Goal: Task Accomplishment & Management: Manage account settings

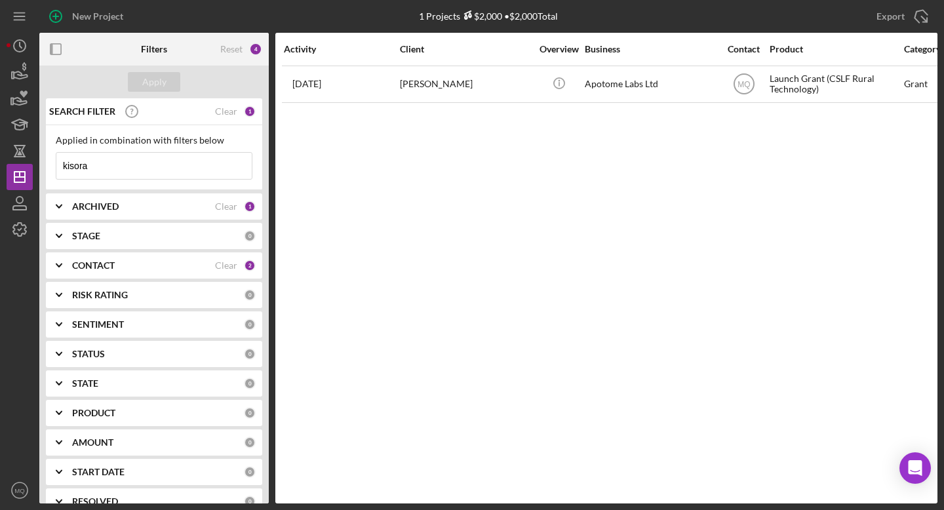
drag, startPoint x: 142, startPoint y: 163, endPoint x: 0, endPoint y: 154, distance: 141.9
click at [0, 160] on div "New Project 1 Projects $2,000 • $2,000 Total kisora Export Icon/Export Filters …" at bounding box center [472, 255] width 944 height 510
click at [230, 199] on div "ARCHIVED Clear 1" at bounding box center [164, 206] width 184 height 26
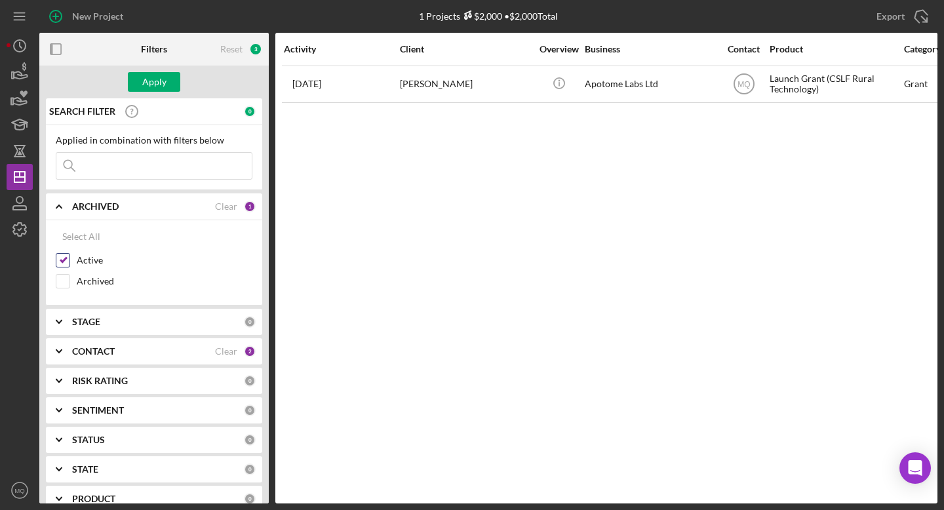
click at [64, 260] on input "Active" at bounding box center [62, 260] width 13 height 13
checkbox input "false"
click at [147, 351] on div "CONTACT" at bounding box center [143, 351] width 143 height 10
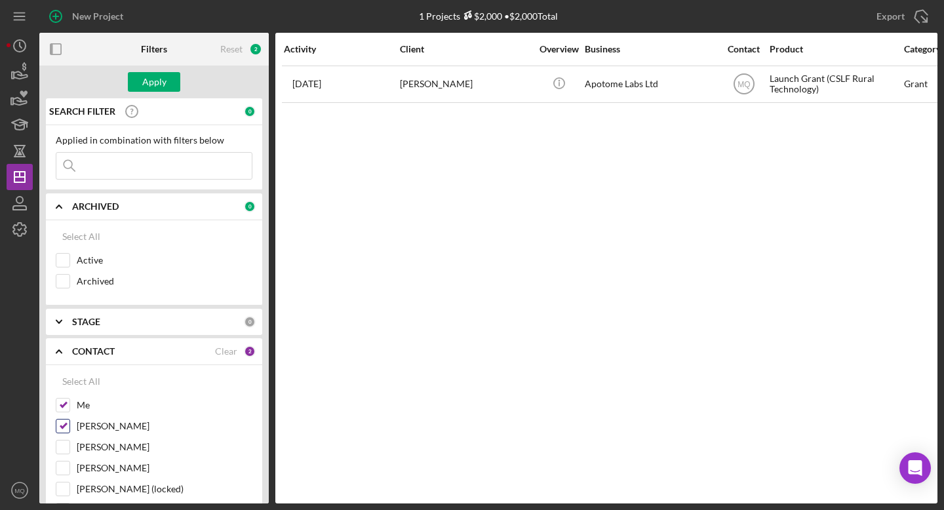
click at [63, 422] on input "[PERSON_NAME]" at bounding box center [62, 426] width 13 height 13
checkbox input "false"
click at [163, 82] on div "Apply" at bounding box center [154, 82] width 24 height 20
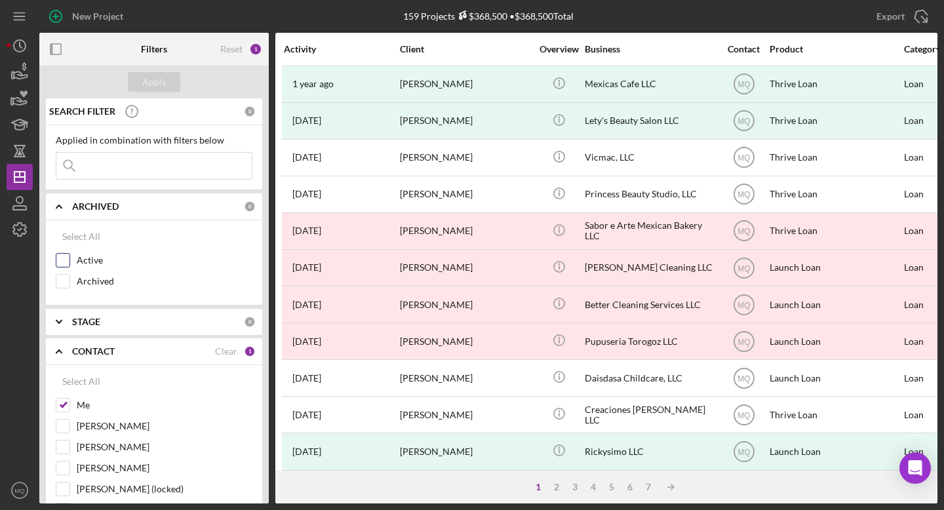
click at [65, 266] on input "Active" at bounding box center [62, 260] width 13 height 13
checkbox input "true"
click at [161, 78] on div "Apply" at bounding box center [154, 82] width 24 height 20
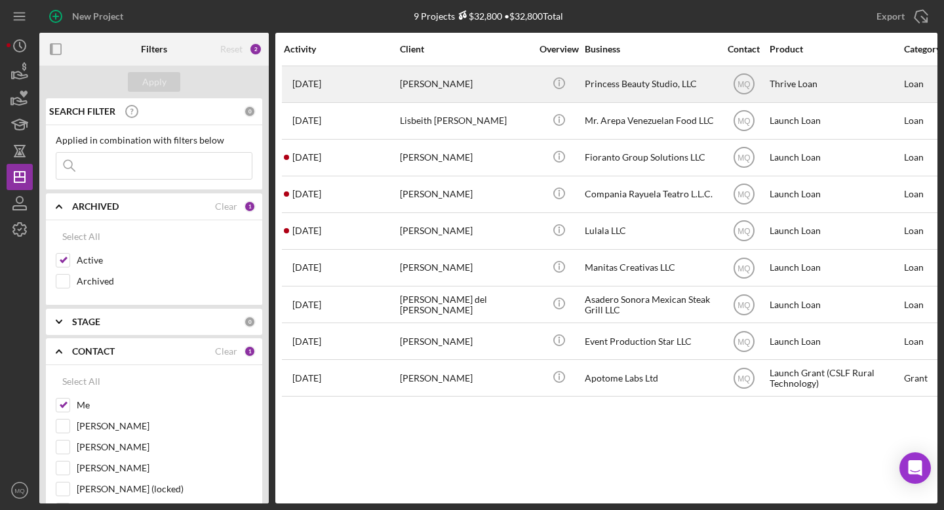
click at [461, 81] on div "[PERSON_NAME]" at bounding box center [465, 84] width 131 height 35
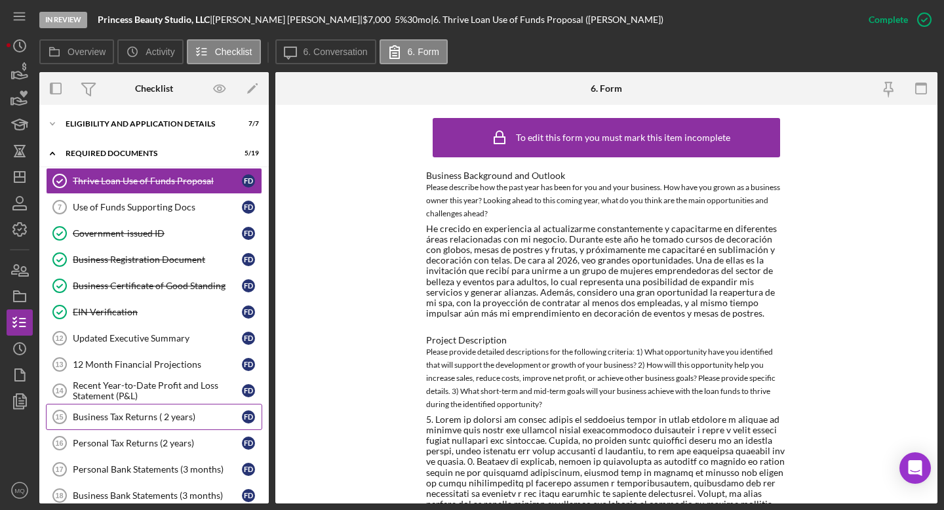
click at [183, 420] on div "Business Tax Returns ( 2 years)" at bounding box center [157, 417] width 169 height 10
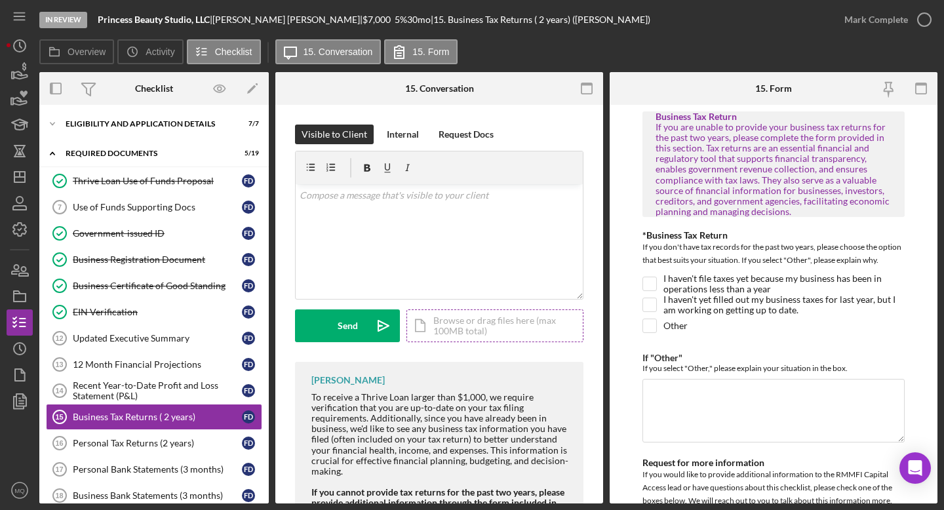
click at [496, 332] on div "Icon/Document Browse or drag files here (max 100MB total) Tap to choose files o…" at bounding box center [495, 326] width 177 height 33
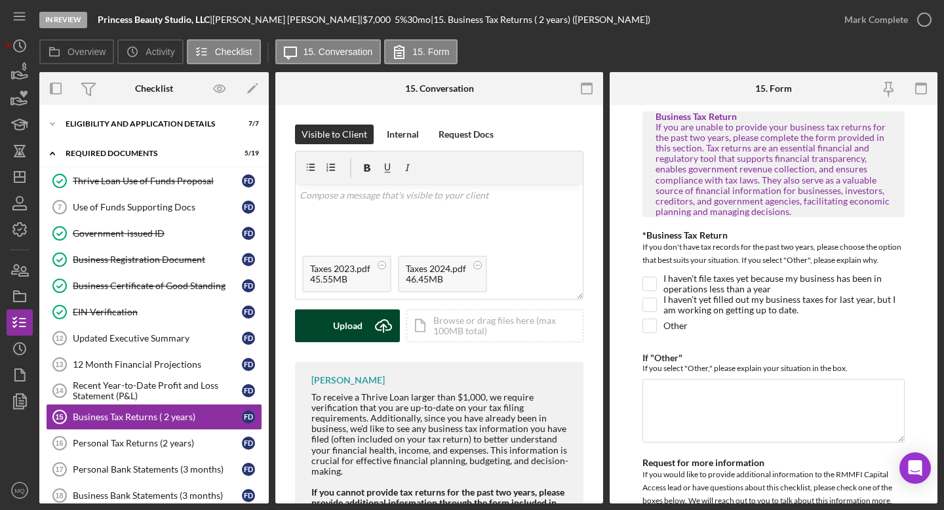
click at [355, 322] on div "Upload" at bounding box center [348, 326] width 30 height 33
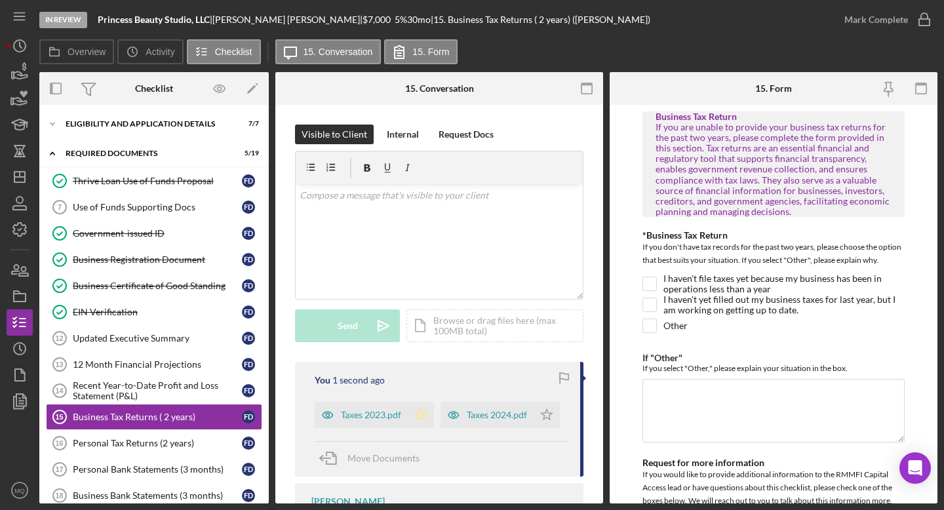
click at [427, 418] on icon "Icon/Star" at bounding box center [421, 415] width 26 height 26
click at [534, 428] on icon "Icon/Star" at bounding box center [547, 415] width 26 height 26
click at [557, 26] on icon "button" at bounding box center [924, 19] width 33 height 33
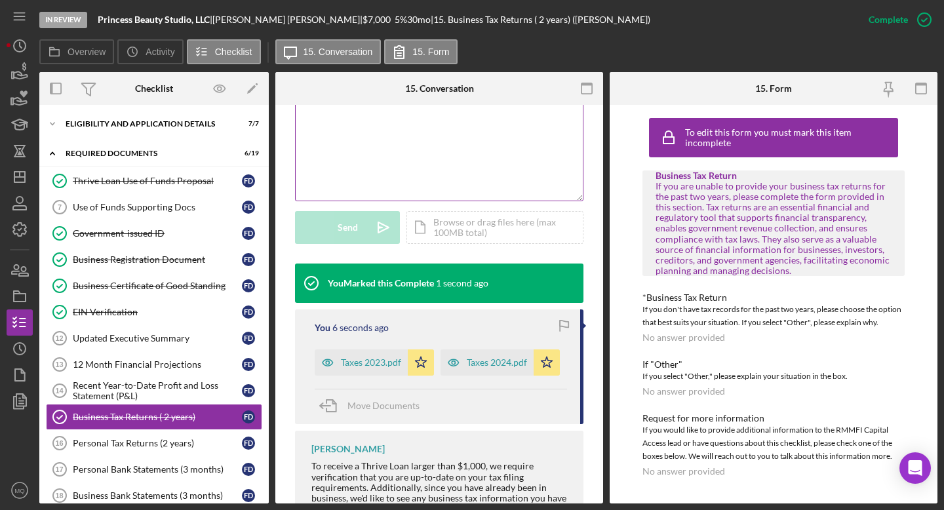
scroll to position [294, 0]
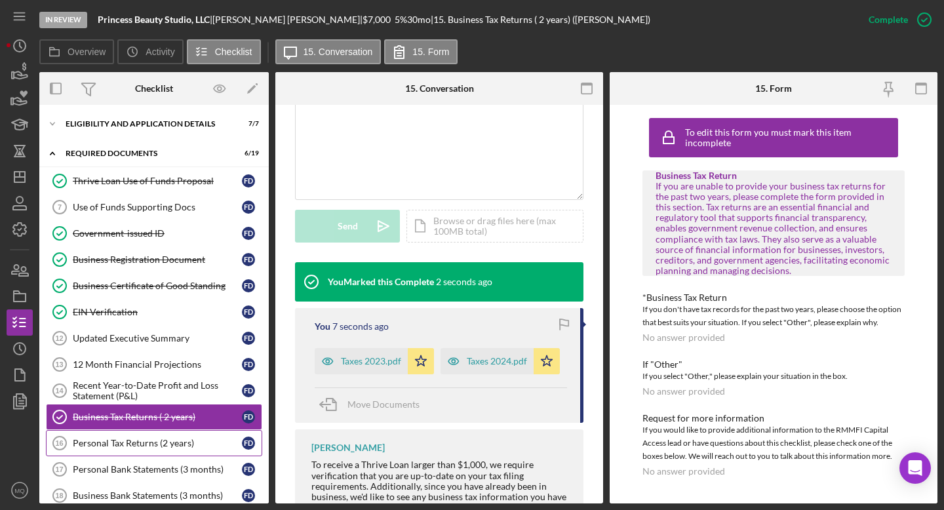
click at [188, 439] on div "Personal Tax Returns (2 years)" at bounding box center [157, 443] width 169 height 10
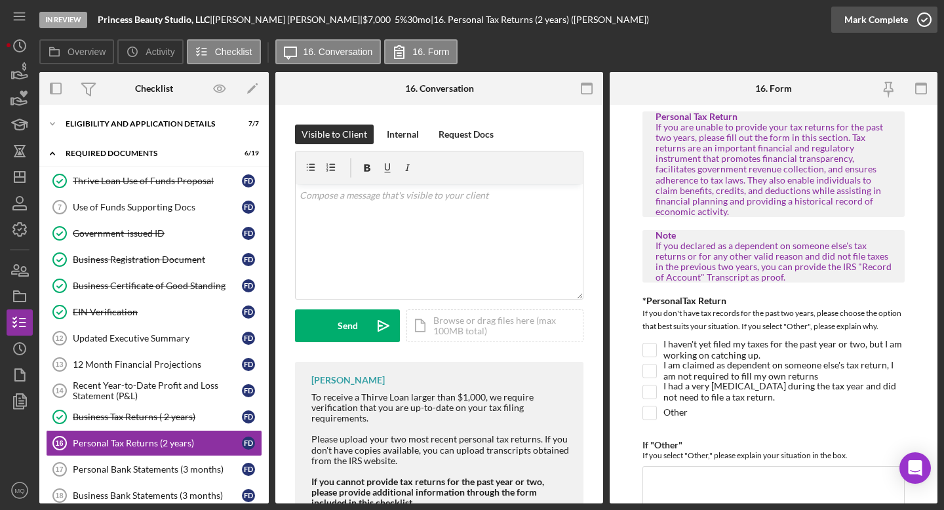
click at [557, 10] on icon "button" at bounding box center [924, 19] width 33 height 33
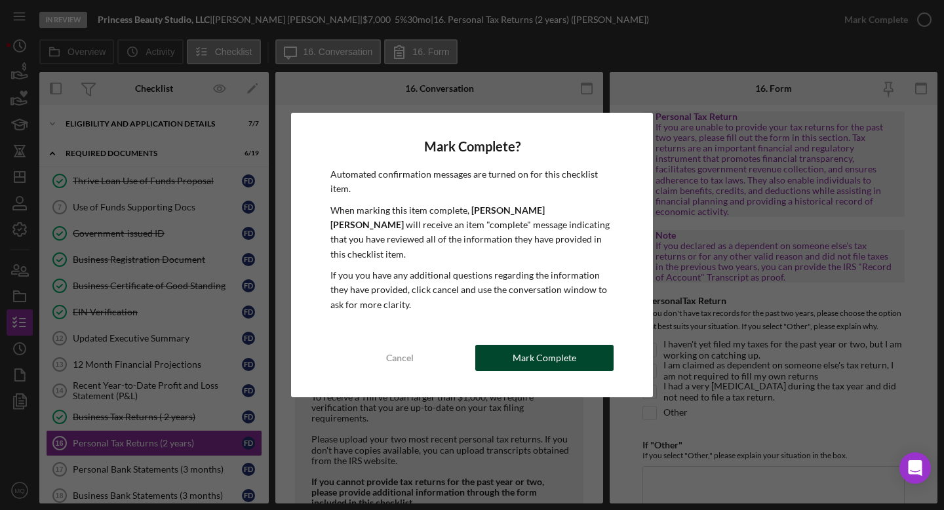
click at [557, 353] on div "Mark Complete" at bounding box center [545, 358] width 64 height 26
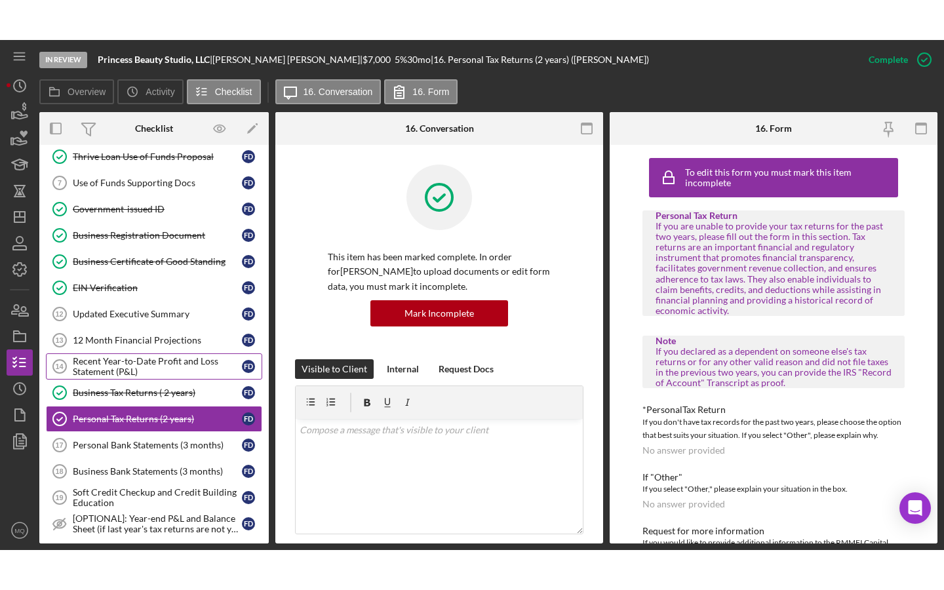
scroll to position [35, 0]
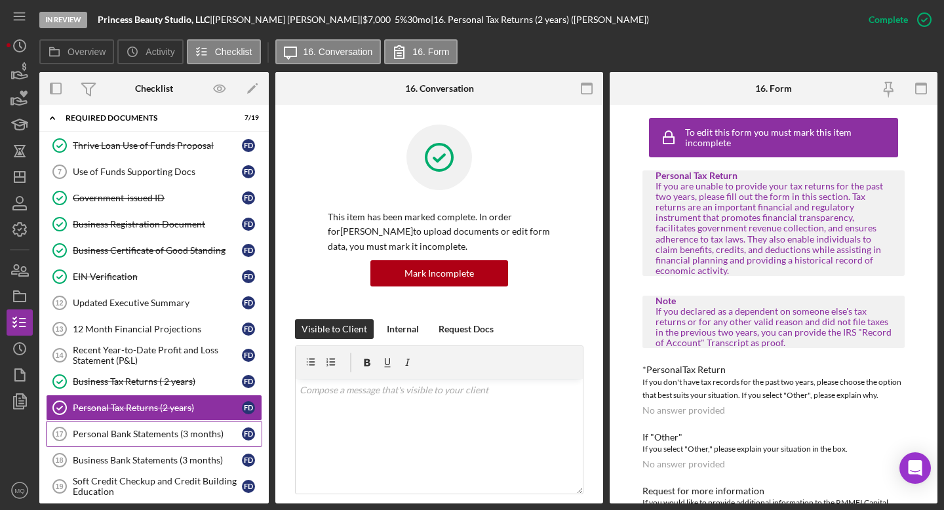
click at [173, 431] on div "Personal Bank Statements (3 months)" at bounding box center [157, 434] width 169 height 10
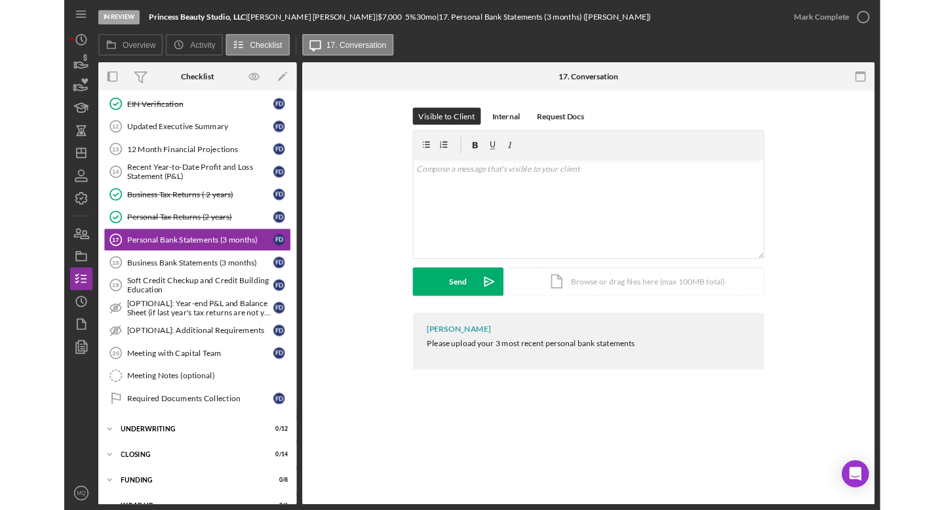
scroll to position [193, 0]
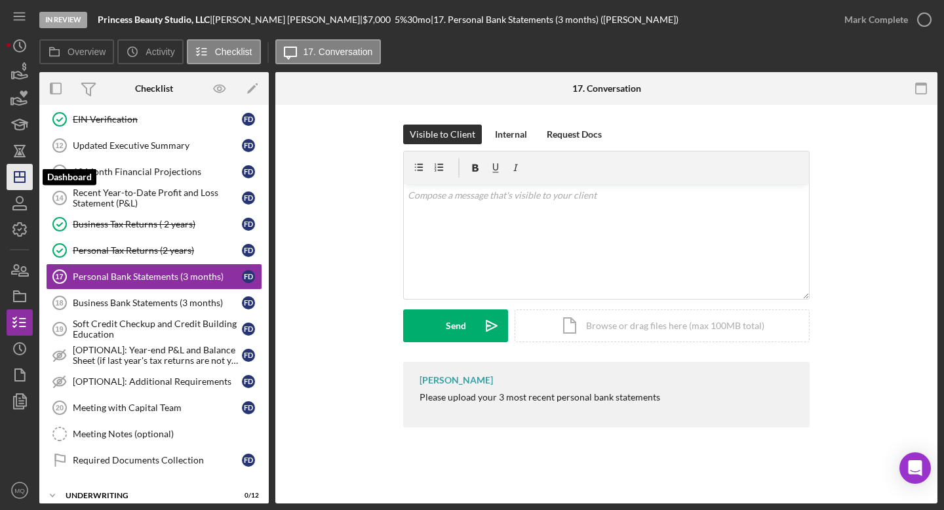
click at [18, 177] on line "button" at bounding box center [19, 177] width 10 height 0
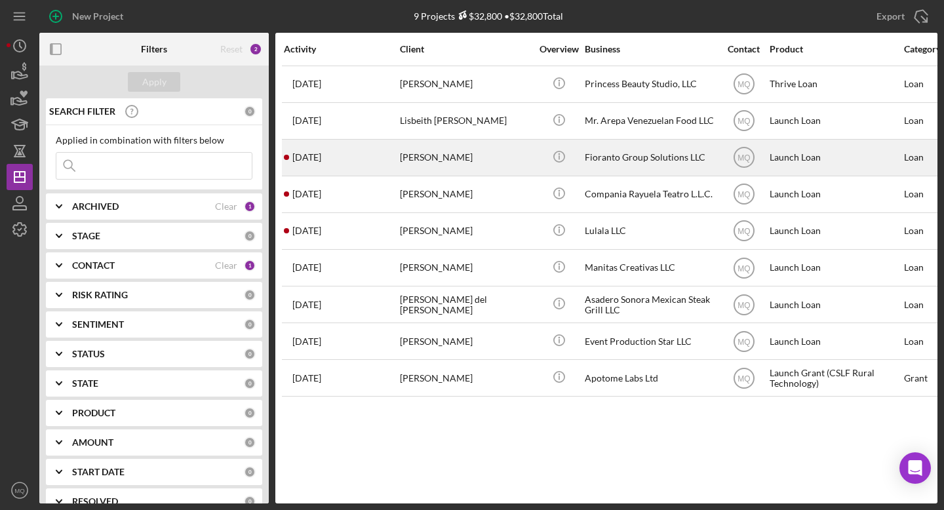
click at [450, 163] on div "[PERSON_NAME]" at bounding box center [465, 157] width 131 height 35
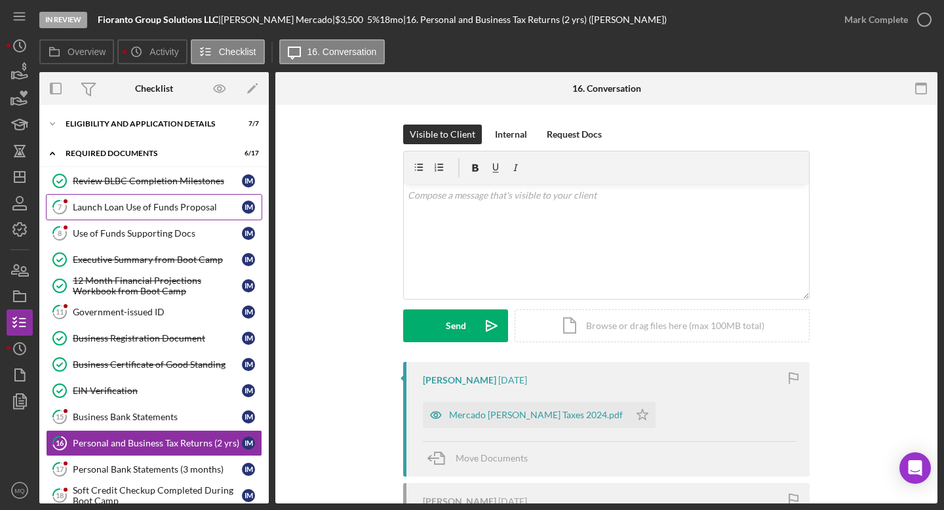
click at [155, 214] on link "7 Launch Loan Use of Funds Proposal I M" at bounding box center [154, 207] width 216 height 26
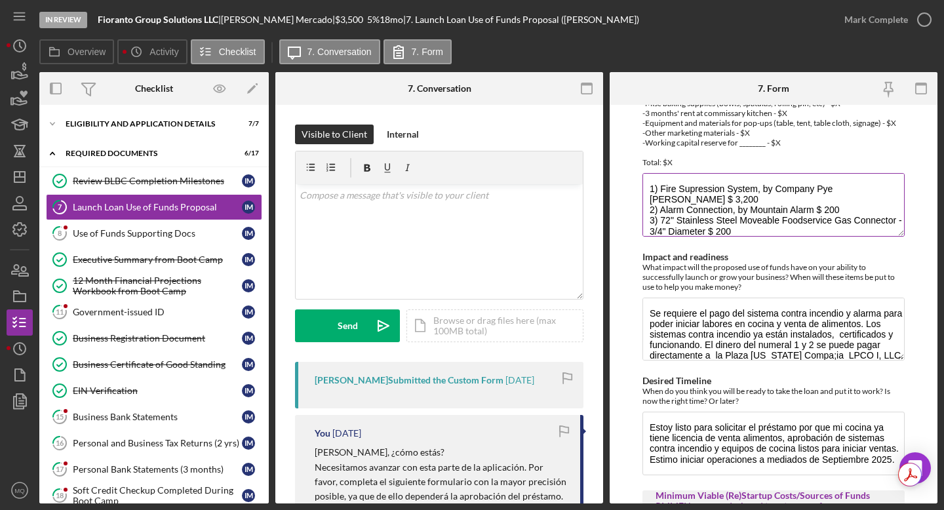
scroll to position [214, 0]
click at [557, 220] on textarea "1) Fire Supression System, by Company Pye [PERSON_NAME] $ 3,200 2) Alarm Connec…" at bounding box center [774, 202] width 262 height 63
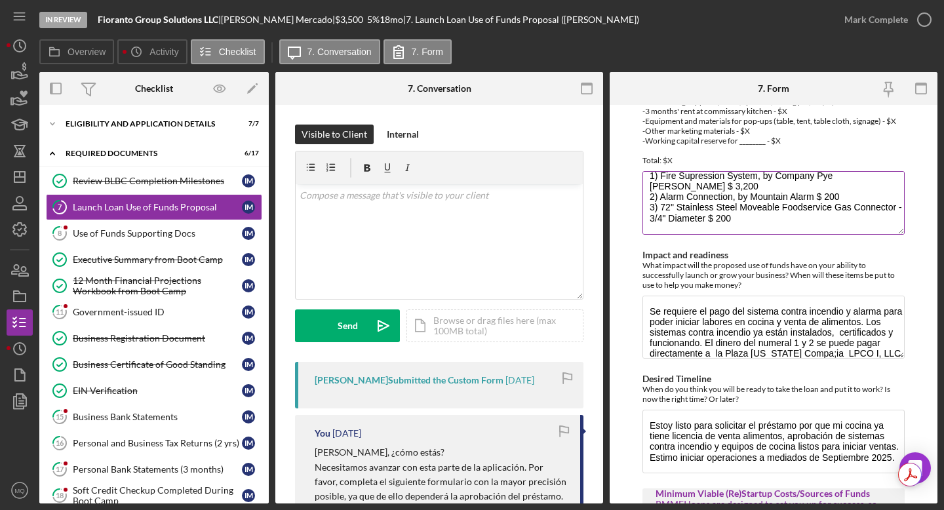
click at [557, 226] on textarea "1) Fire Supression System, by Company Pye [PERSON_NAME] $ 3,200 2) Alarm Connec…" at bounding box center [774, 202] width 262 height 63
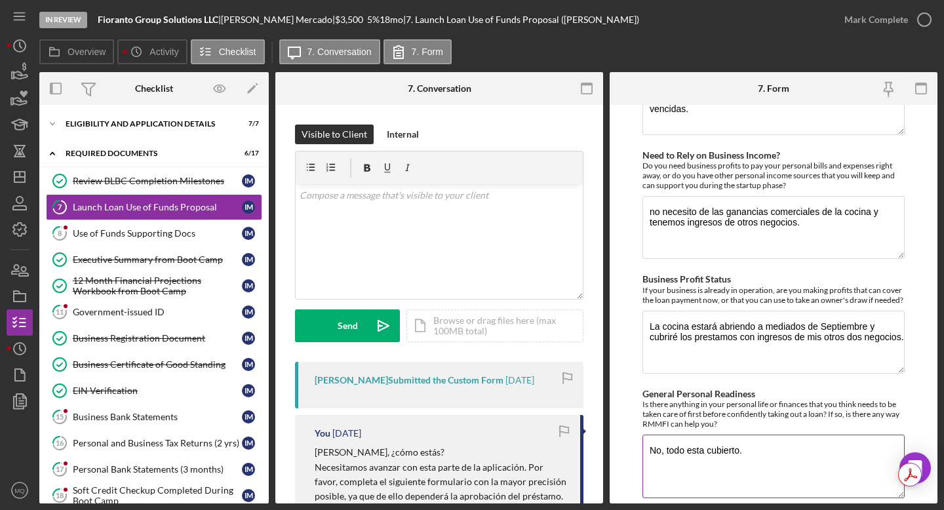
scroll to position [1738, 0]
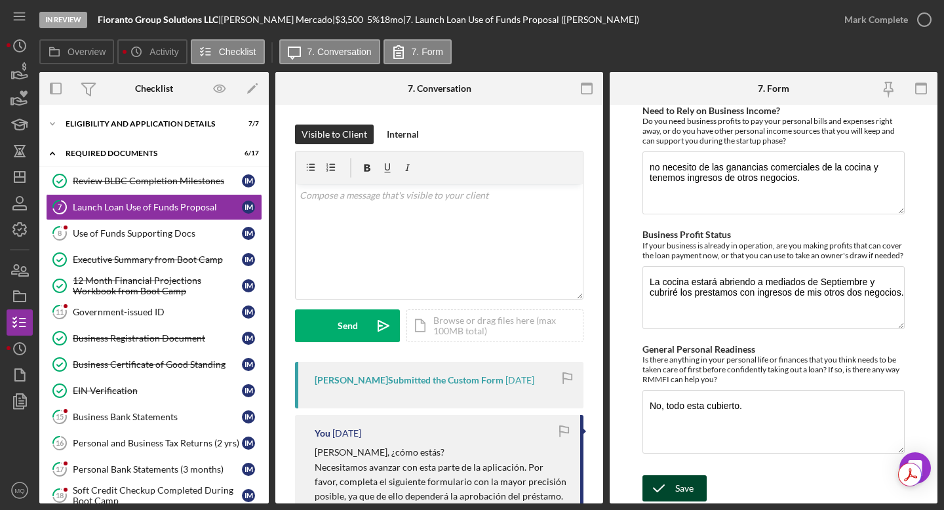
type textarea "1) Fire Supression System, by Company Pye [PERSON_NAME] $ 3,200 2) Alarm Connec…"
click at [557, 451] on div "Save" at bounding box center [684, 488] width 18 height 26
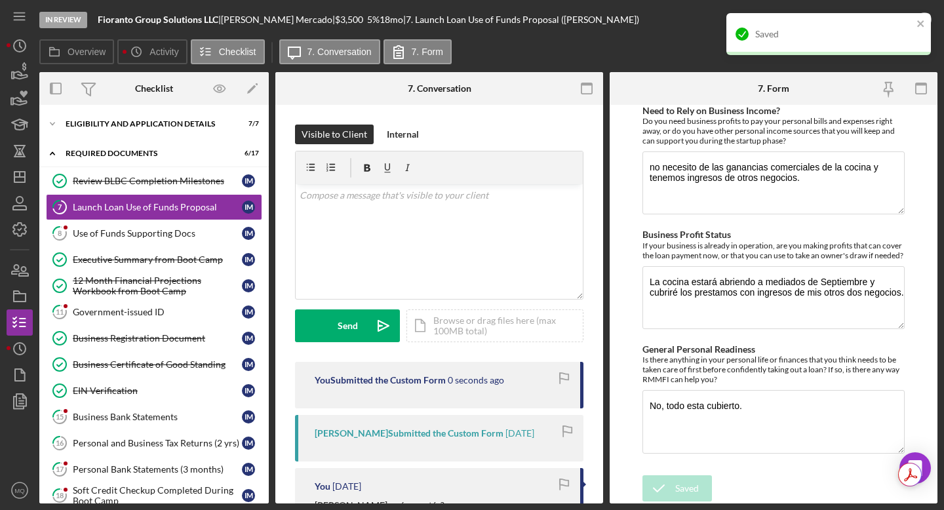
drag, startPoint x: 927, startPoint y: 9, endPoint x: 923, endPoint y: 24, distance: 15.0
click at [557, 24] on div "Saved" at bounding box center [829, 34] width 205 height 42
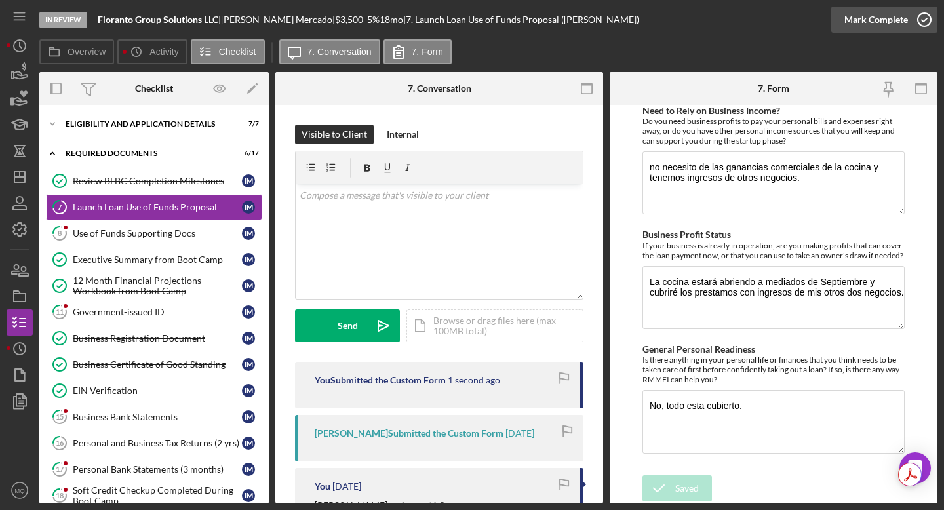
click at [557, 18] on icon "button" at bounding box center [924, 19] width 33 height 33
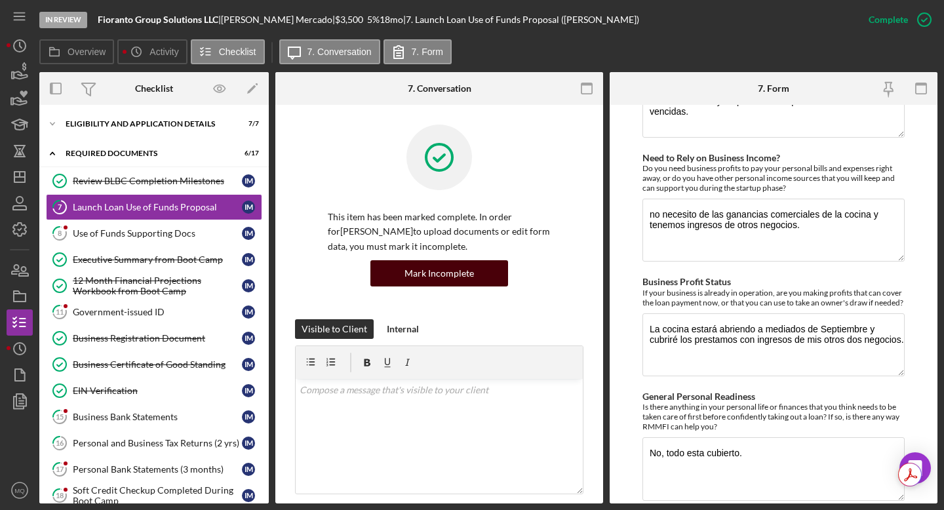
scroll to position [1790, 0]
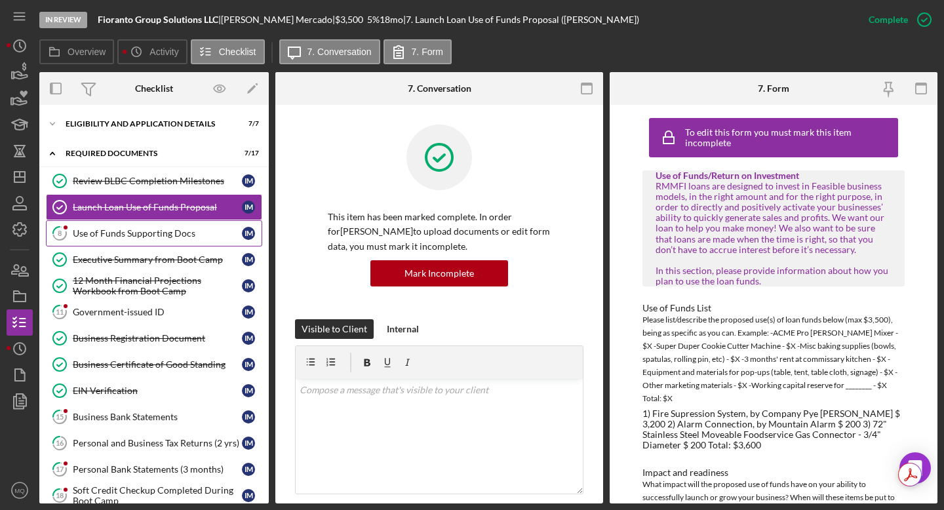
click at [184, 236] on div "Use of Funds Supporting Docs" at bounding box center [157, 233] width 169 height 10
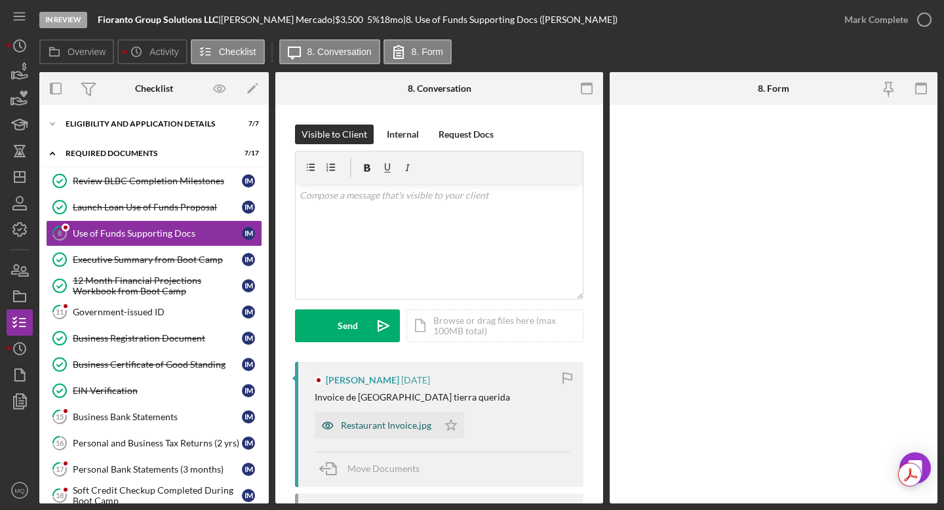
click at [363, 424] on div "Restaurant Invoice.jpg" at bounding box center [386, 425] width 91 height 10
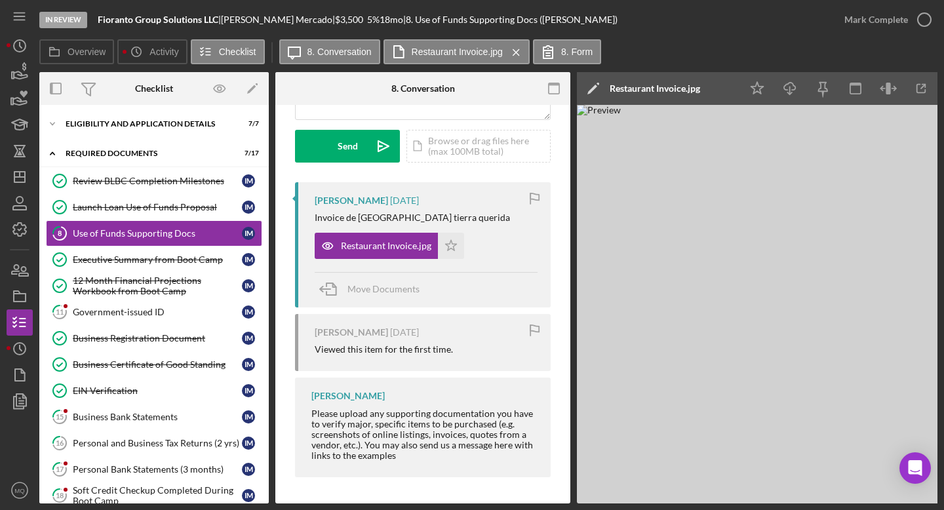
scroll to position [180, 0]
click at [453, 242] on icon "Icon/Star" at bounding box center [451, 246] width 26 height 26
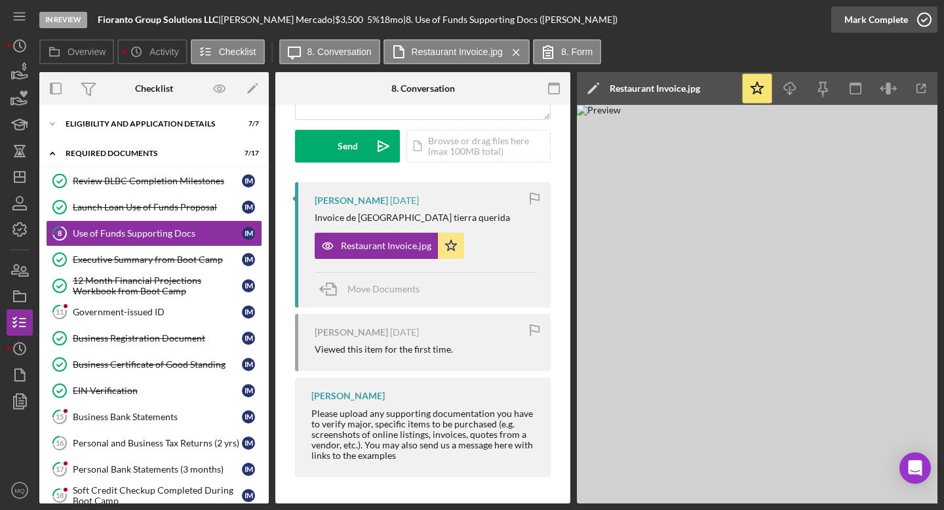
click at [557, 19] on icon "button" at bounding box center [924, 19] width 33 height 33
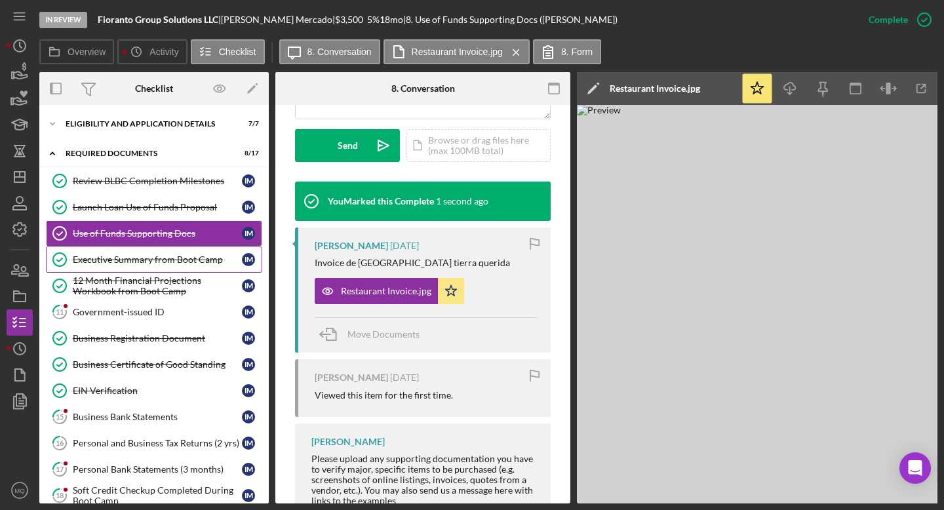
click at [191, 264] on div "Executive Summary from Boot Camp" at bounding box center [157, 259] width 169 height 10
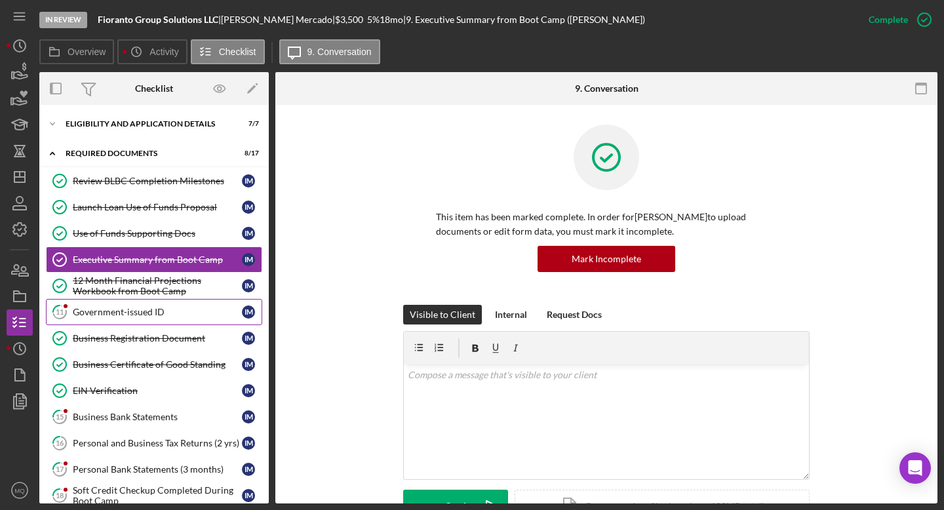
click at [169, 310] on div "Government-issued ID" at bounding box center [157, 312] width 169 height 10
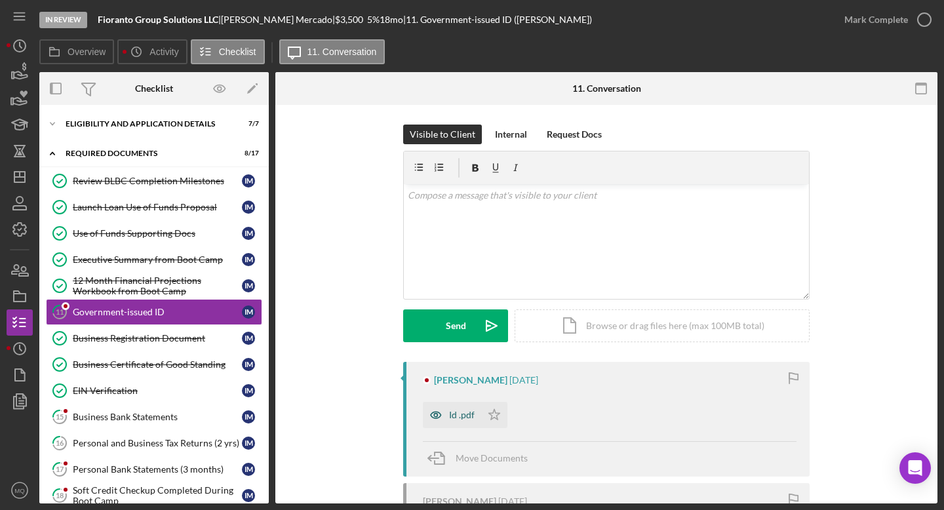
click at [453, 416] on div "Id .pdf" at bounding box center [462, 415] width 26 height 10
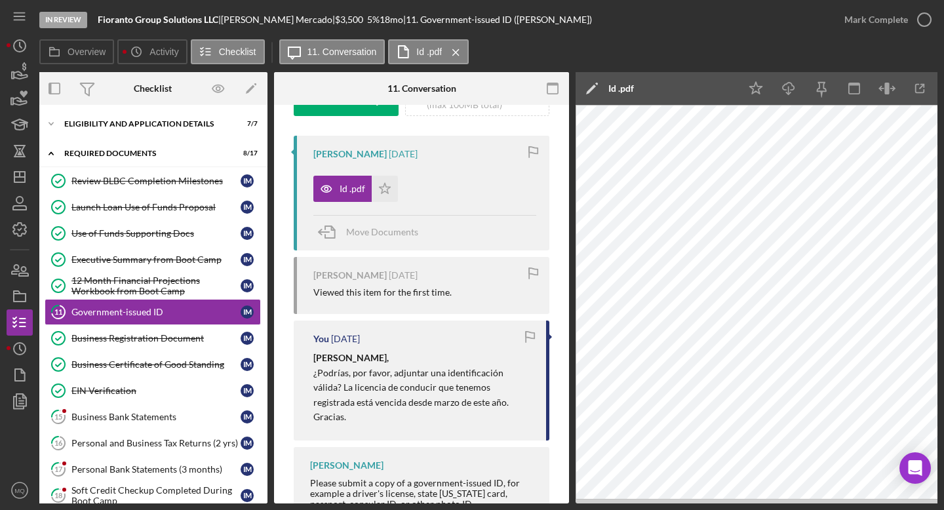
scroll to position [278, 0]
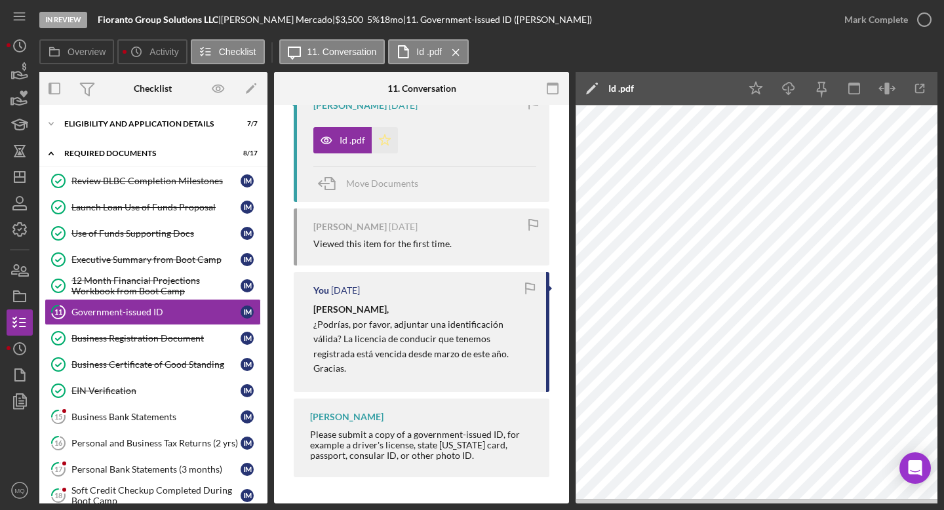
click at [389, 136] on icon "Icon/Star" at bounding box center [385, 140] width 26 height 26
click at [557, 20] on icon "button" at bounding box center [924, 19] width 33 height 33
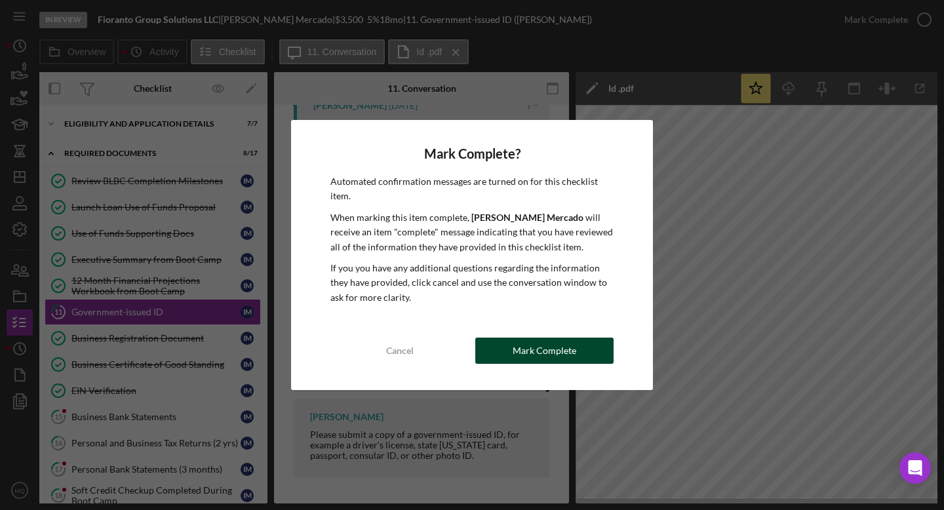
click at [528, 355] on div "Mark Complete" at bounding box center [545, 351] width 64 height 26
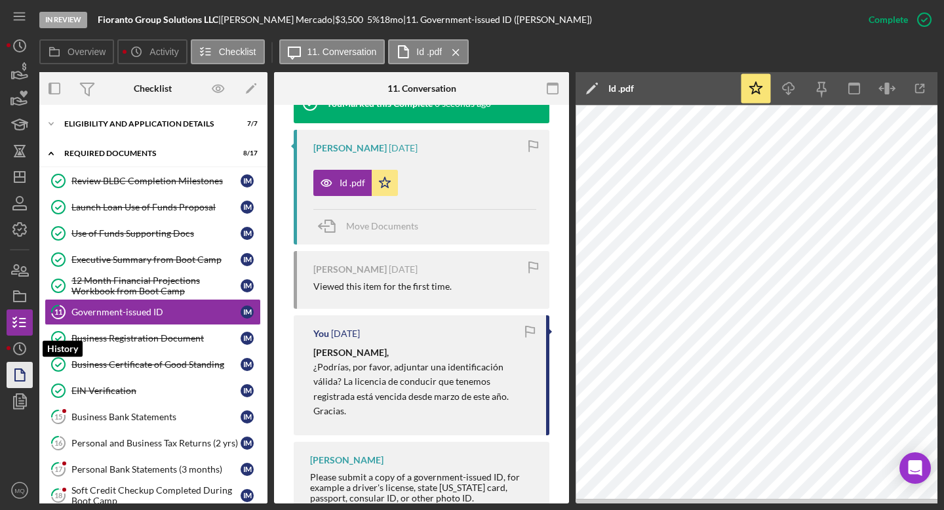
scroll to position [519, 0]
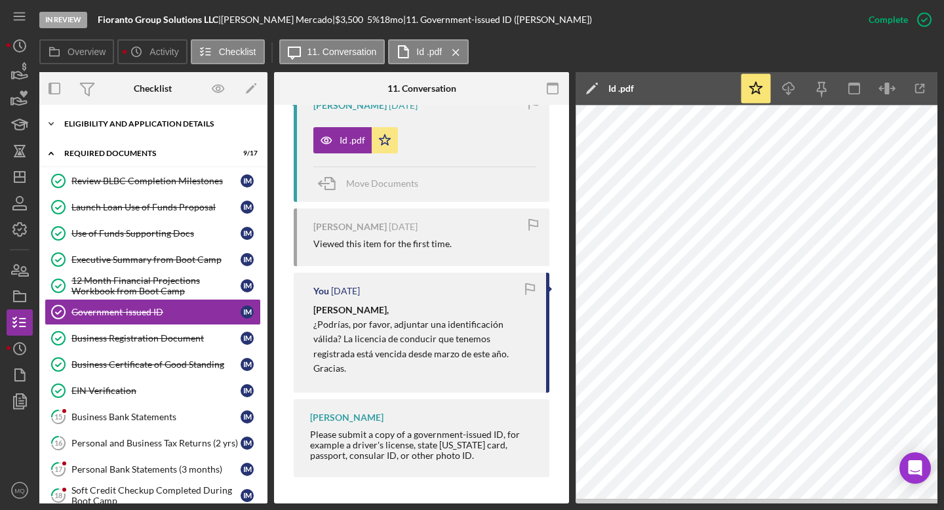
click at [150, 121] on div "Eligibility and Application Details" at bounding box center [157, 124] width 187 height 8
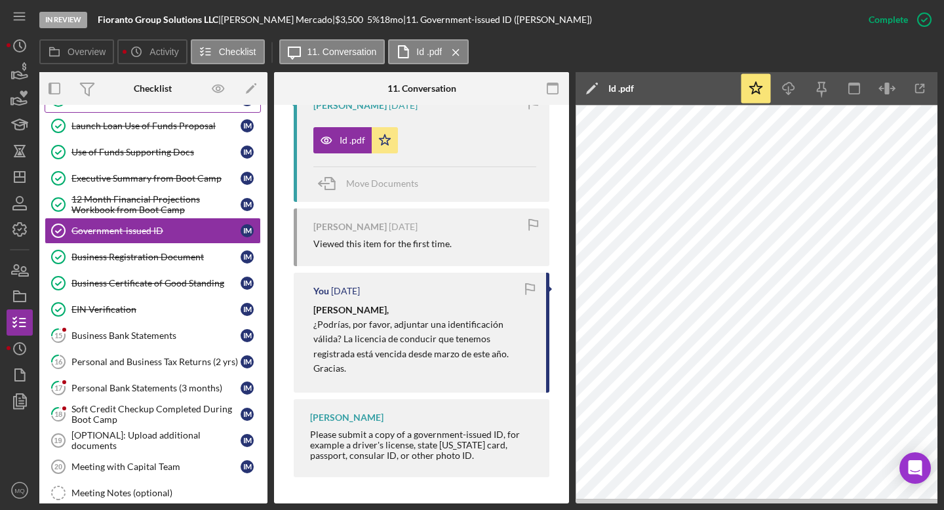
scroll to position [280, 0]
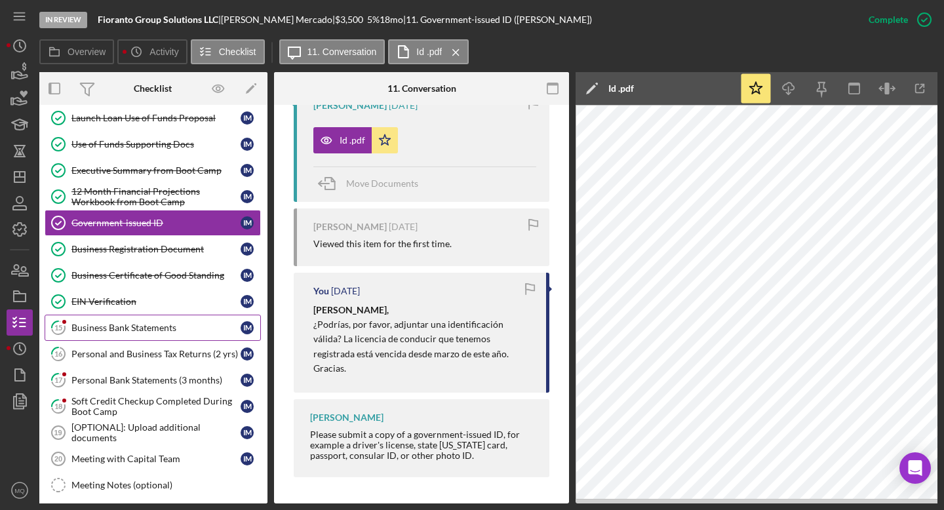
click at [123, 323] on div "Business Bank Statements" at bounding box center [155, 328] width 169 height 10
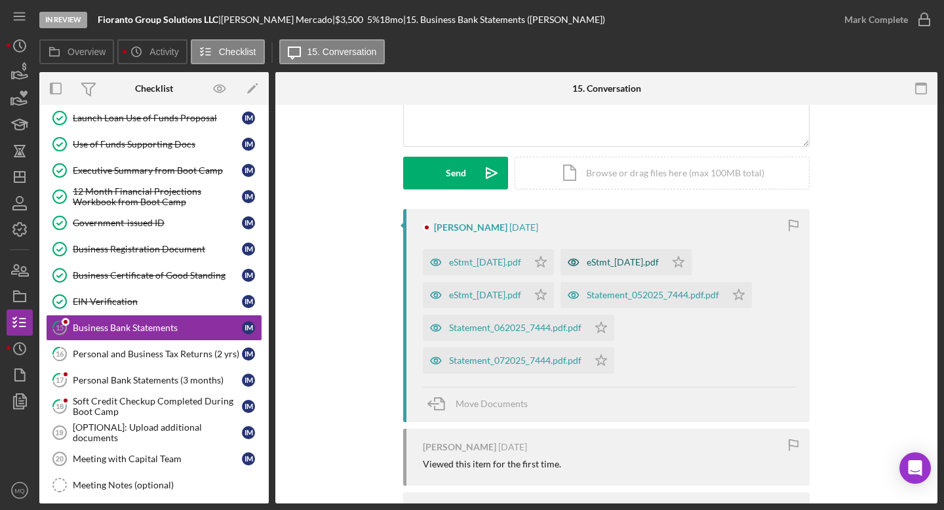
scroll to position [157, 0]
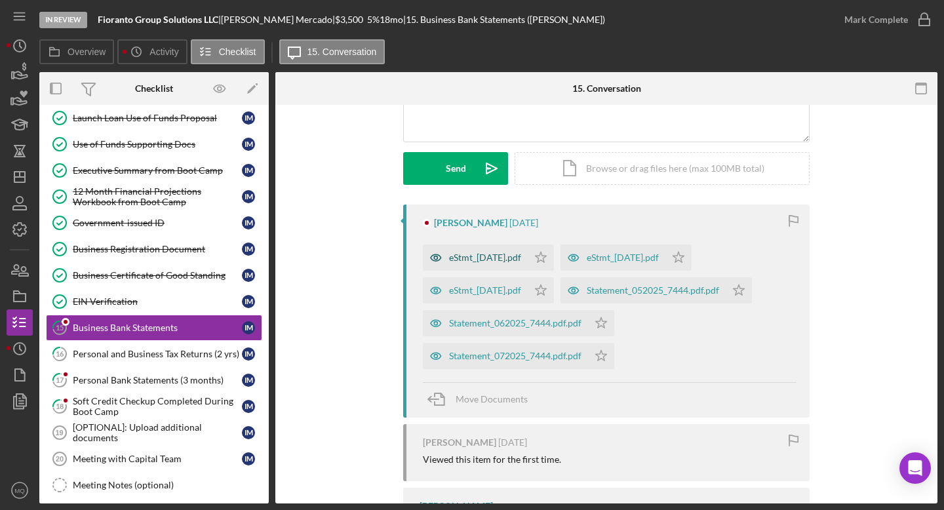
click at [462, 255] on div "eStmt_[DATE].pdf" at bounding box center [485, 257] width 72 height 10
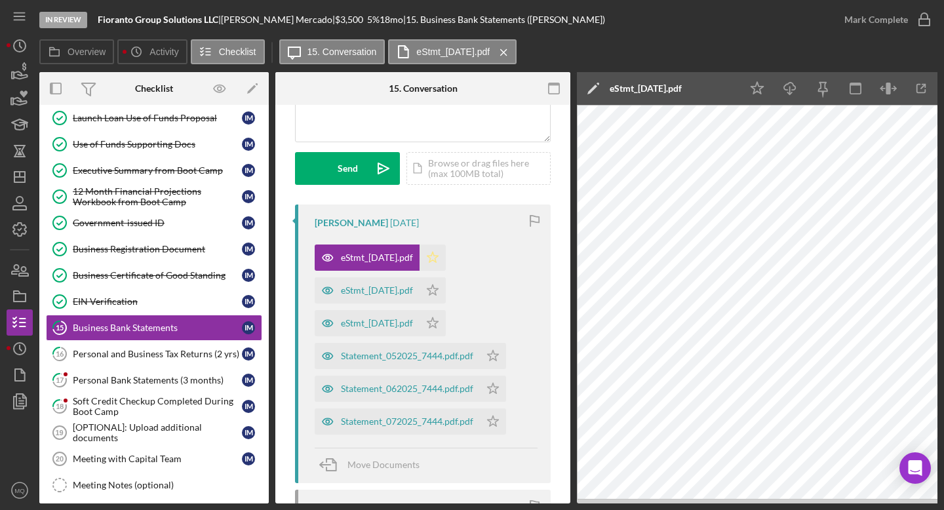
click at [446, 259] on icon "Icon/Star" at bounding box center [433, 258] width 26 height 26
click at [393, 292] on div "eStmt_[DATE].pdf" at bounding box center [377, 290] width 72 height 10
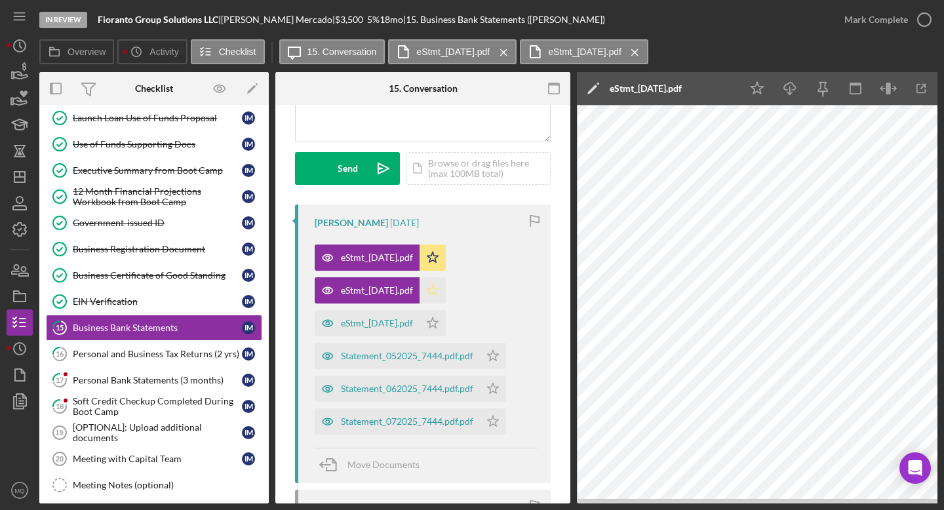
click at [446, 290] on icon "Icon/Star" at bounding box center [433, 290] width 26 height 26
click at [376, 325] on div "eStmt_[DATE].pdf" at bounding box center [377, 323] width 72 height 10
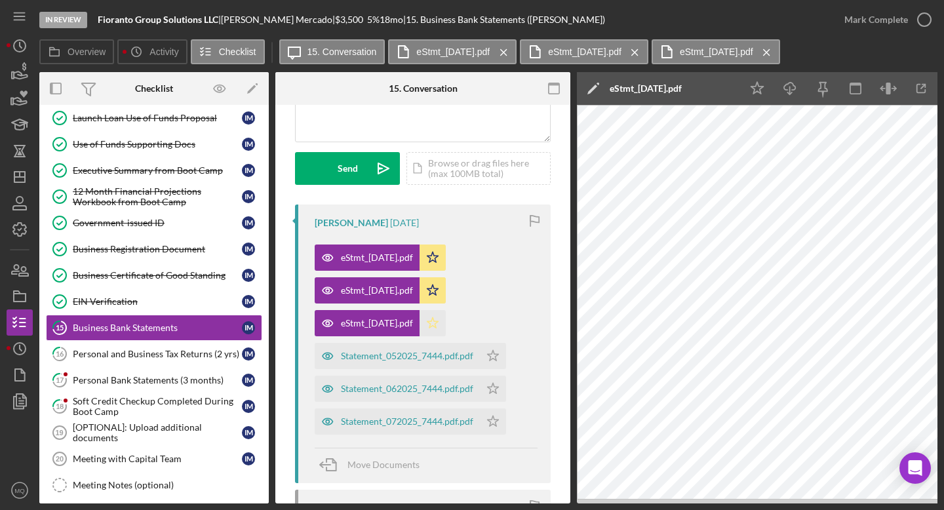
click at [443, 327] on icon "Icon/Star" at bounding box center [433, 323] width 26 height 26
click at [422, 361] on div "Statement_052025_7444.pdf.pdf" at bounding box center [407, 356] width 132 height 10
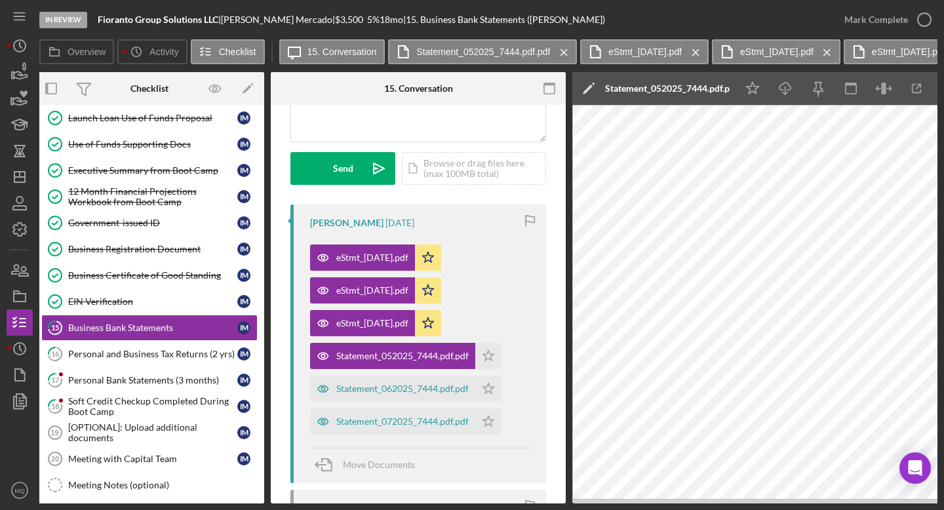
scroll to position [0, 5]
click at [486, 359] on polygon "button" at bounding box center [488, 355] width 11 height 10
click at [412, 395] on div "Statement_062025_7444.pdf.pdf" at bounding box center [392, 389] width 165 height 26
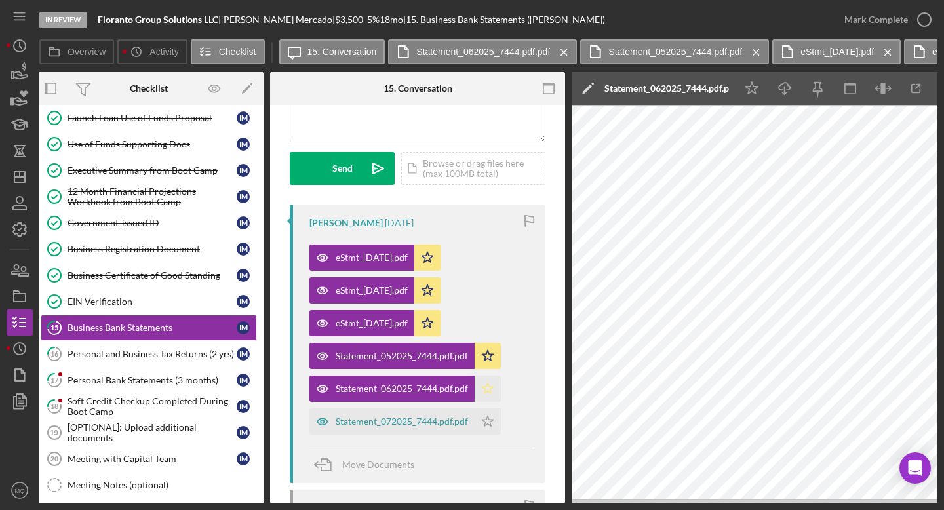
click at [485, 388] on icon "Icon/Star" at bounding box center [488, 389] width 26 height 26
click at [411, 430] on div "Statement_072025_7444.pdf.pdf" at bounding box center [392, 422] width 165 height 26
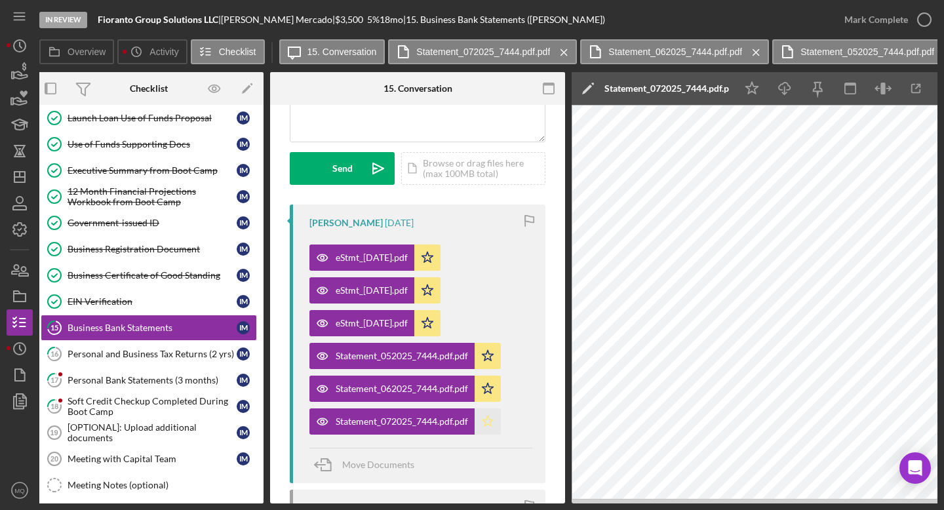
click at [486, 423] on icon "Icon/Star" at bounding box center [488, 422] width 26 height 26
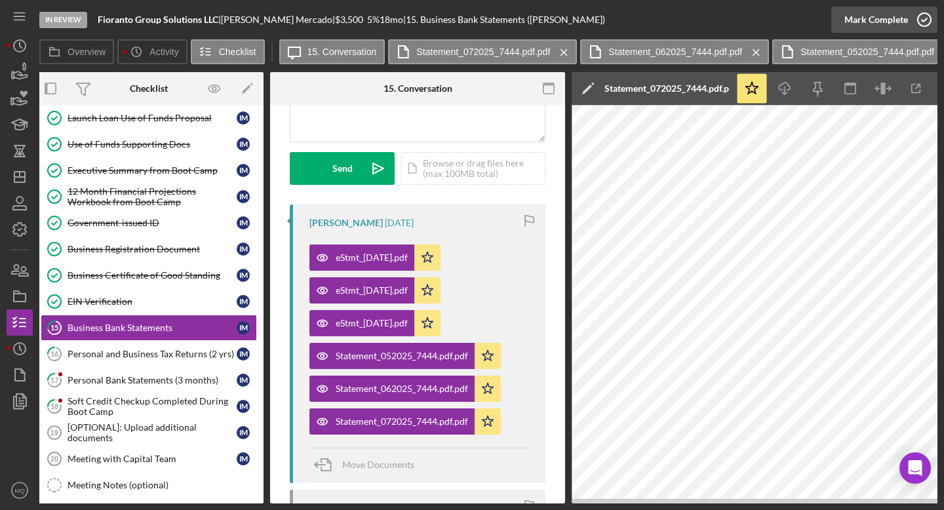
click at [557, 23] on icon "button" at bounding box center [924, 19] width 33 height 33
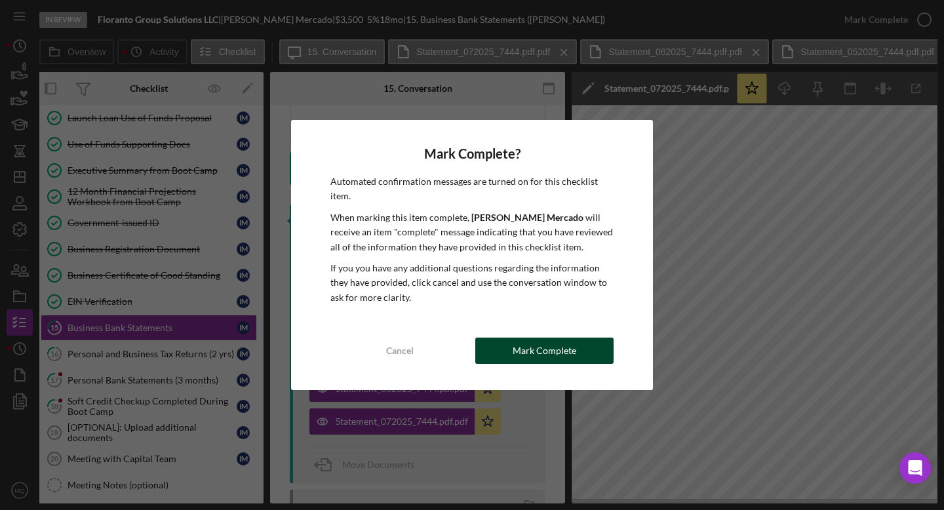
click at [557, 351] on div "Mark Complete" at bounding box center [545, 351] width 64 height 26
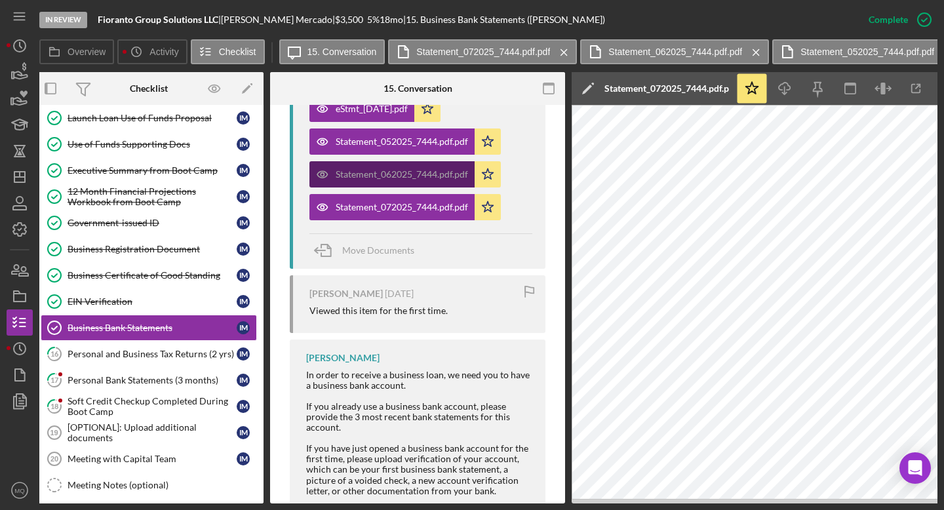
scroll to position [651, 0]
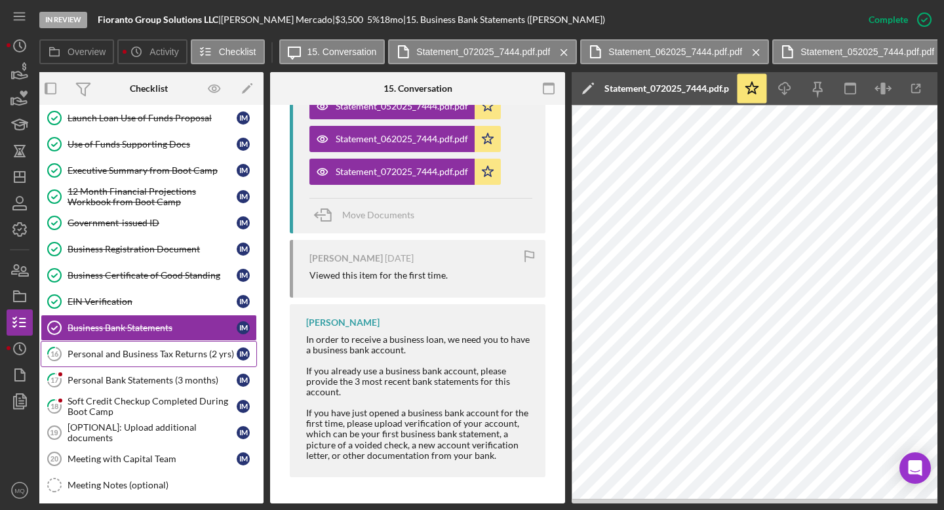
click at [129, 353] on div "Personal and Business Tax Returns (2 yrs)" at bounding box center [152, 354] width 169 height 10
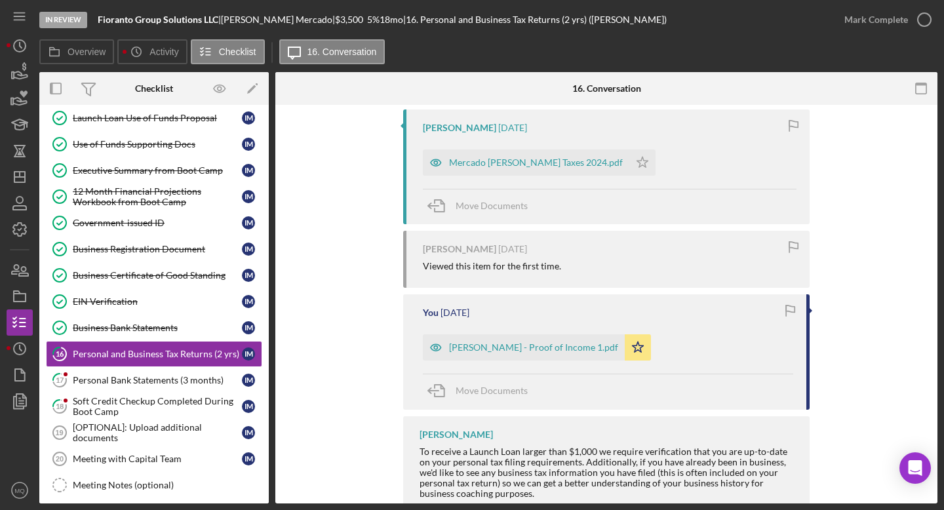
scroll to position [254, 0]
click at [543, 345] on div "[PERSON_NAME] - Proof of Income 1.pdf" at bounding box center [533, 346] width 169 height 10
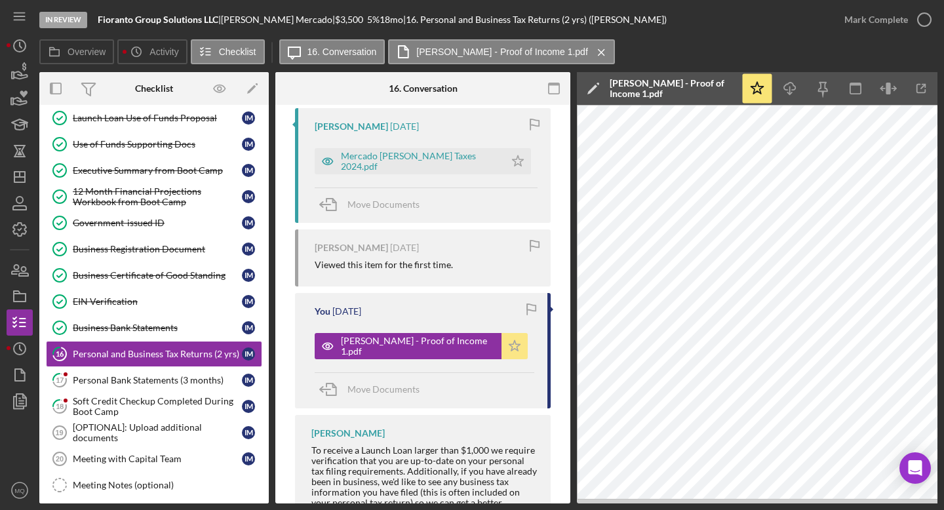
click at [504, 351] on icon "Icon/Star" at bounding box center [515, 346] width 26 height 26
click at [508, 337] on icon "Icon/Star" at bounding box center [515, 346] width 26 height 26
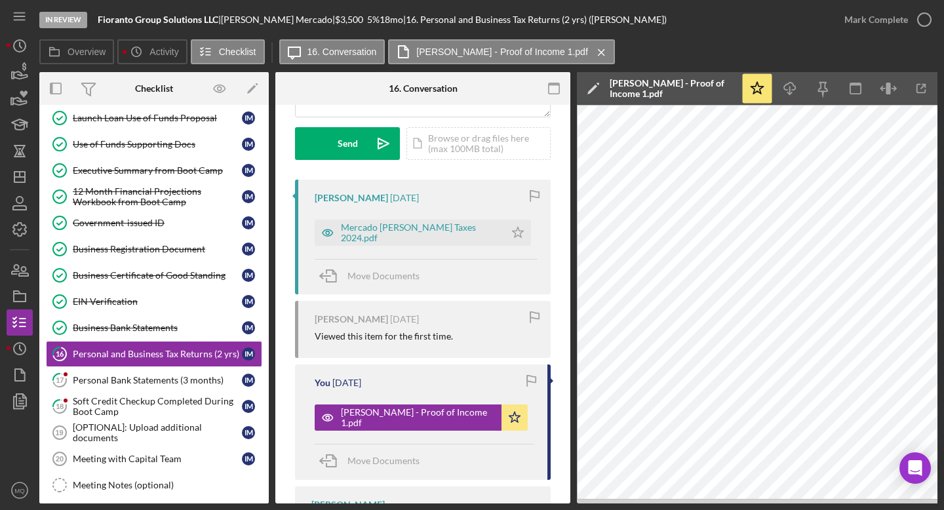
scroll to position [167, 0]
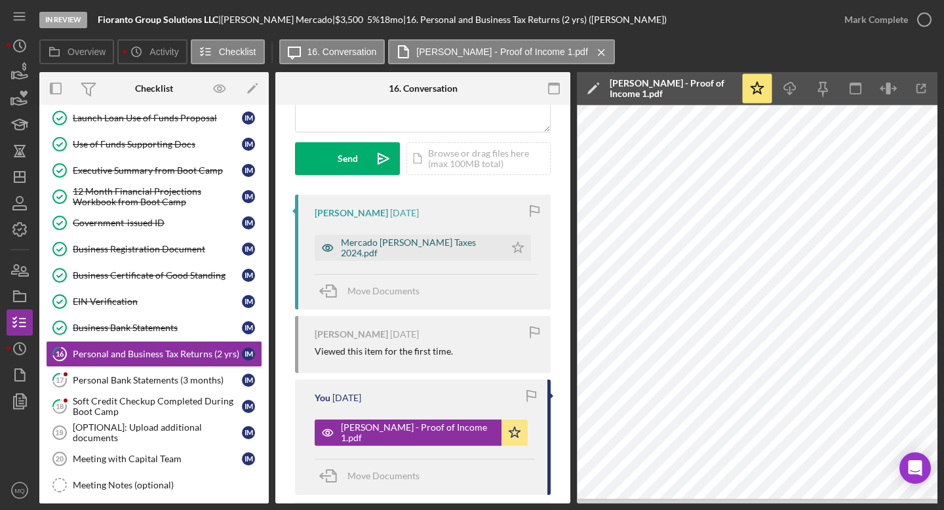
click at [433, 245] on div "Mercado [PERSON_NAME] Taxes 2024.pdf" at bounding box center [419, 247] width 157 height 21
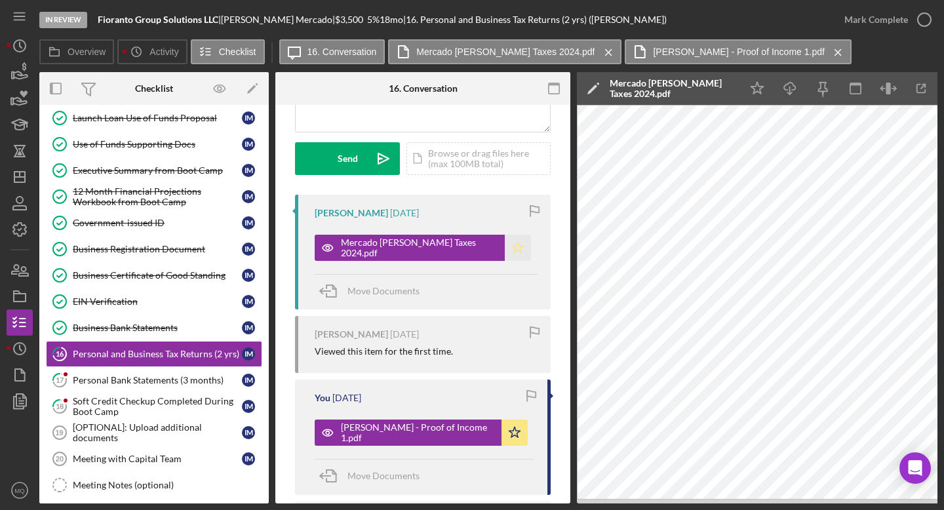
click at [505, 252] on icon "Icon/Star" at bounding box center [518, 248] width 26 height 26
click at [557, 18] on icon "button" at bounding box center [924, 19] width 33 height 33
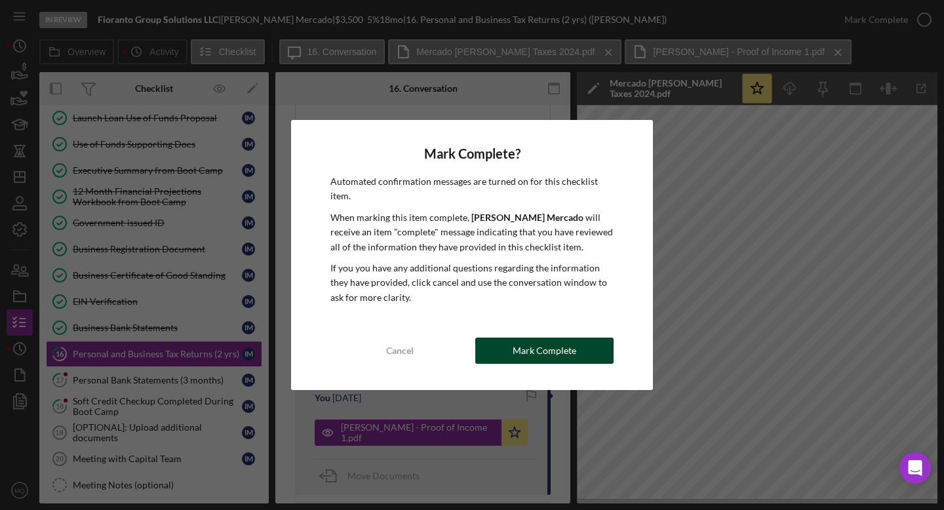
click at [548, 346] on div "Mark Complete" at bounding box center [545, 351] width 64 height 26
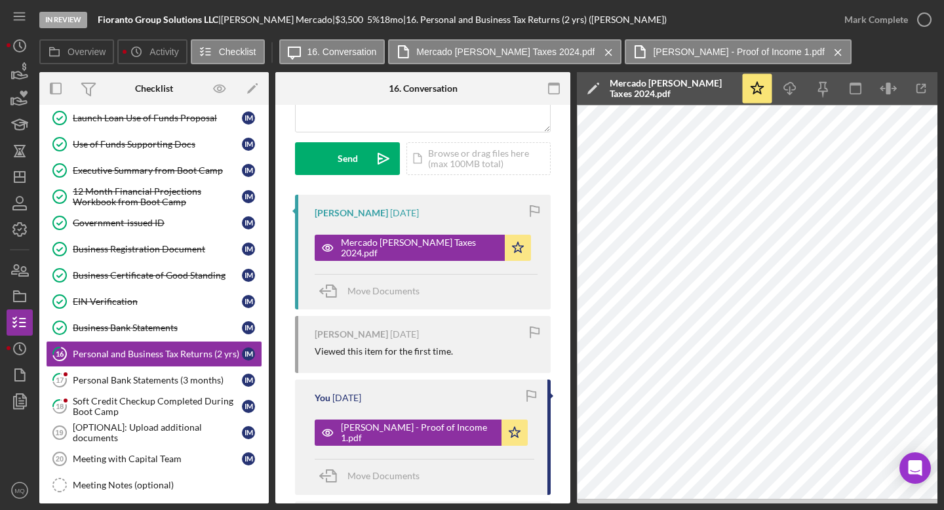
scroll to position [362, 0]
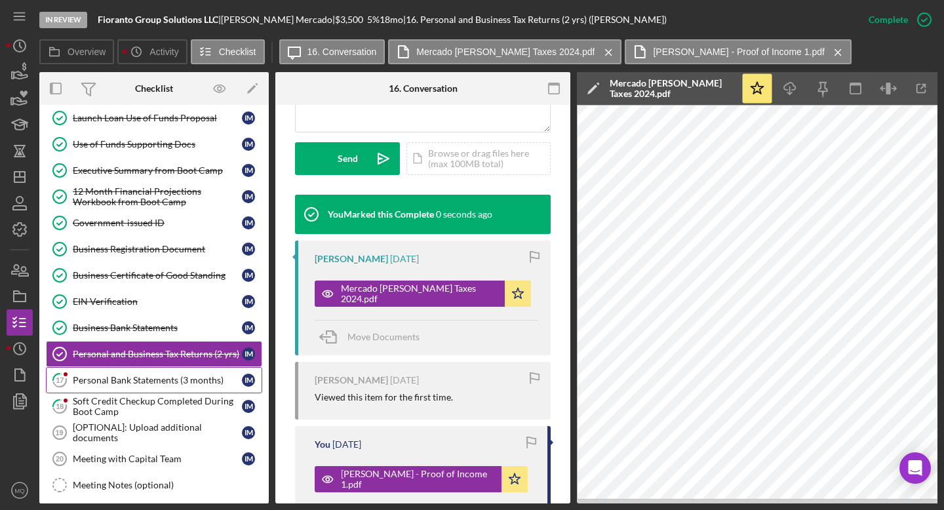
click at [172, 382] on div "Personal Bank Statements (3 months)" at bounding box center [157, 380] width 169 height 10
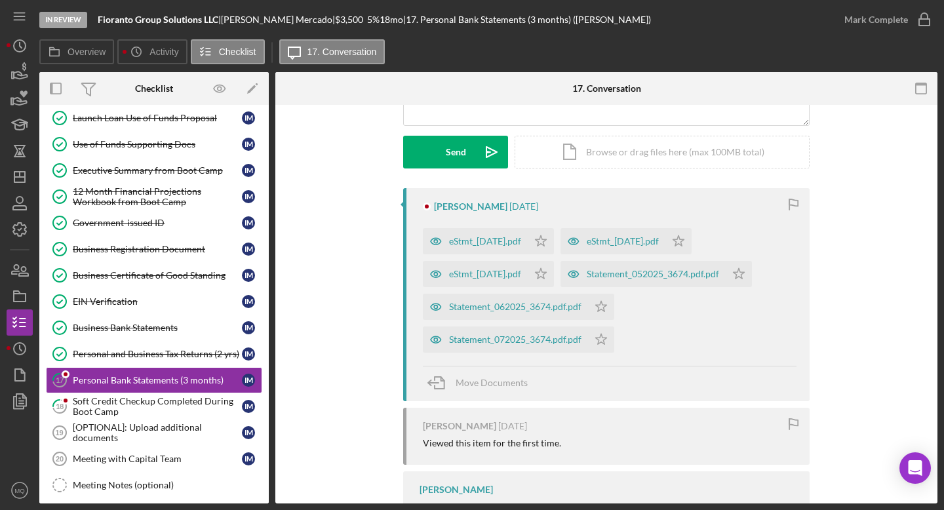
scroll to position [183, 0]
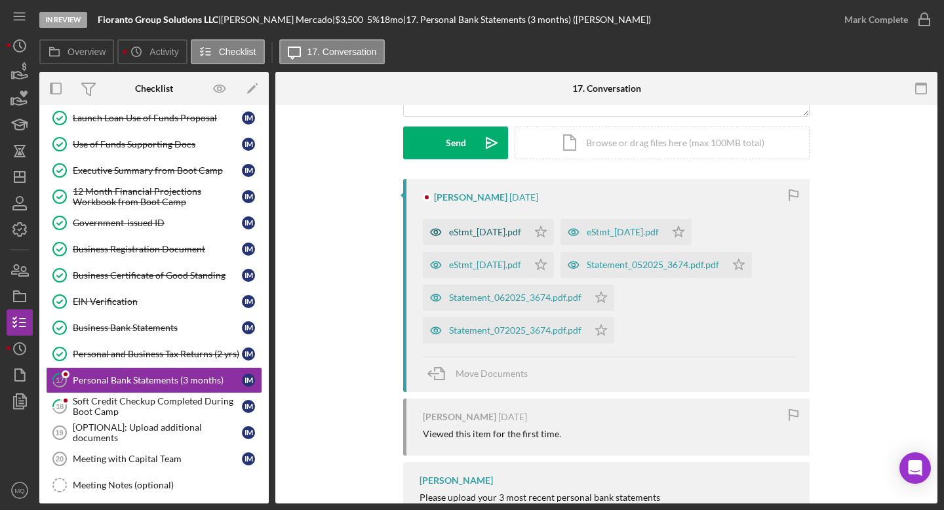
click at [511, 232] on div "eStmt_[DATE].pdf" at bounding box center [485, 232] width 72 height 10
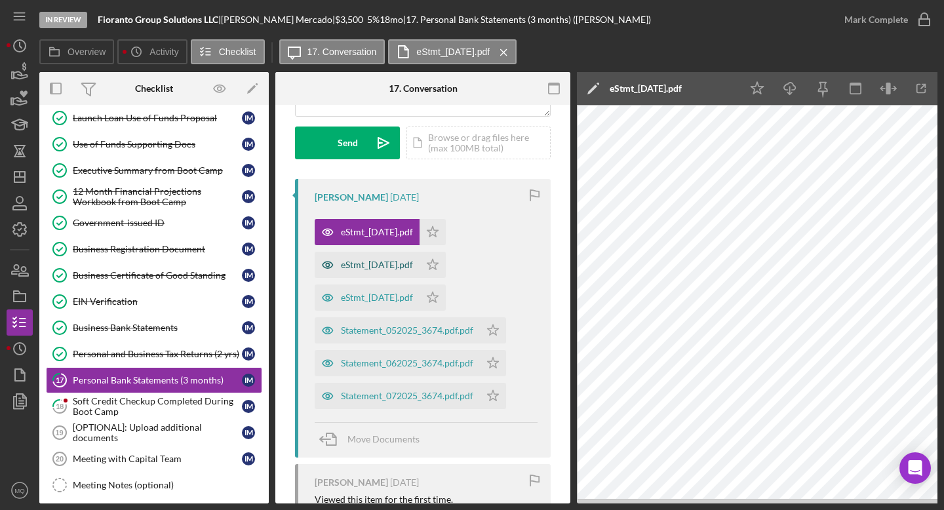
click at [407, 266] on div "eStmt_[DATE].pdf" at bounding box center [377, 265] width 72 height 10
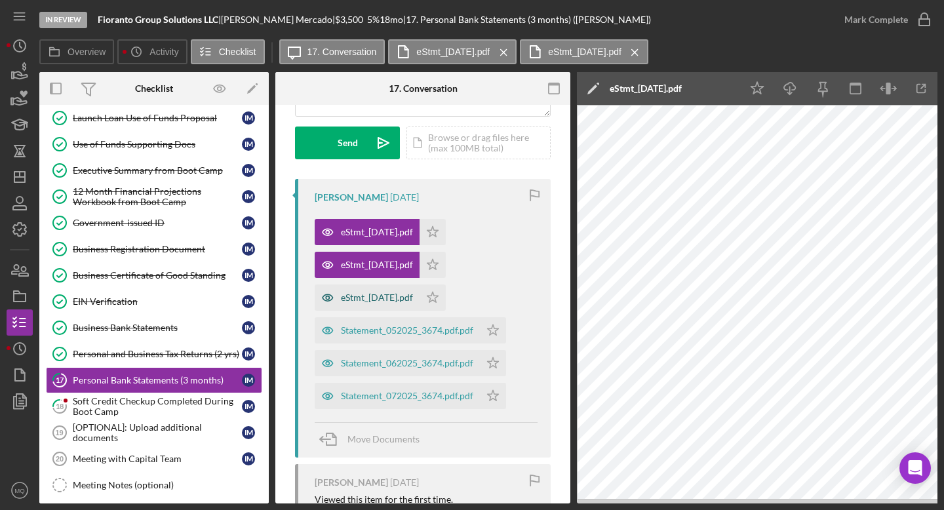
click at [404, 296] on div "eStmt_[DATE].pdf" at bounding box center [377, 297] width 72 height 10
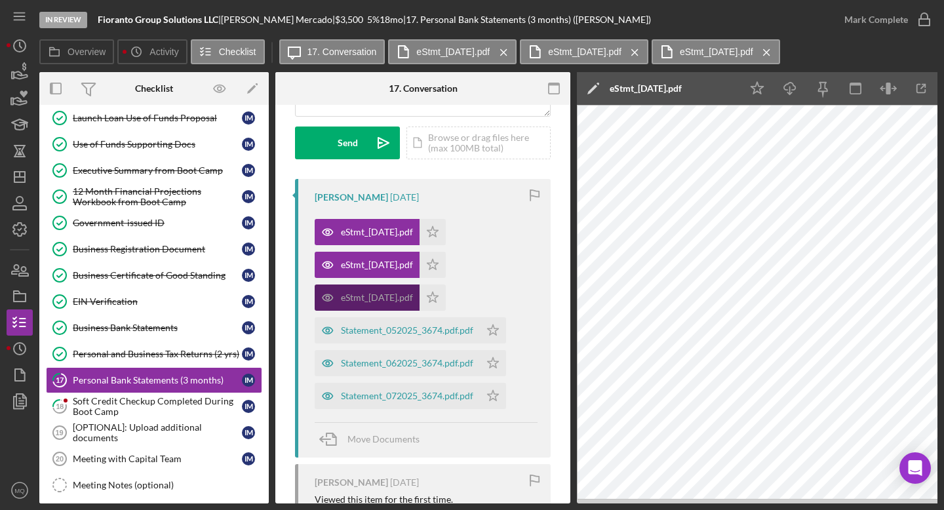
click at [420, 299] on div "eStmt_[DATE].pdf" at bounding box center [367, 298] width 105 height 26
click at [446, 298] on icon "Icon/Star" at bounding box center [433, 298] width 26 height 26
click at [439, 260] on polygon "button" at bounding box center [433, 264] width 11 height 10
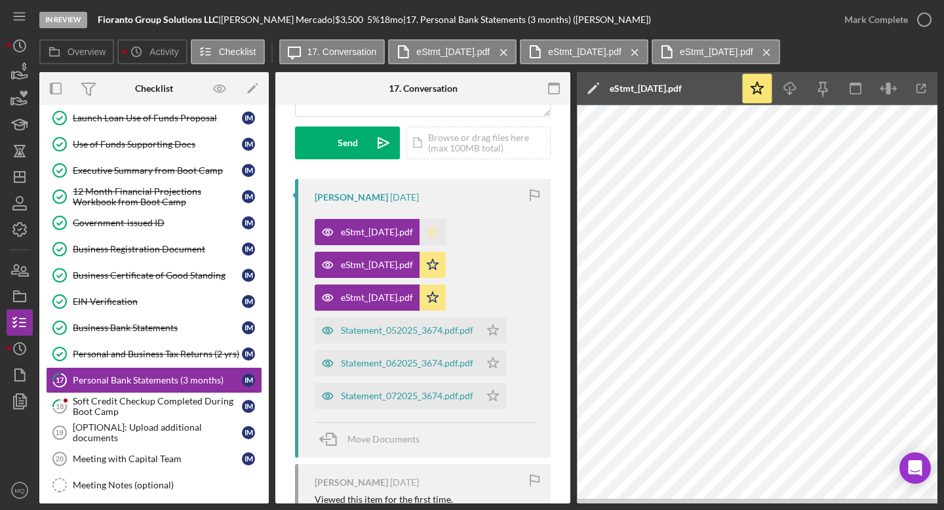
click at [439, 226] on polygon "button" at bounding box center [433, 231] width 11 height 10
click at [487, 336] on icon "Icon/Star" at bounding box center [493, 330] width 26 height 26
click at [496, 365] on icon "Icon/Star" at bounding box center [493, 363] width 26 height 26
click at [496, 398] on polygon "button" at bounding box center [493, 395] width 11 height 10
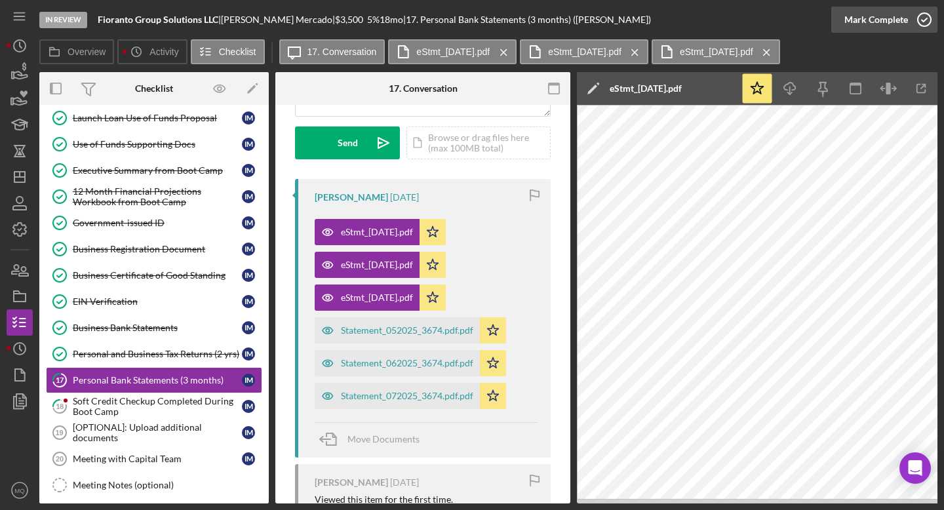
click at [557, 16] on icon "button" at bounding box center [924, 19] width 33 height 33
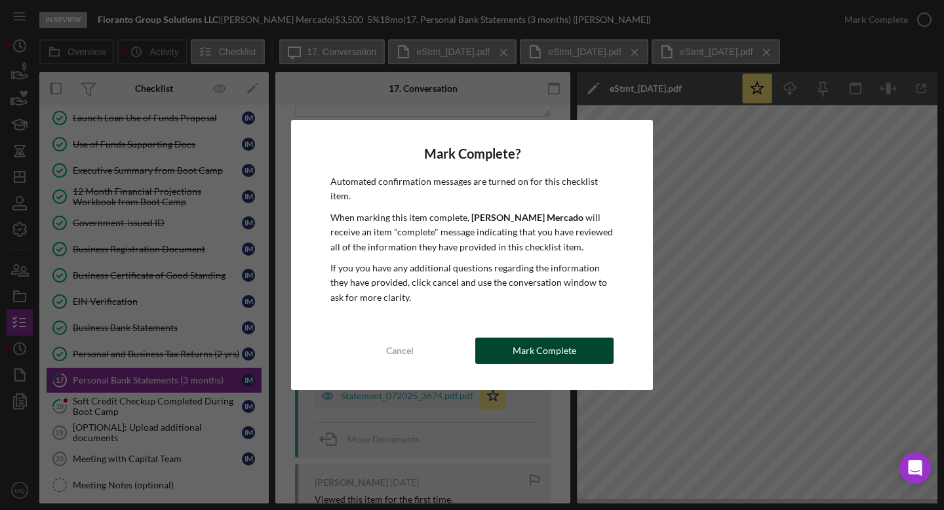
click at [557, 344] on div "Mark Complete" at bounding box center [545, 351] width 64 height 26
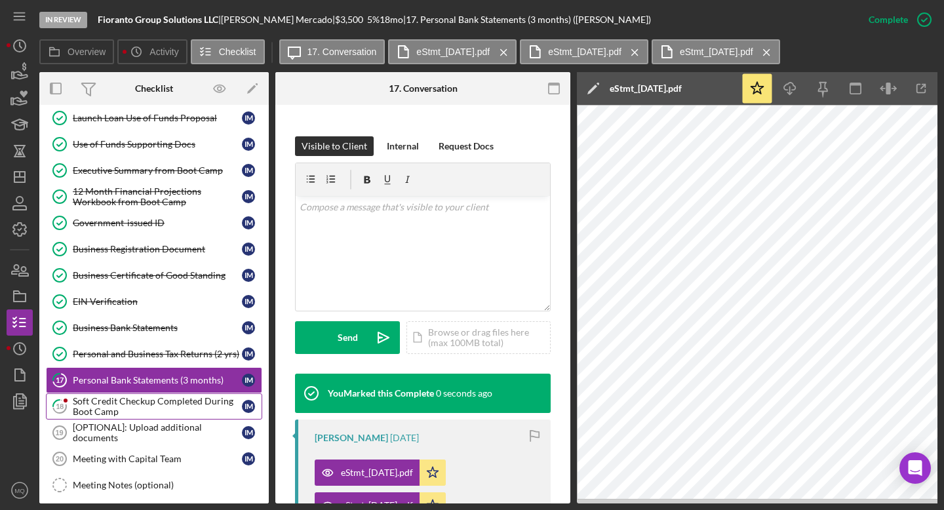
scroll to position [378, 0]
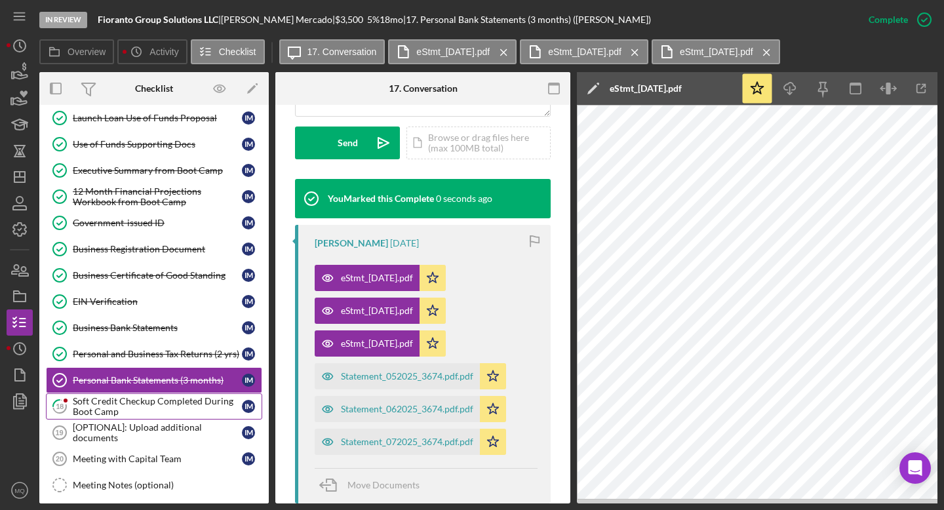
click at [138, 394] on link "18 Soft Credit Checkup Completed During Boot Camp I M" at bounding box center [154, 406] width 216 height 26
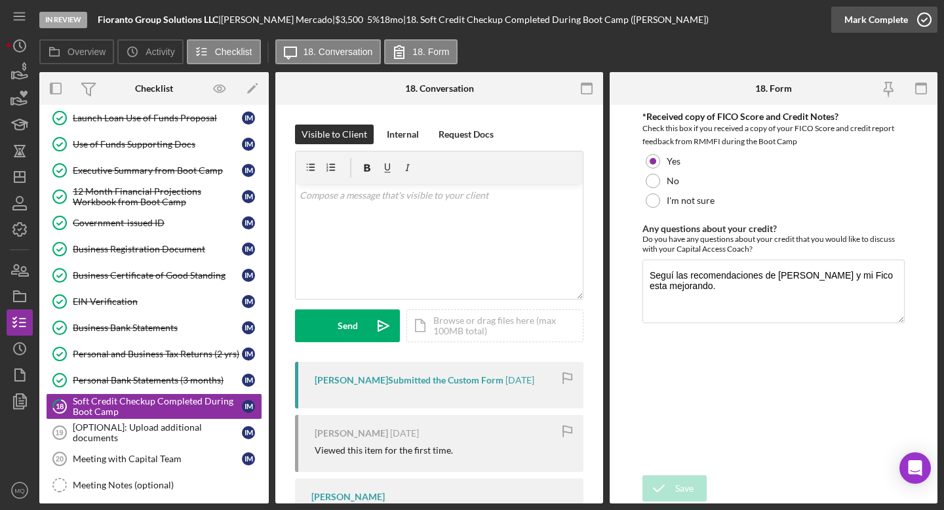
click at [557, 23] on icon "button" at bounding box center [924, 19] width 33 height 33
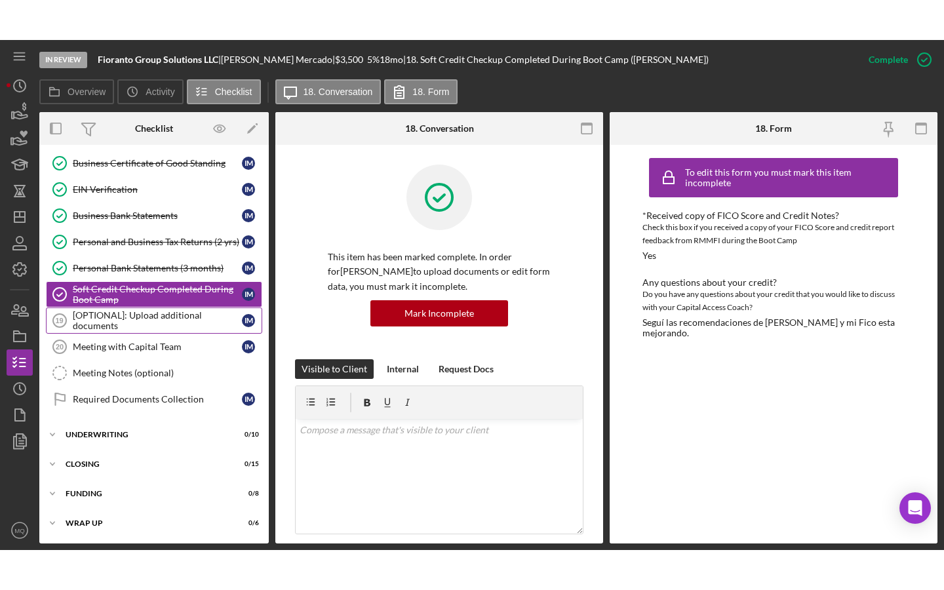
scroll to position [432, 0]
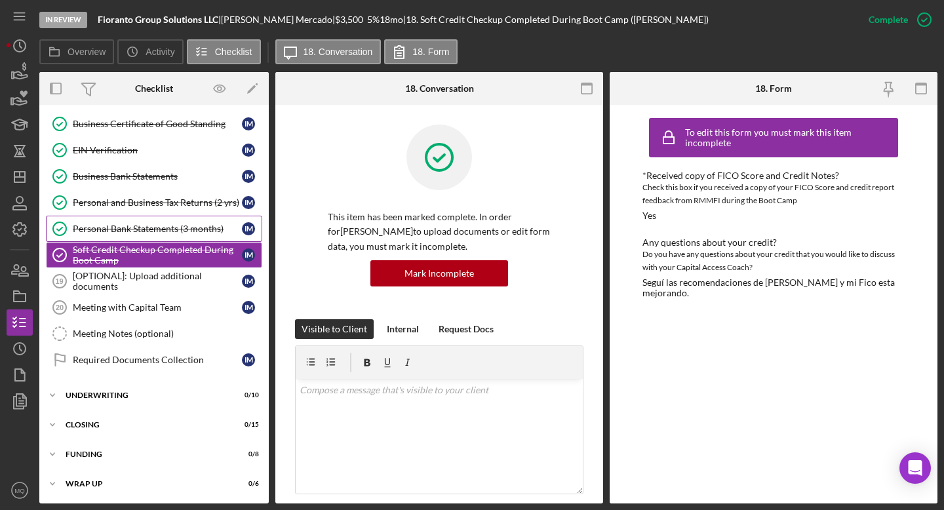
click at [179, 221] on link "Personal Bank Statements (3 months) Personal Bank Statements (3 months) I M" at bounding box center [154, 229] width 216 height 26
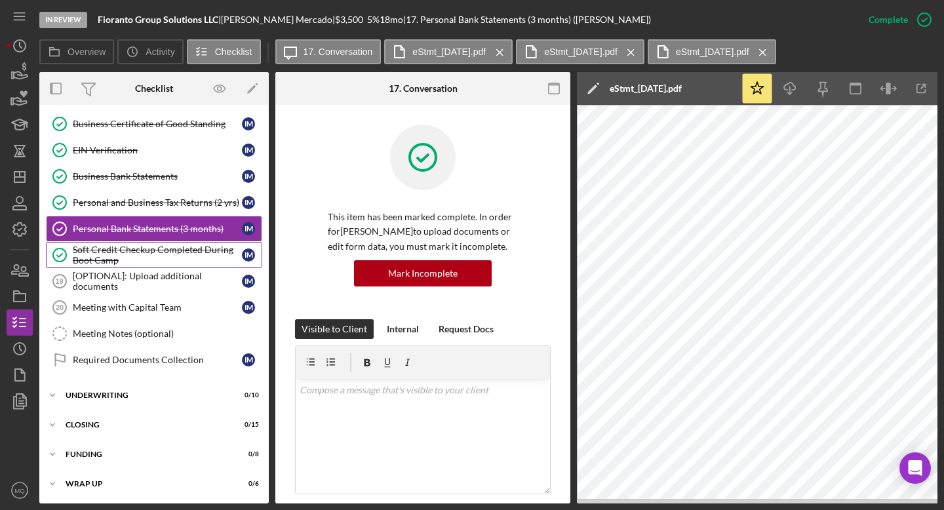
click at [181, 250] on div "Soft Credit Checkup Completed During Boot Camp" at bounding box center [157, 255] width 169 height 21
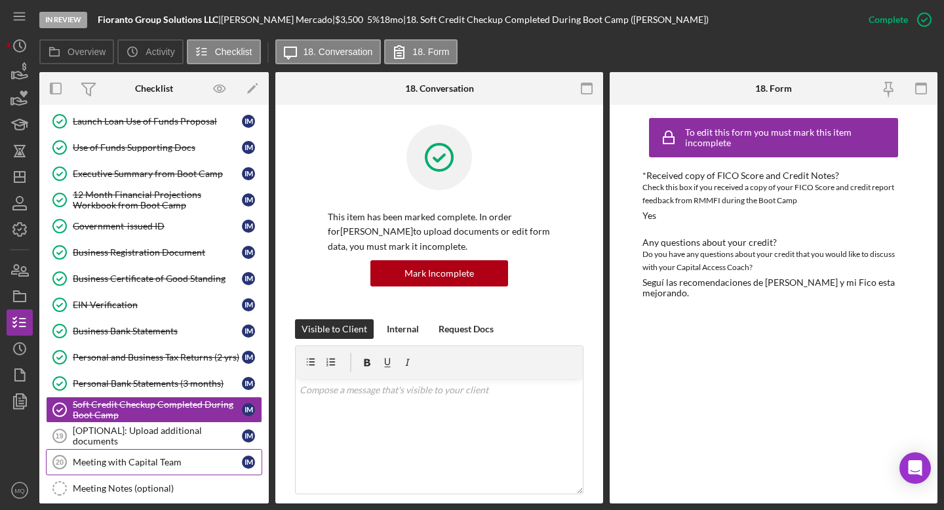
scroll to position [143, 0]
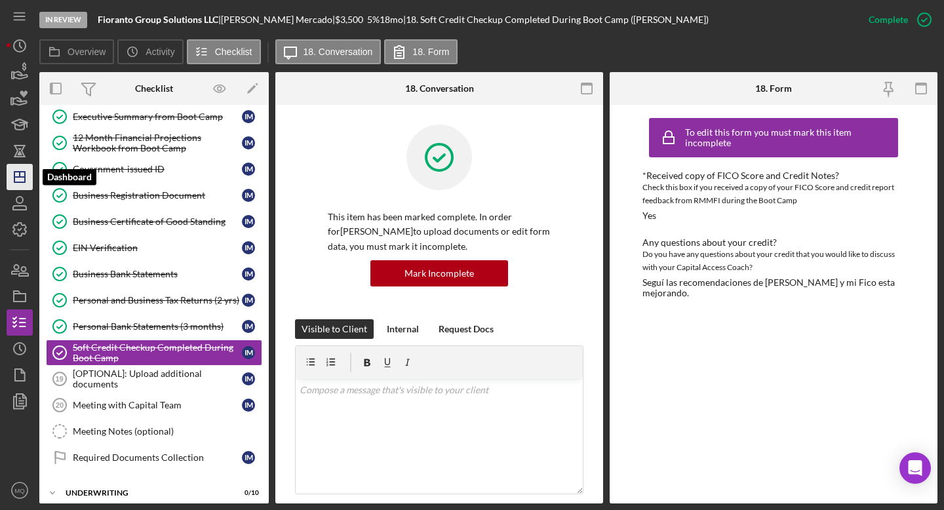
click at [15, 174] on icon "Icon/Dashboard" at bounding box center [19, 177] width 33 height 33
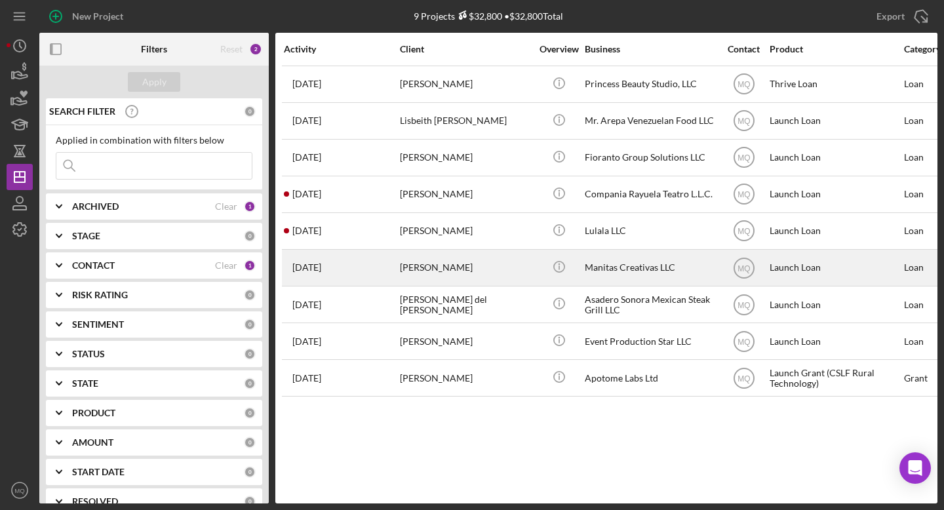
click at [494, 269] on div "[PERSON_NAME]" at bounding box center [465, 268] width 131 height 35
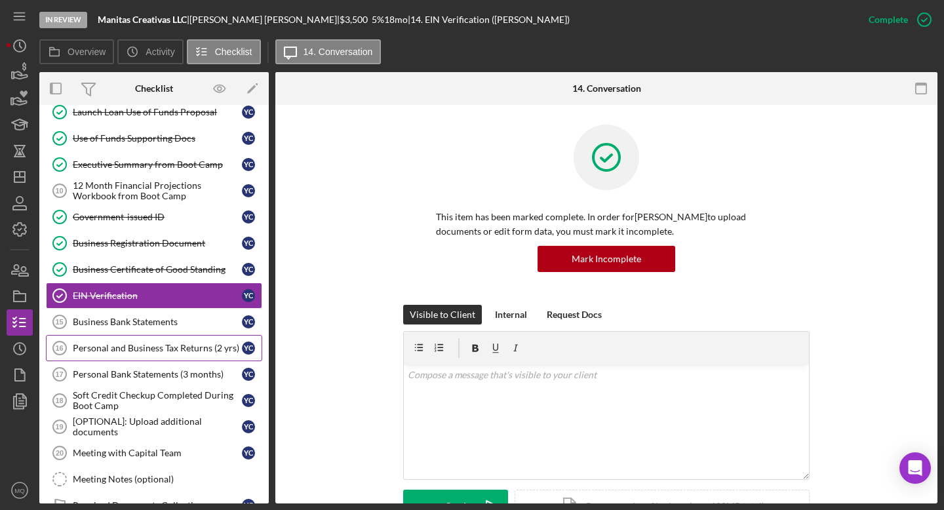
scroll to position [134, 0]
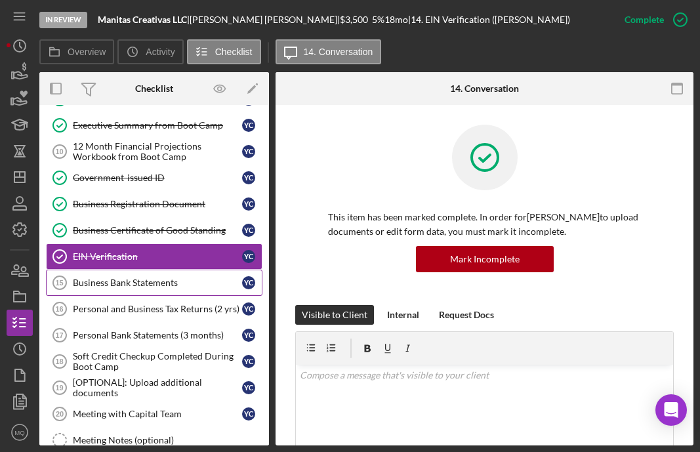
click at [182, 283] on div "Business Bank Statements" at bounding box center [157, 282] width 169 height 10
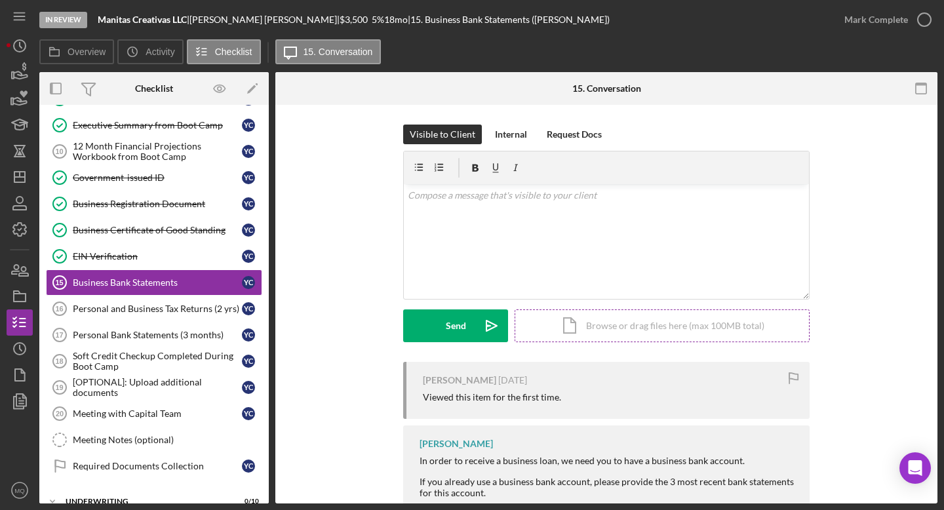
click at [557, 327] on div "Icon/Document Browse or drag files here (max 100MB total) Tap to choose files o…" at bounding box center [662, 326] width 295 height 33
click at [179, 333] on div "Personal Bank Statements (3 months)" at bounding box center [157, 335] width 169 height 10
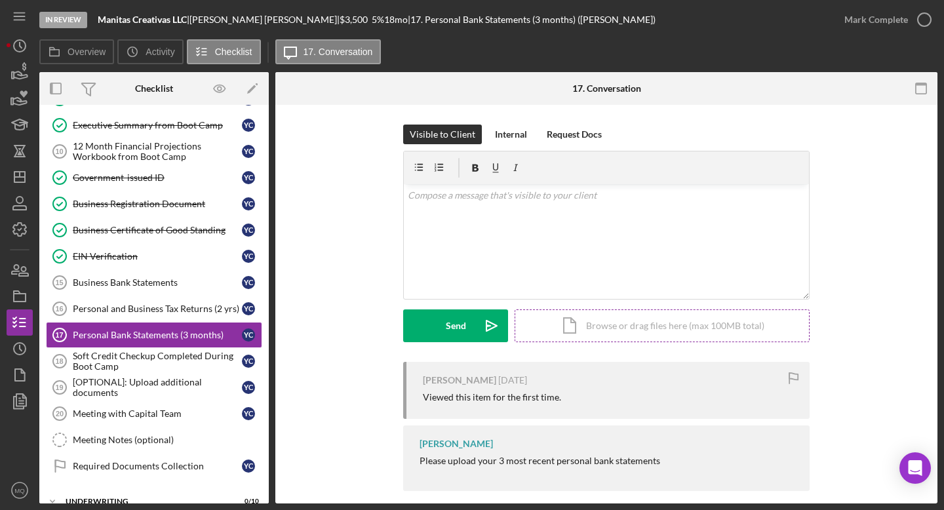
click at [557, 324] on div "Icon/Document Browse or drag files here (max 100MB total) Tap to choose files o…" at bounding box center [662, 326] width 295 height 33
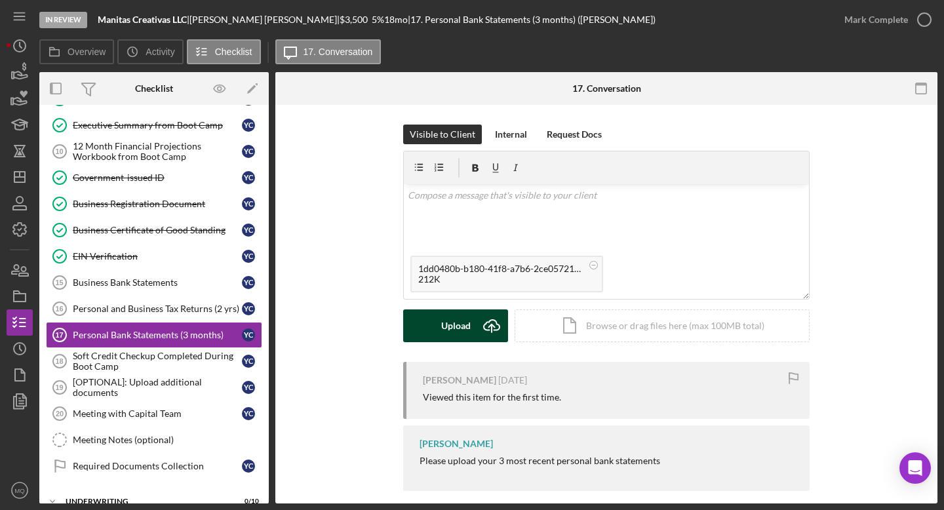
click at [443, 333] on div "Upload" at bounding box center [456, 326] width 30 height 33
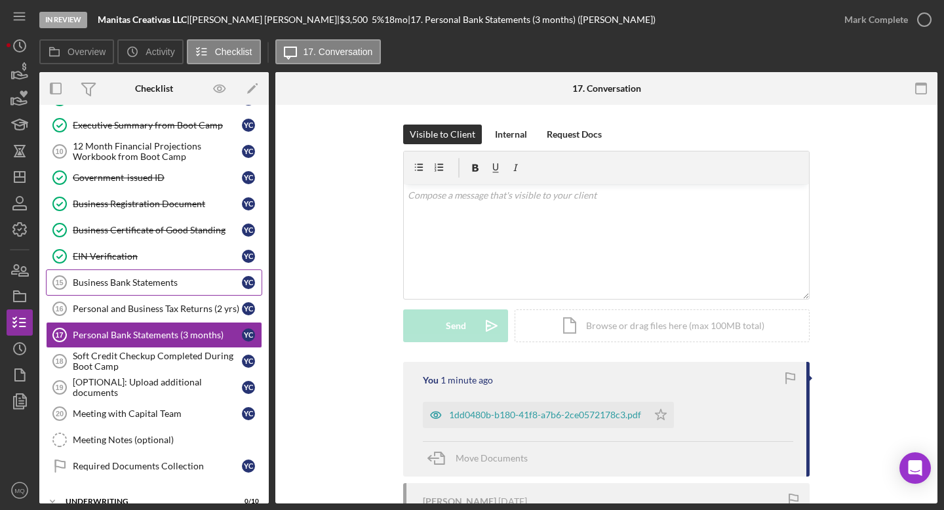
click at [163, 279] on div "Business Bank Statements" at bounding box center [157, 282] width 169 height 10
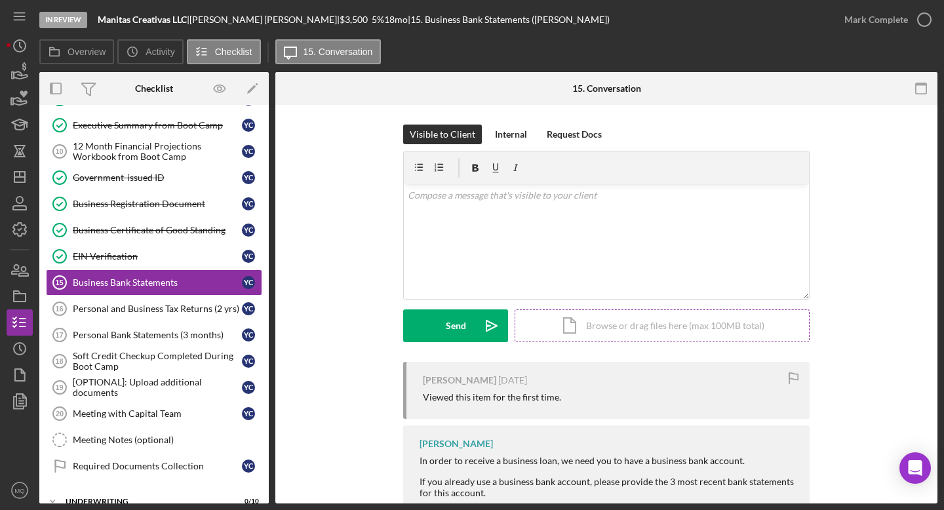
click at [557, 332] on div "Icon/Document Browse or drag files here (max 100MB total) Tap to choose files o…" at bounding box center [662, 326] width 295 height 33
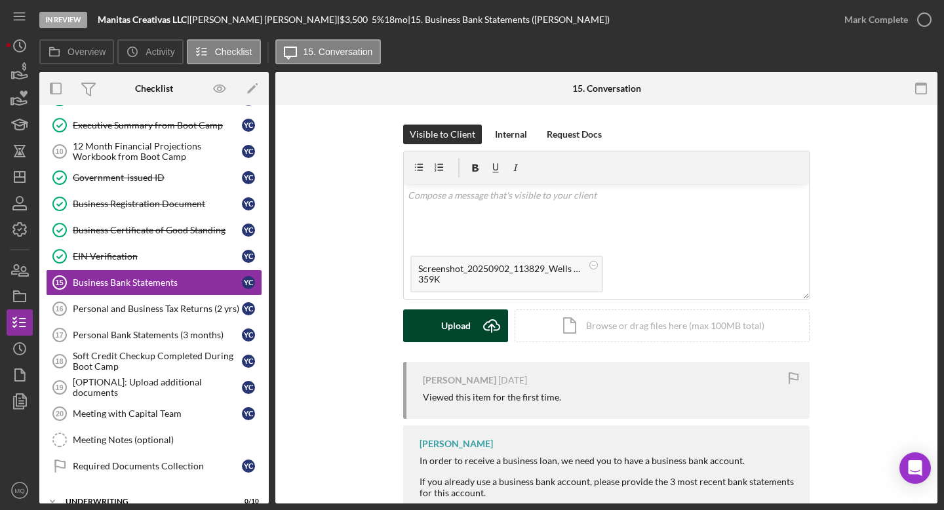
click at [462, 327] on div "Upload" at bounding box center [456, 326] width 30 height 33
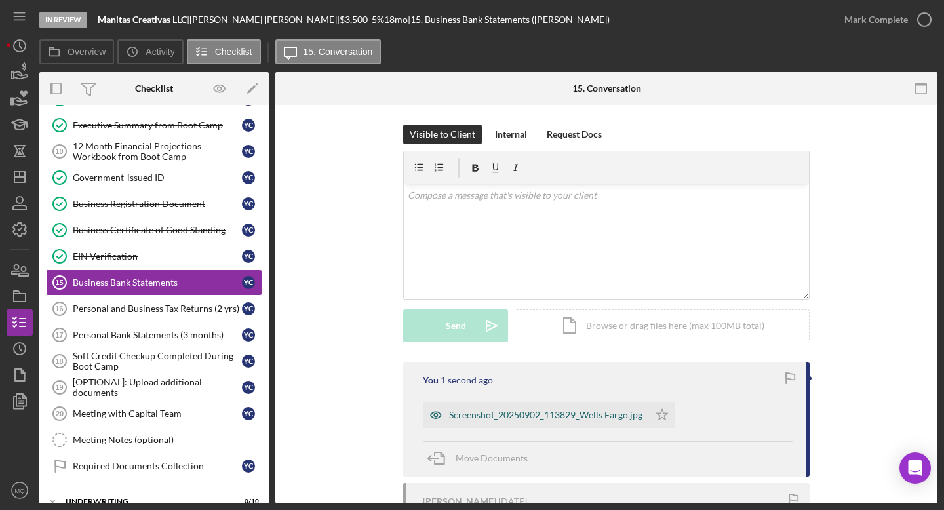
click at [557, 414] on div "Screenshot_20250902_113829_Wells Fargo.jpg" at bounding box center [545, 415] width 193 height 10
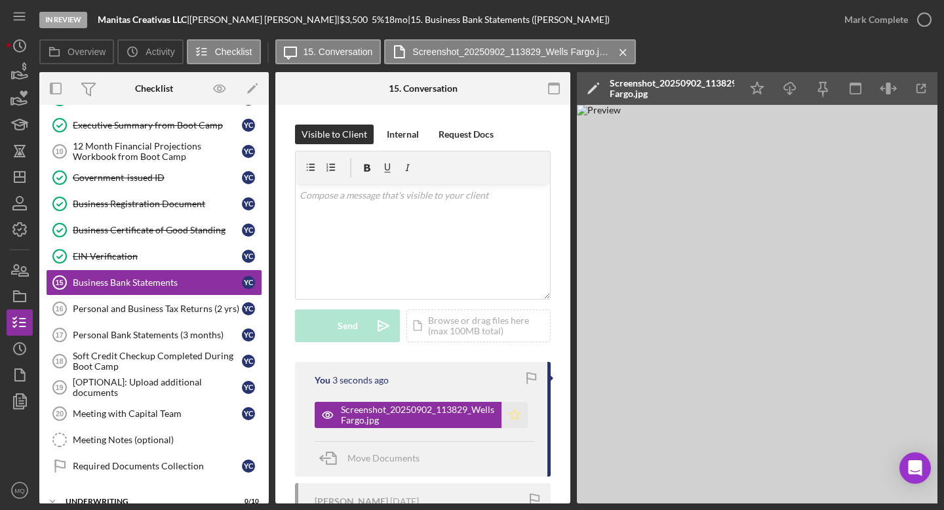
click at [519, 417] on icon "Icon/Star" at bounding box center [515, 415] width 26 height 26
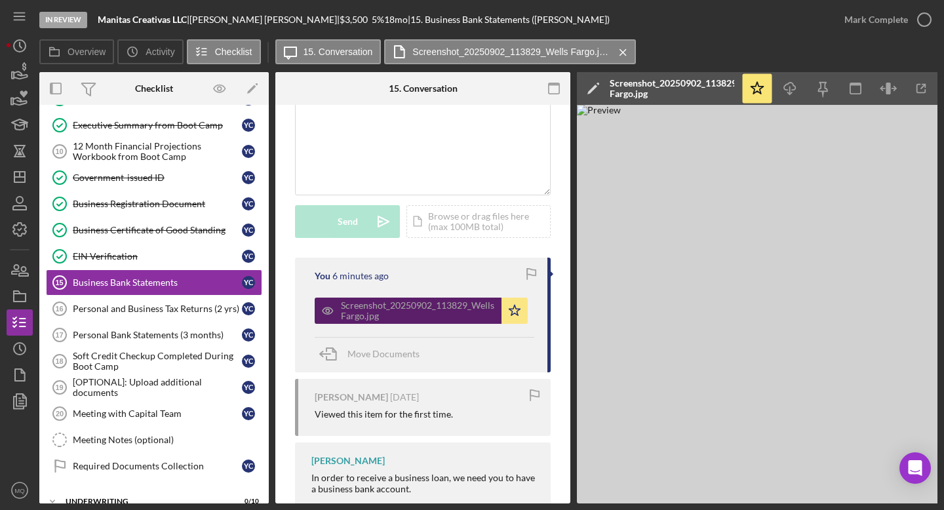
scroll to position [104, 0]
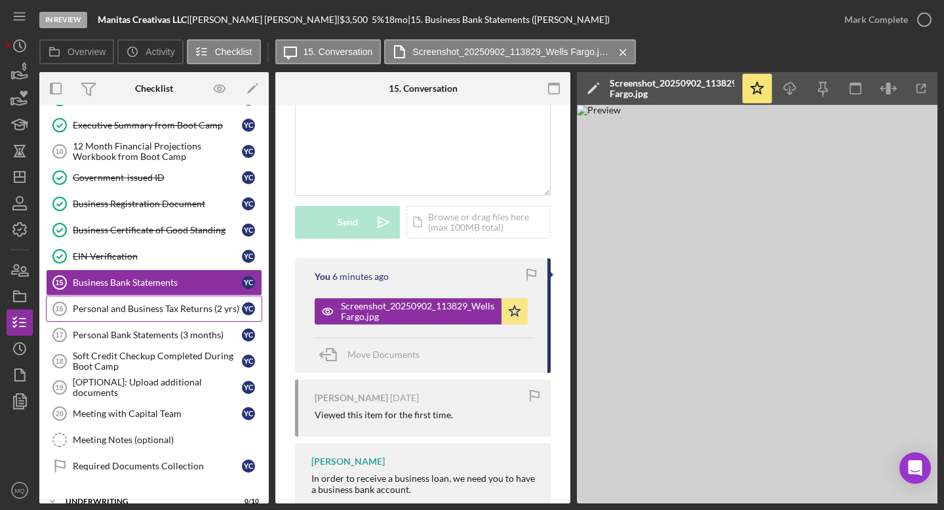
click at [184, 305] on div "Personal and Business Tax Returns (2 yrs)" at bounding box center [157, 309] width 169 height 10
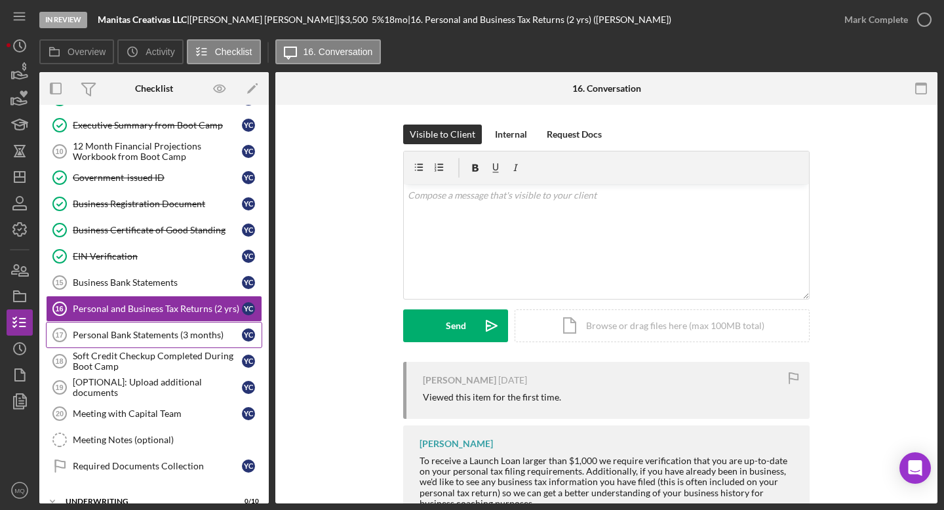
click at [179, 334] on div "Personal Bank Statements (3 months)" at bounding box center [157, 335] width 169 height 10
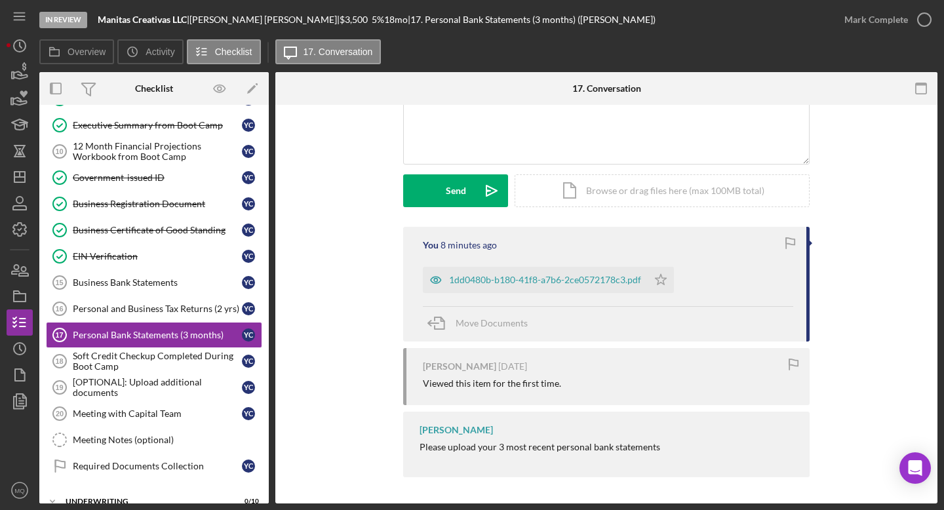
scroll to position [128, 0]
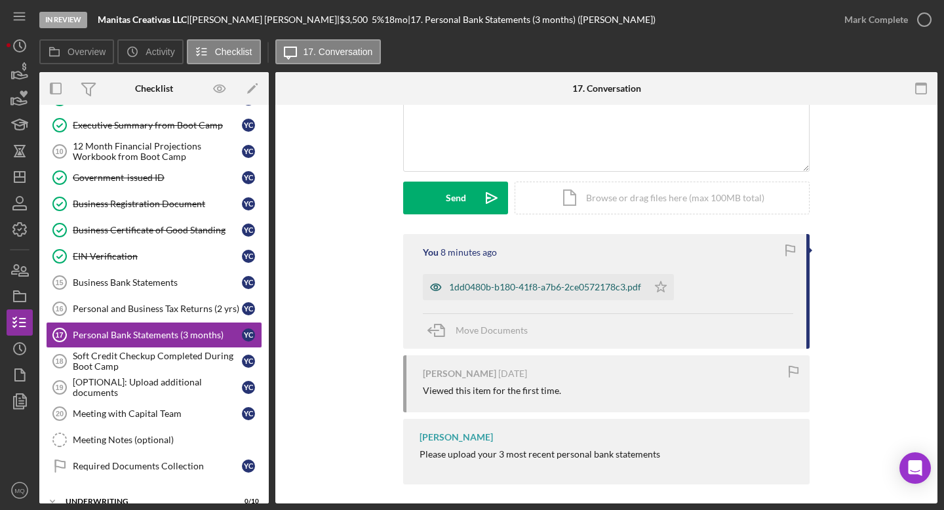
click at [557, 294] on div "1dd0480b-b180-41f8-a7b6-2ce0572178c3.pdf" at bounding box center [535, 287] width 225 height 26
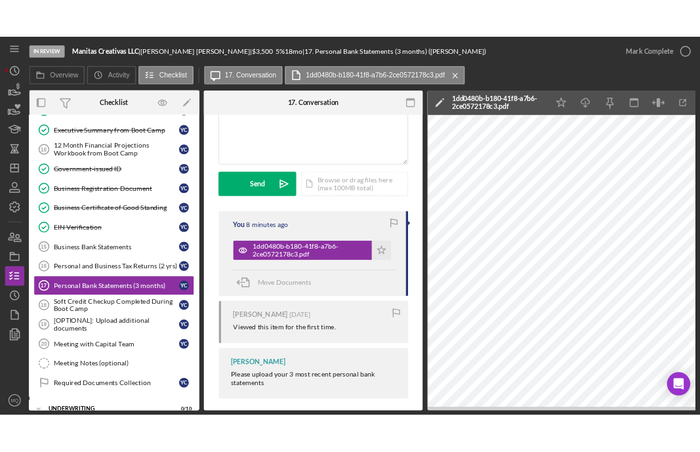
scroll to position [0, 3]
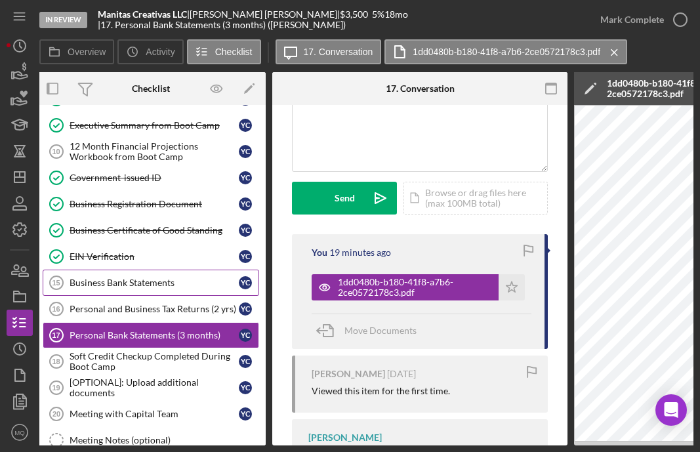
click at [152, 283] on div "Business Bank Statements" at bounding box center [154, 282] width 169 height 10
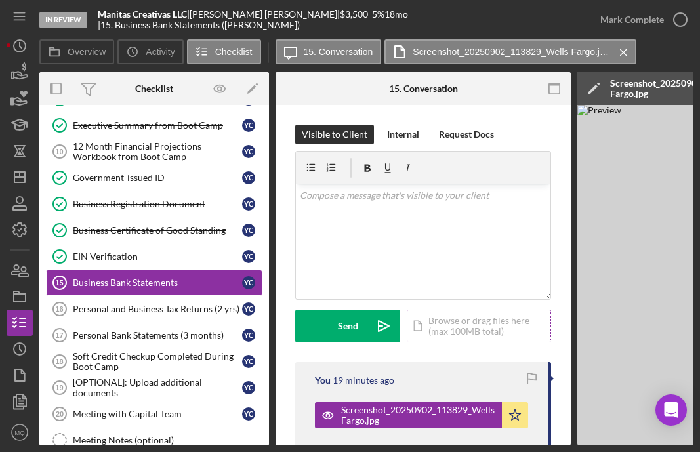
click at [491, 322] on div "Icon/Document Browse or drag files here (max 100MB total) Tap to choose files o…" at bounding box center [479, 326] width 144 height 33
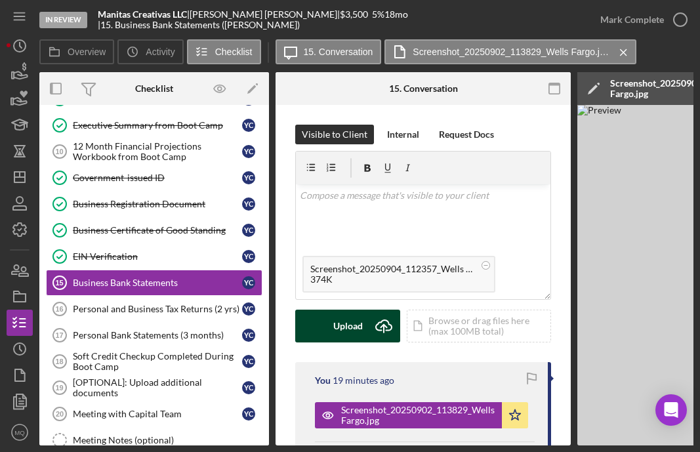
click at [363, 323] on button "Upload Icon/Upload" at bounding box center [347, 326] width 105 height 33
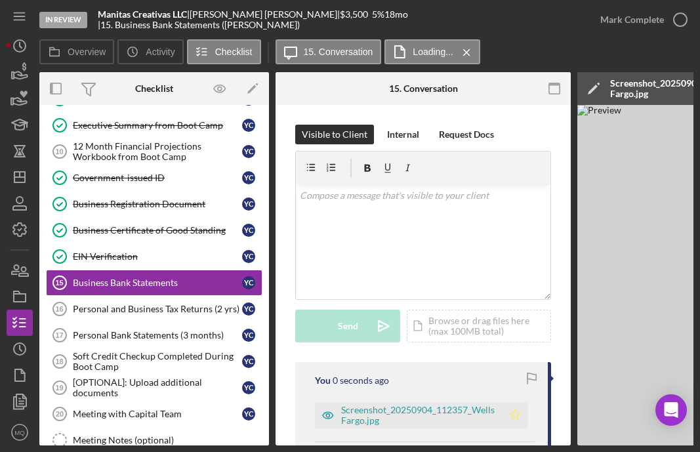
click at [521, 419] on icon "Icon/Star" at bounding box center [515, 415] width 26 height 26
click at [557, 15] on icon "button" at bounding box center [680, 19] width 33 height 33
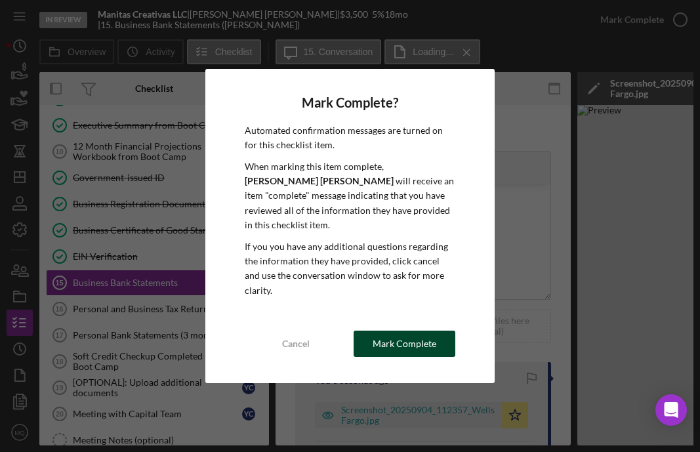
click at [400, 336] on div "Mark Complete" at bounding box center [405, 344] width 64 height 26
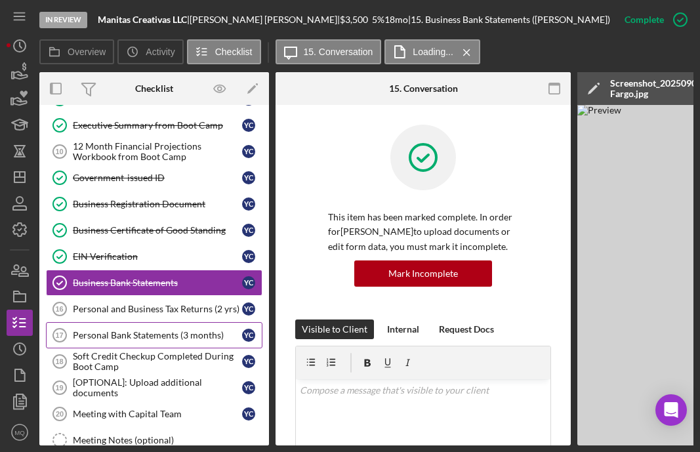
click at [178, 333] on div "Personal Bank Statements (3 months)" at bounding box center [157, 335] width 169 height 10
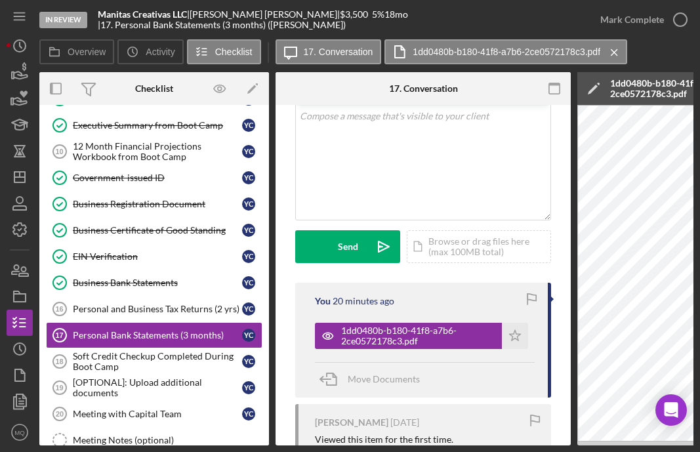
scroll to position [199, 0]
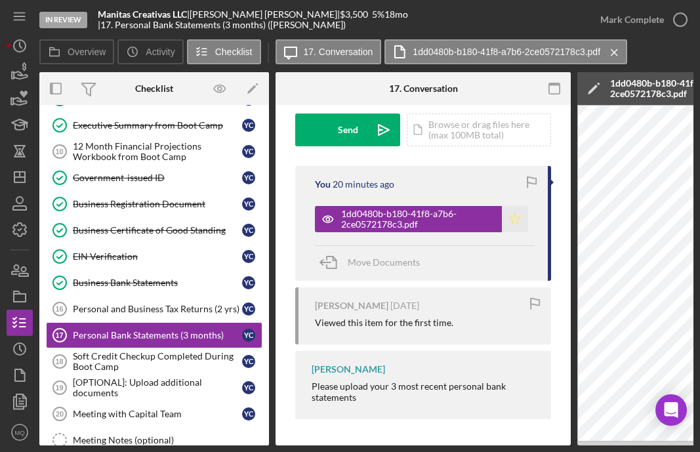
click at [510, 213] on polygon "button" at bounding box center [515, 218] width 11 height 10
click at [157, 301] on link "Personal and Business Tax Returns (2 yrs) 16 Personal and Business Tax Returns …" at bounding box center [154, 309] width 216 height 26
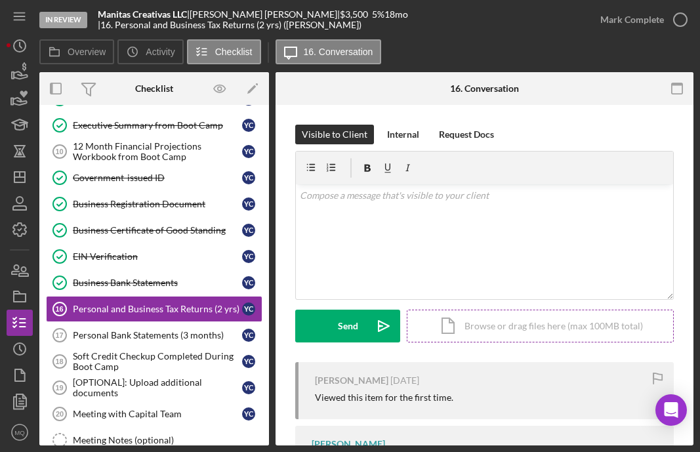
click at [486, 330] on div "Icon/Document Browse or drag files here (max 100MB total) Tap to choose files o…" at bounding box center [540, 326] width 267 height 33
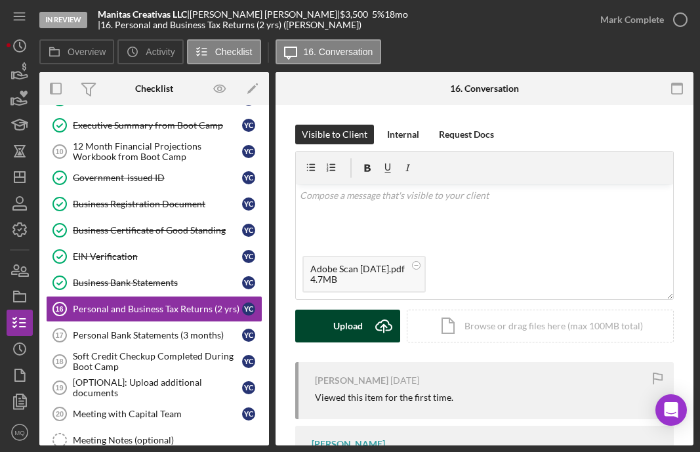
click at [355, 325] on div "Upload" at bounding box center [348, 326] width 30 height 33
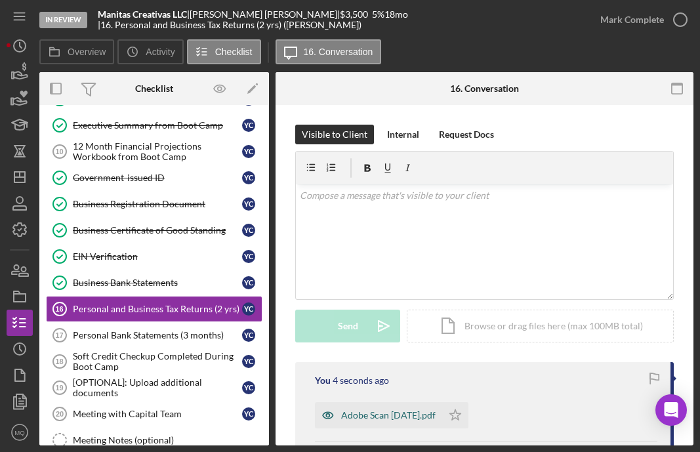
click at [391, 412] on div "Adobe Scan [DATE].pdf" at bounding box center [388, 415] width 94 height 10
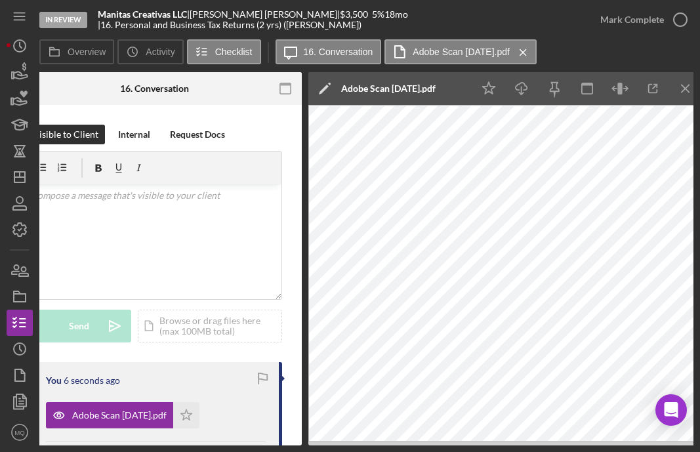
scroll to position [0, 277]
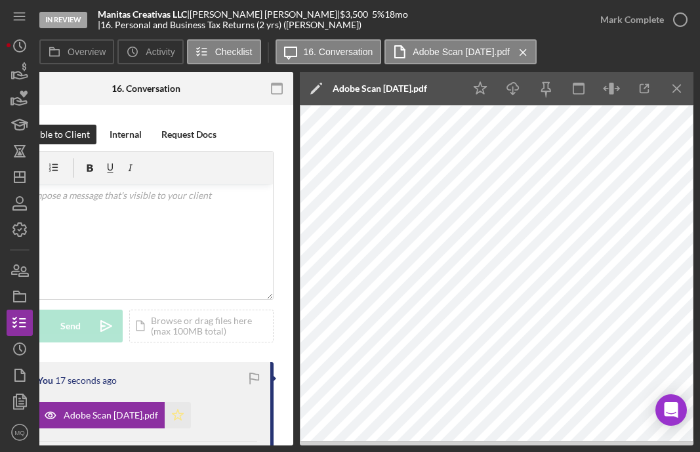
click at [191, 413] on icon "Icon/Star" at bounding box center [178, 415] width 26 height 26
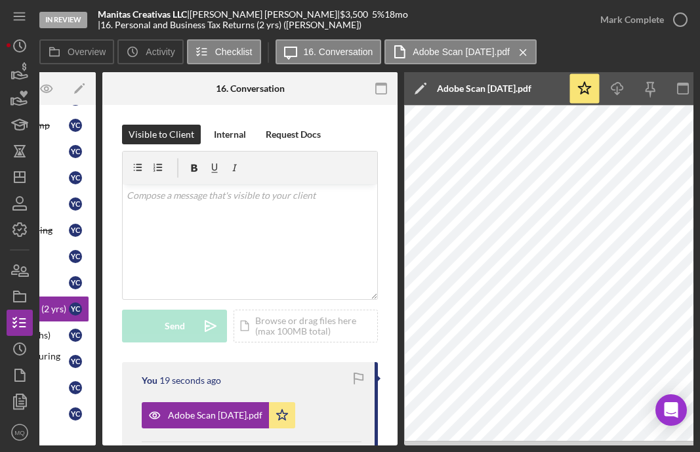
scroll to position [0, 0]
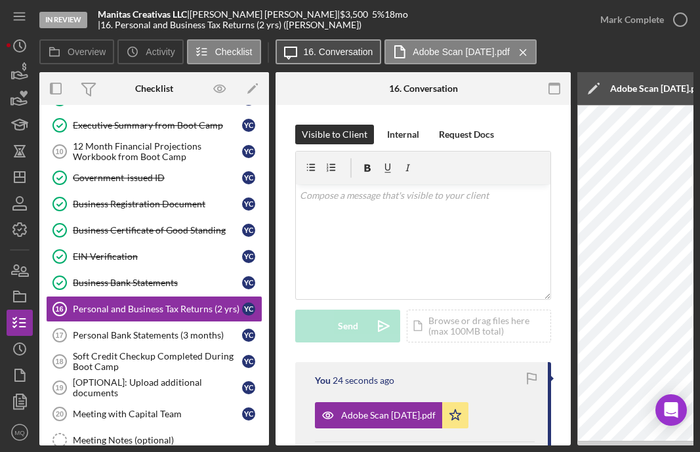
click at [327, 62] on button "Icon/Message 16. Conversation" at bounding box center [328, 51] width 106 height 25
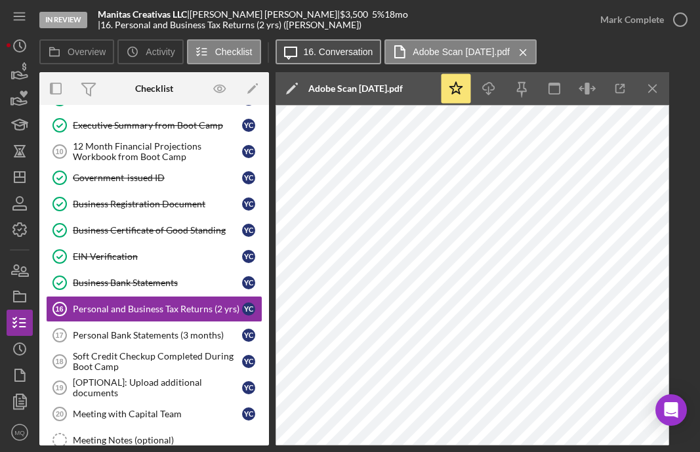
click at [325, 54] on label "16. Conversation" at bounding box center [339, 52] width 70 height 10
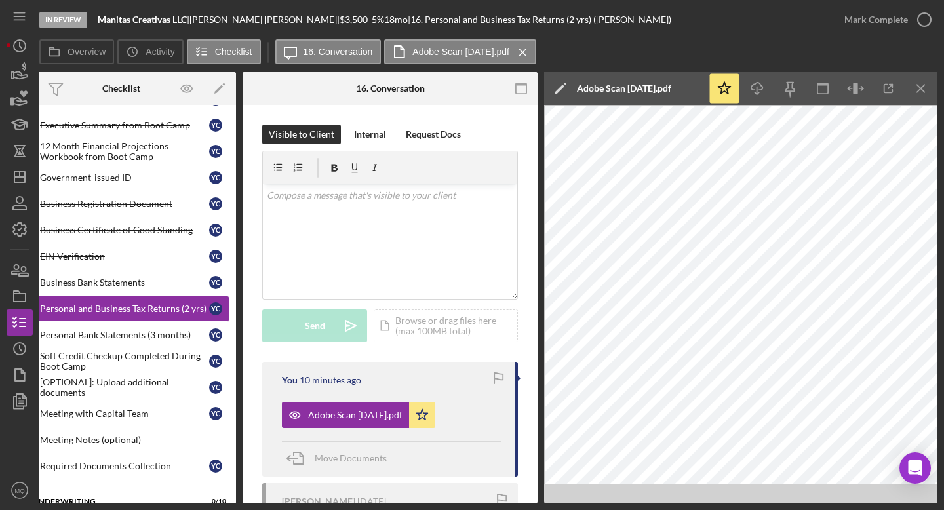
scroll to position [0, 33]
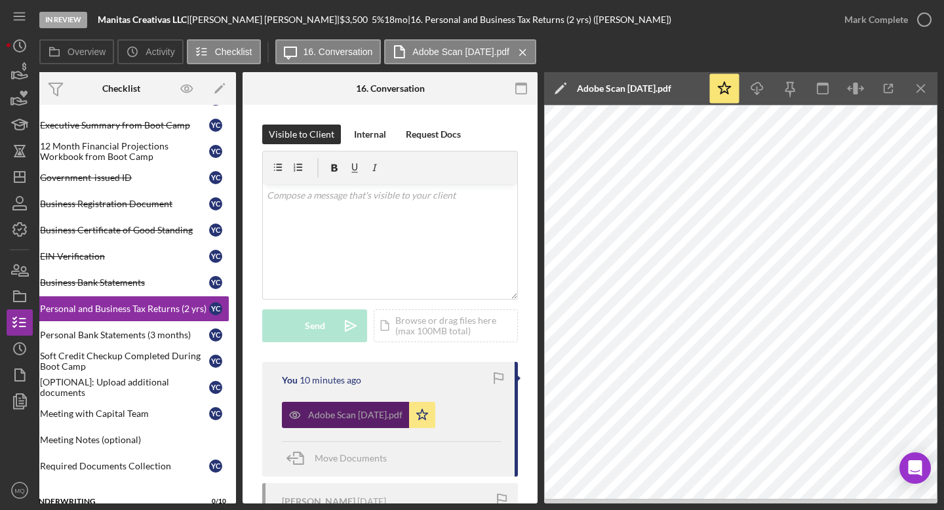
click at [360, 411] on div "Adobe Scan [DATE].pdf" at bounding box center [355, 415] width 94 height 10
click at [435, 333] on div "Icon/Document Browse or drag files here (max 100MB total) Tap to choose files o…" at bounding box center [446, 326] width 144 height 33
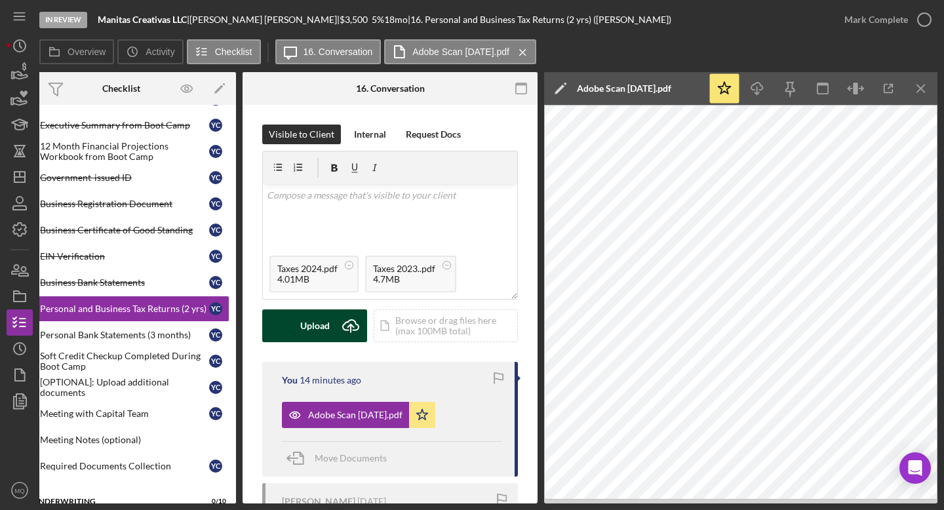
click at [315, 320] on div "Upload" at bounding box center [315, 326] width 30 height 33
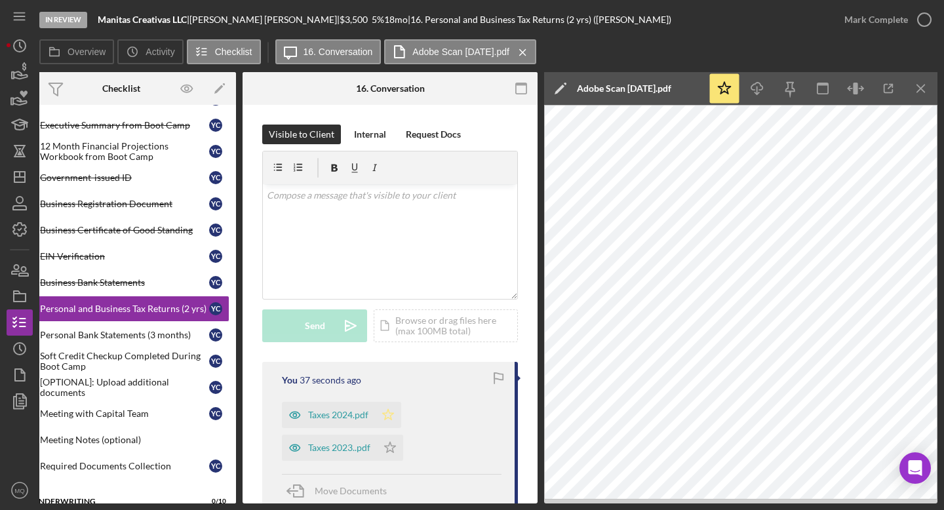
click at [390, 413] on polygon "button" at bounding box center [388, 414] width 11 height 10
click at [395, 451] on icon "Icon/Star" at bounding box center [390, 448] width 26 height 26
click at [557, 23] on icon "button" at bounding box center [924, 19] width 33 height 33
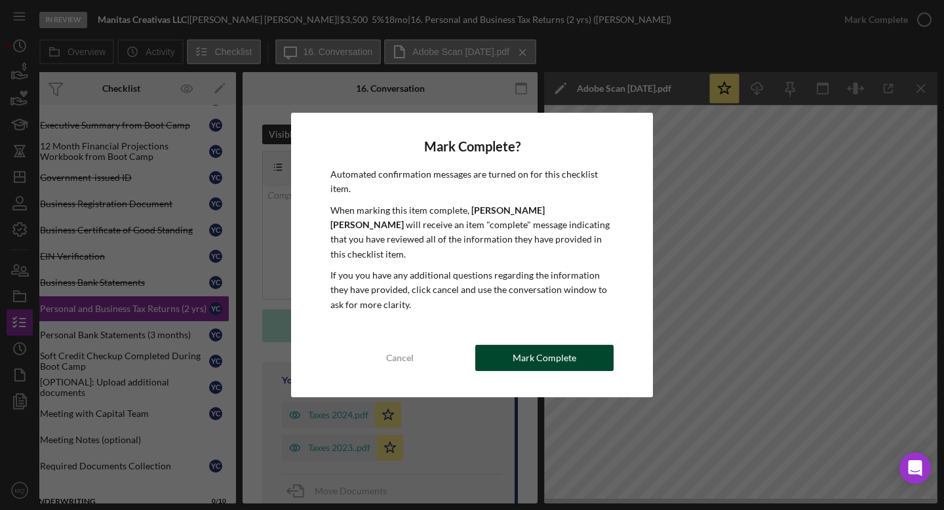
click at [531, 356] on div "Mark Complete" at bounding box center [545, 358] width 64 height 26
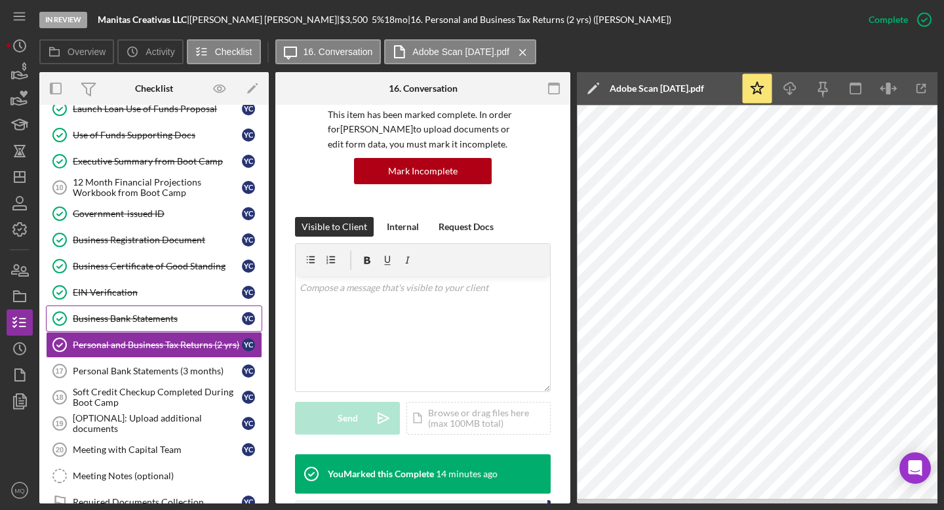
scroll to position [97, 0]
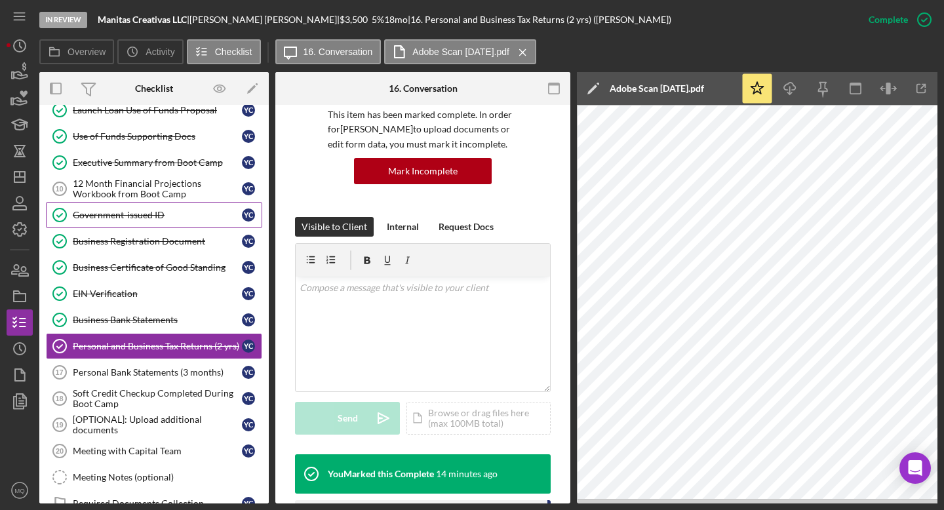
click at [164, 202] on link "Government-issued ID Government-issued ID Y C" at bounding box center [154, 215] width 216 height 26
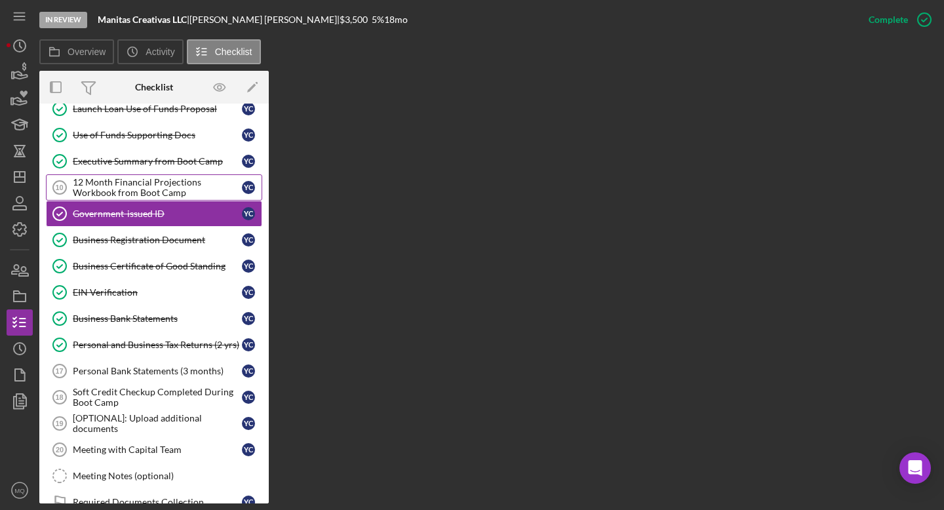
click at [176, 184] on div "12 Month Financial Projections Workbook from Boot Camp" at bounding box center [157, 187] width 169 height 21
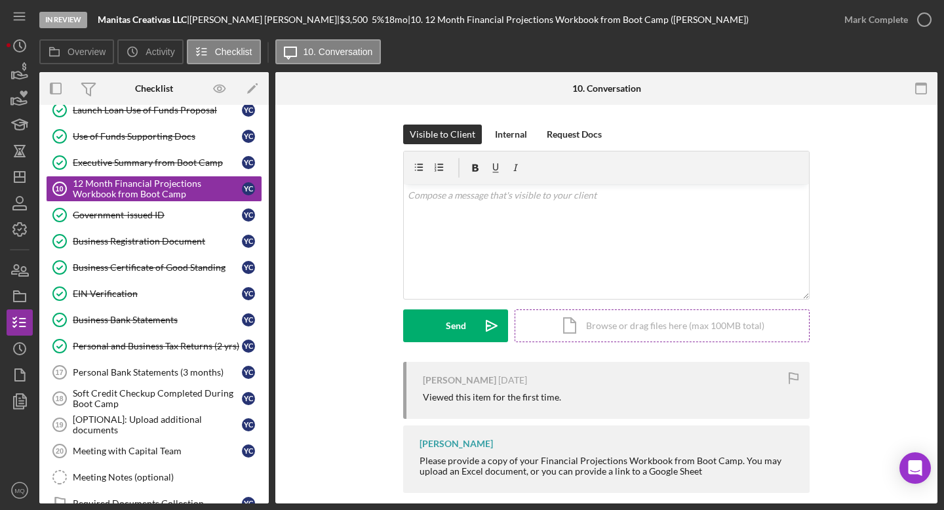
click at [557, 336] on div "Icon/Document Browse or drag files here (max 100MB total) Tap to choose files o…" at bounding box center [662, 326] width 295 height 33
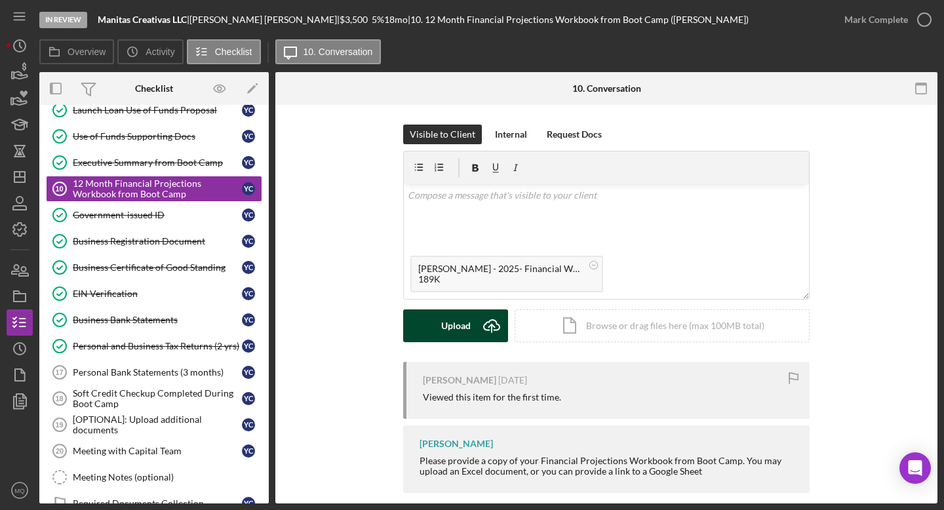
click at [459, 332] on div "Upload" at bounding box center [456, 326] width 30 height 33
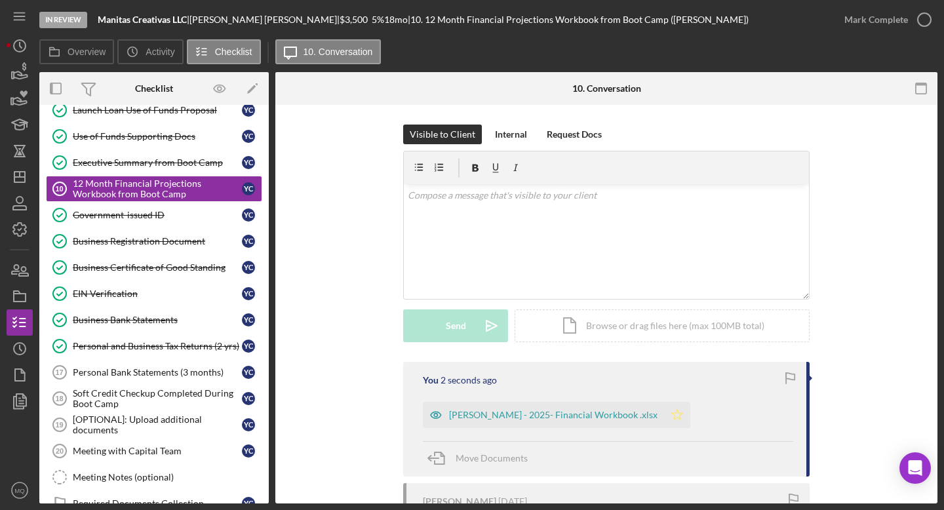
click at [557, 414] on icon "Icon/Star" at bounding box center [677, 415] width 26 height 26
click at [557, 24] on icon "button" at bounding box center [924, 19] width 33 height 33
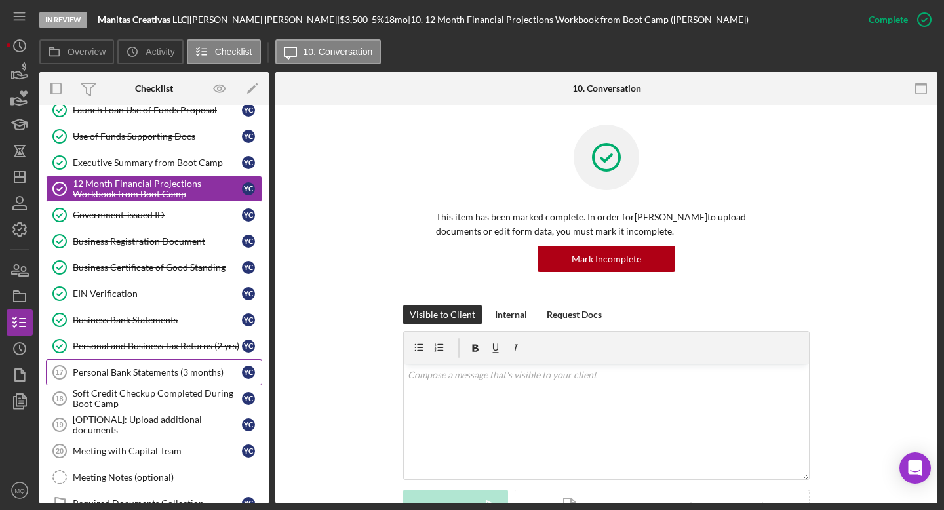
click at [183, 378] on link "Personal Bank Statements (3 months) 17 Personal Bank Statements (3 months) Y C" at bounding box center [154, 372] width 216 height 26
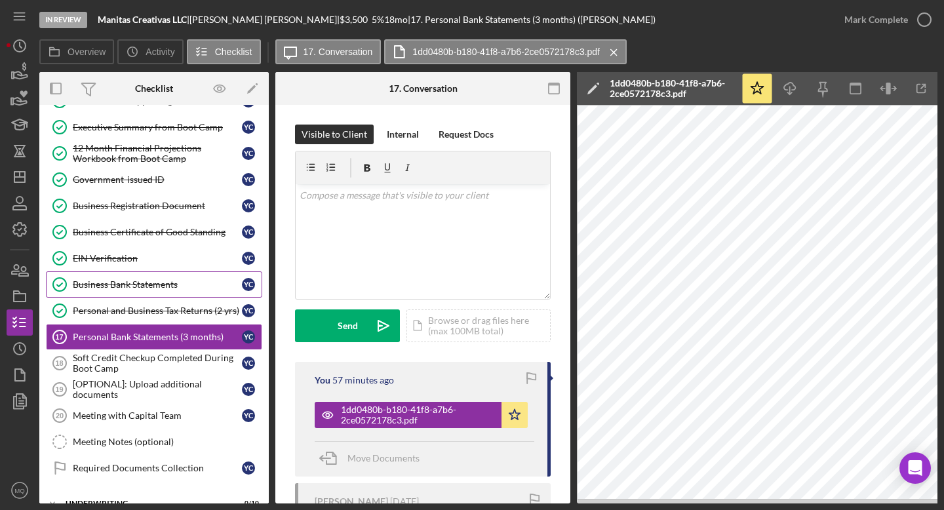
scroll to position [136, 0]
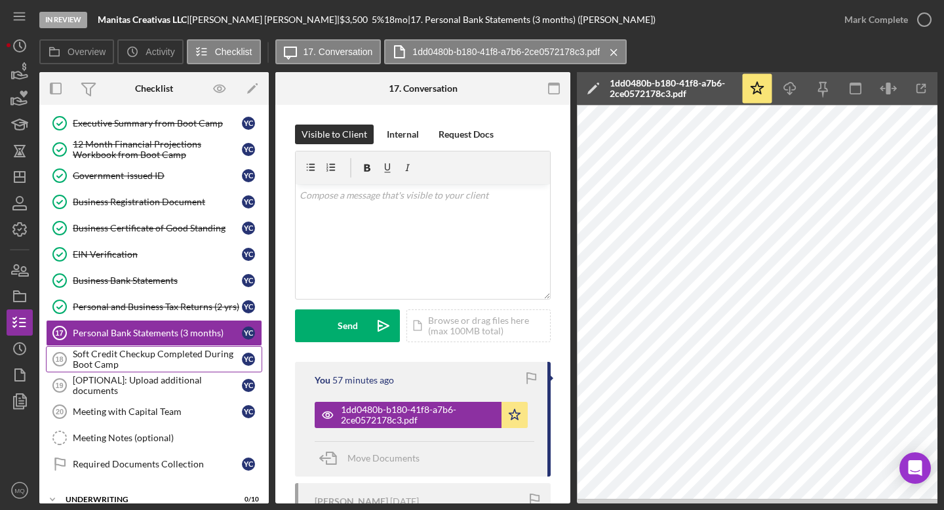
click at [172, 357] on div "Soft Credit Checkup Completed During Boot Camp" at bounding box center [157, 359] width 169 height 21
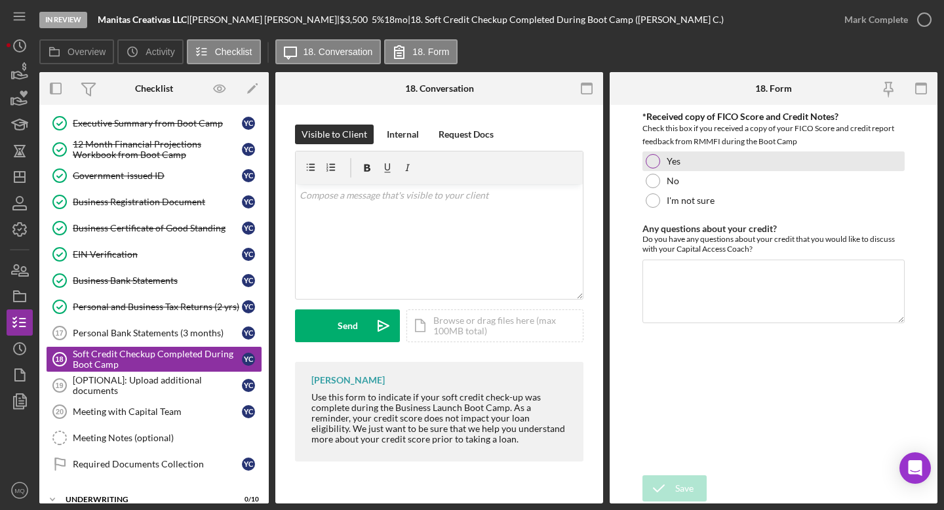
click at [557, 160] on div at bounding box center [653, 161] width 14 height 14
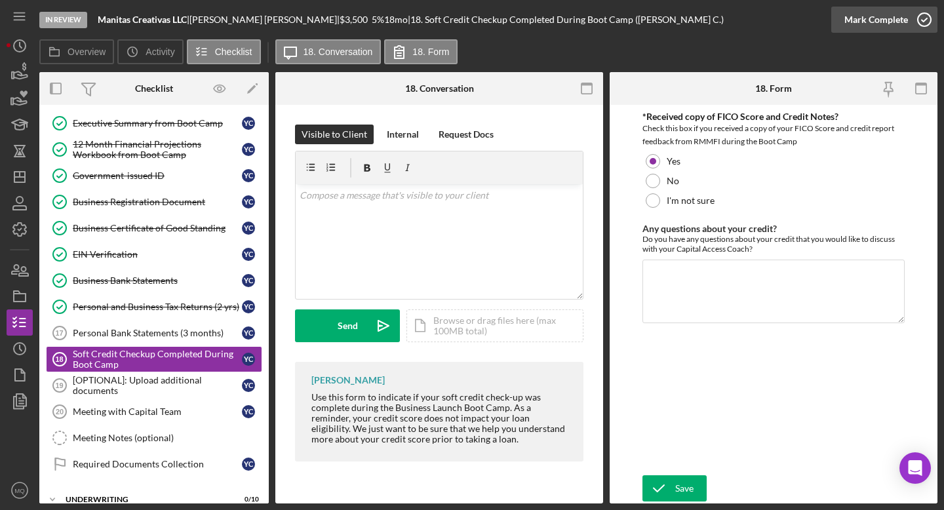
click at [557, 23] on icon "button" at bounding box center [924, 19] width 33 height 33
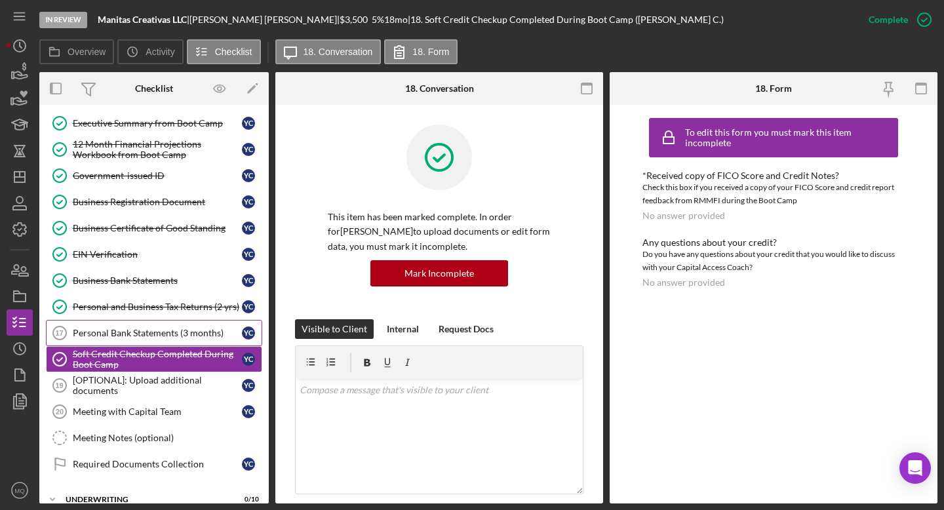
click at [224, 340] on link "Personal Bank Statements (3 months) 17 Personal Bank Statements (3 months) Y C" at bounding box center [154, 333] width 216 height 26
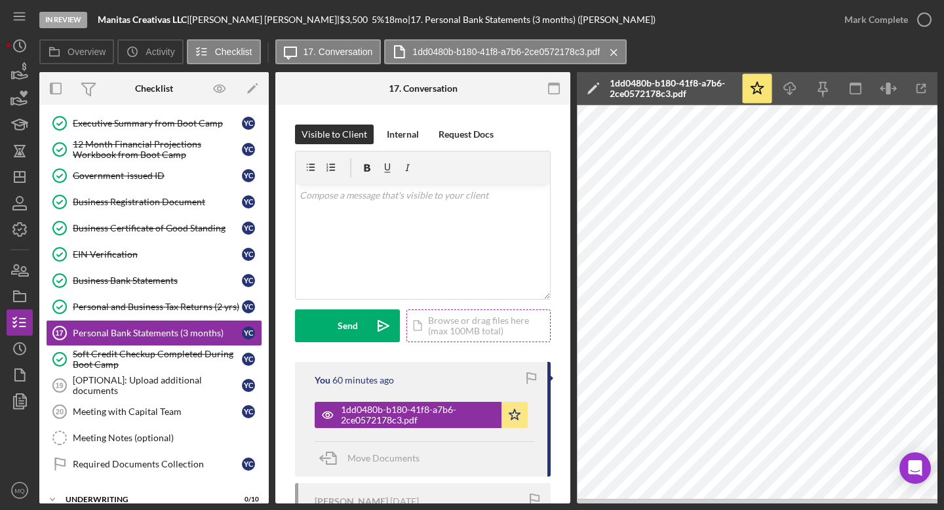
click at [497, 323] on div "Icon/Document Browse or drag files here (max 100MB total) Tap to choose files o…" at bounding box center [479, 326] width 144 height 33
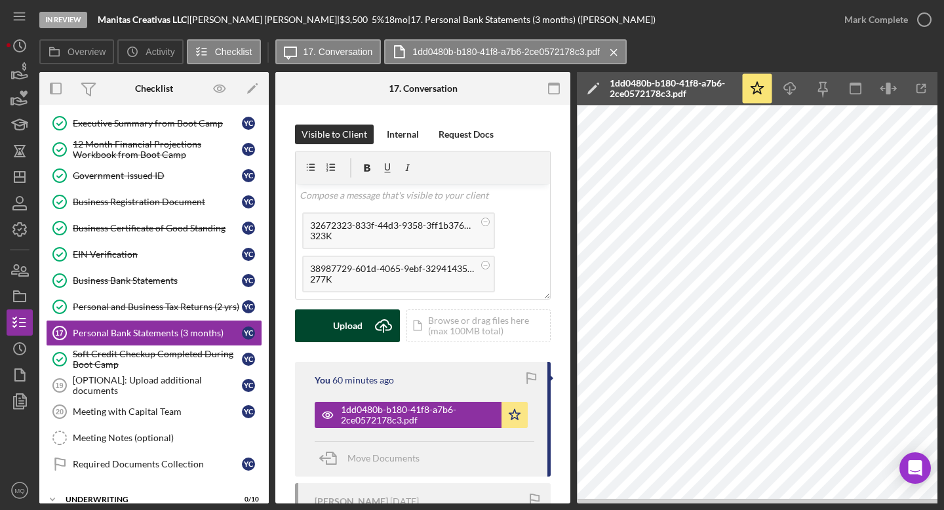
click at [334, 336] on div "Upload" at bounding box center [348, 326] width 30 height 33
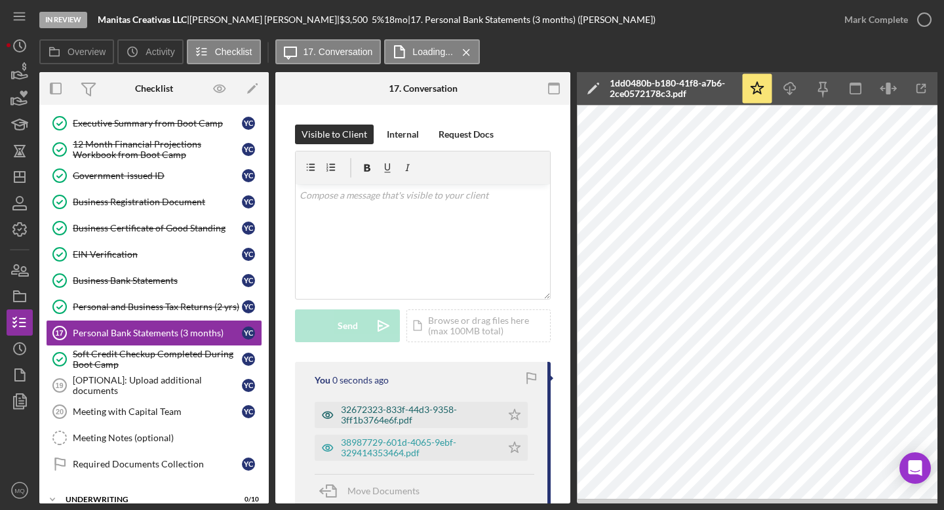
click at [428, 410] on div "32672323-833f-44d3-9358-3ff1b3764e6f.pdf" at bounding box center [418, 415] width 154 height 21
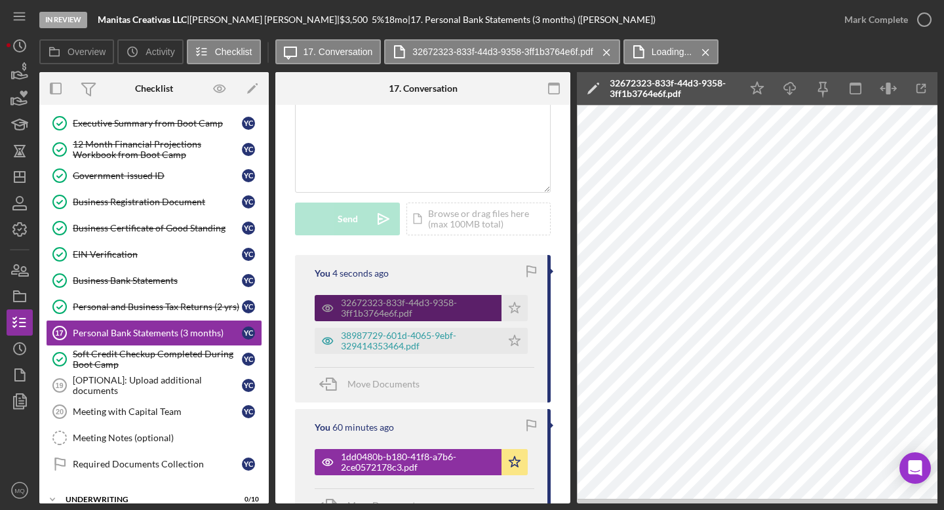
scroll to position [142, 0]
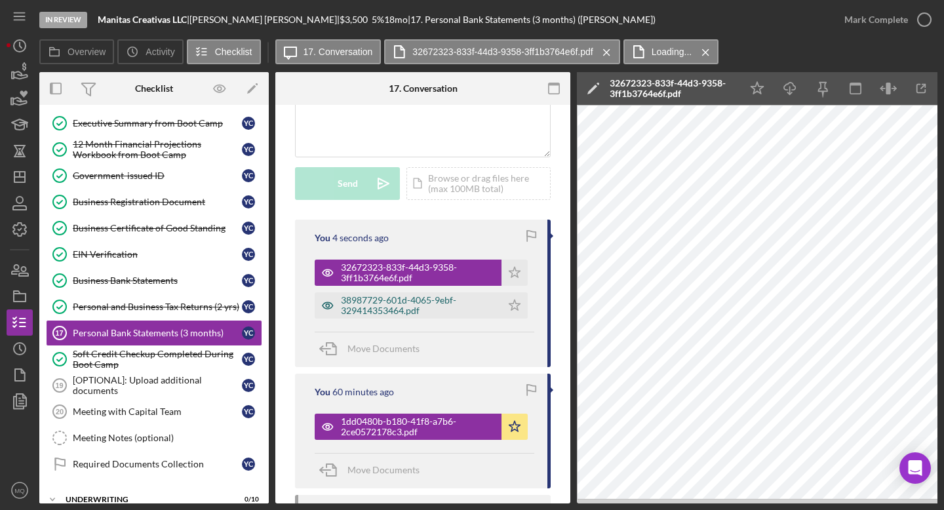
click at [424, 304] on div "38987729-601d-4065-9ebf-329414353464.pdf" at bounding box center [418, 305] width 154 height 21
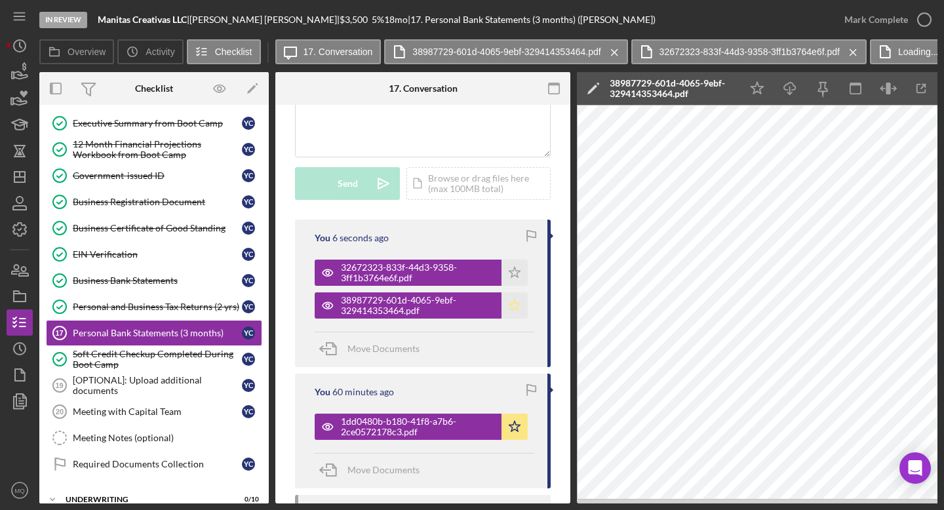
click at [512, 302] on icon "Icon/Star" at bounding box center [515, 305] width 26 height 26
click at [508, 272] on icon "Icon/Star" at bounding box center [515, 273] width 26 height 26
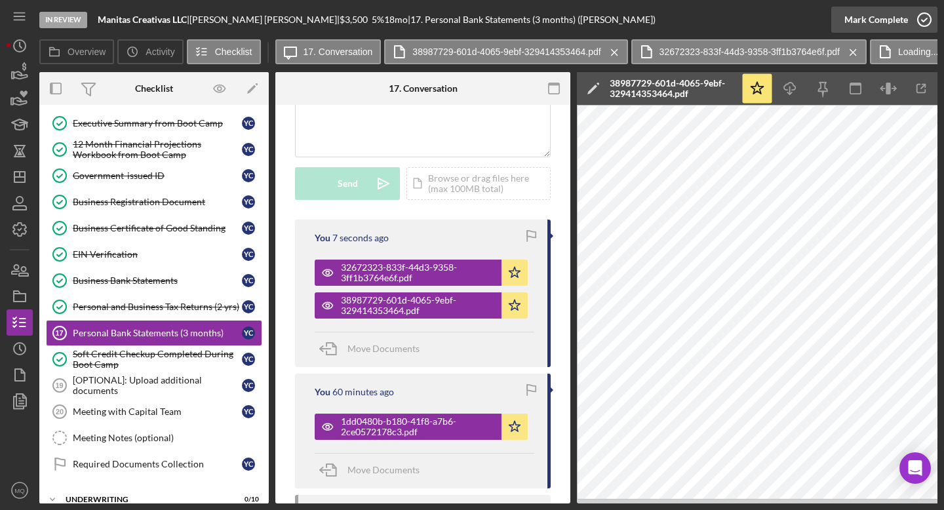
click at [557, 23] on icon "button" at bounding box center [924, 19] width 33 height 33
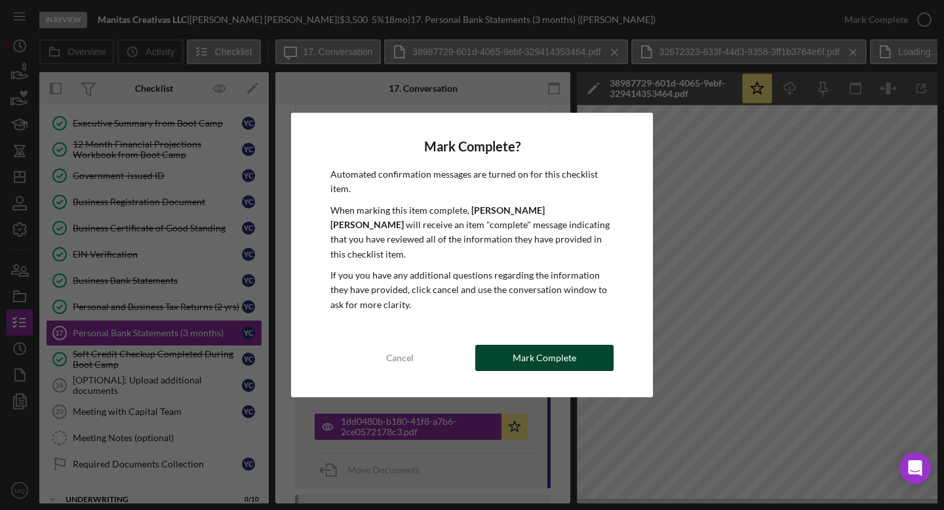
click at [540, 363] on div "Cancel Mark Complete" at bounding box center [472, 358] width 283 height 26
click at [552, 345] on div "Mark Complete" at bounding box center [545, 358] width 64 height 26
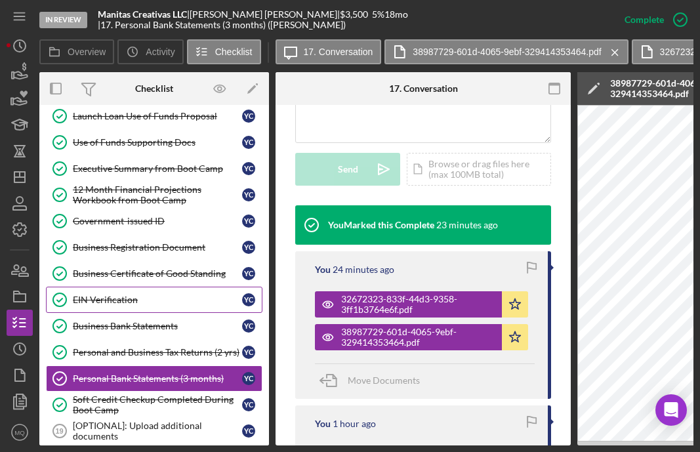
scroll to position [0, 0]
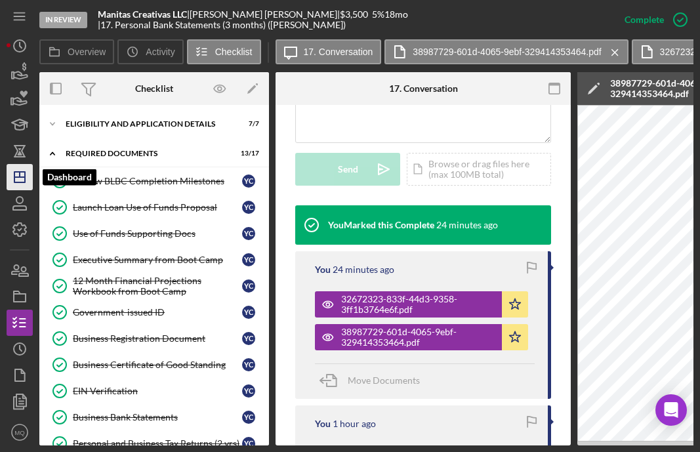
click at [20, 179] on icon "Icon/Dashboard" at bounding box center [19, 177] width 33 height 33
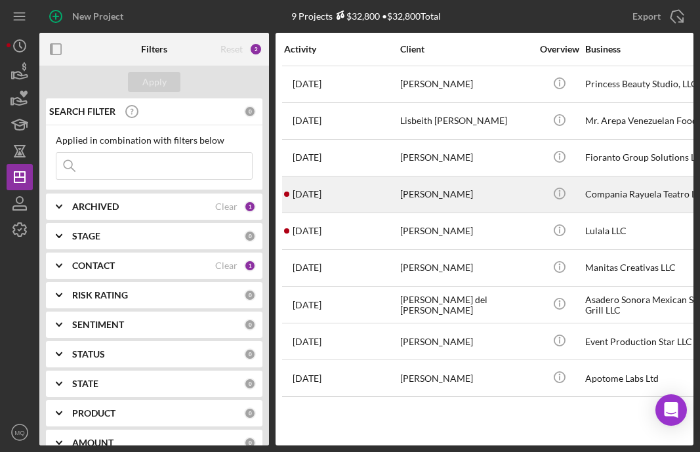
click at [463, 199] on div "[PERSON_NAME]" at bounding box center [465, 194] width 131 height 35
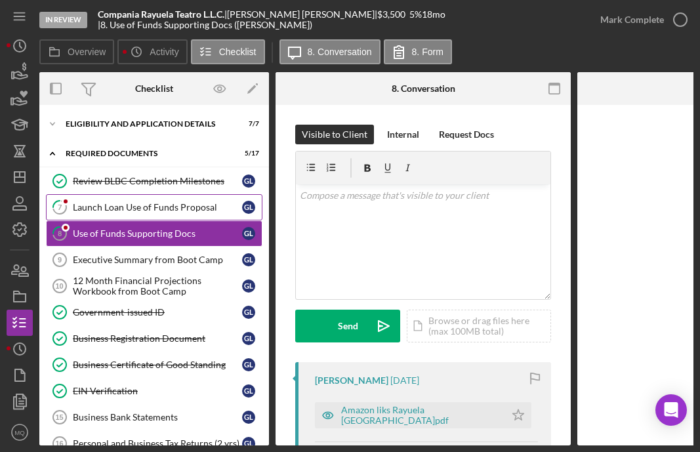
click at [165, 210] on div "Launch Loan Use of Funds Proposal" at bounding box center [157, 207] width 169 height 10
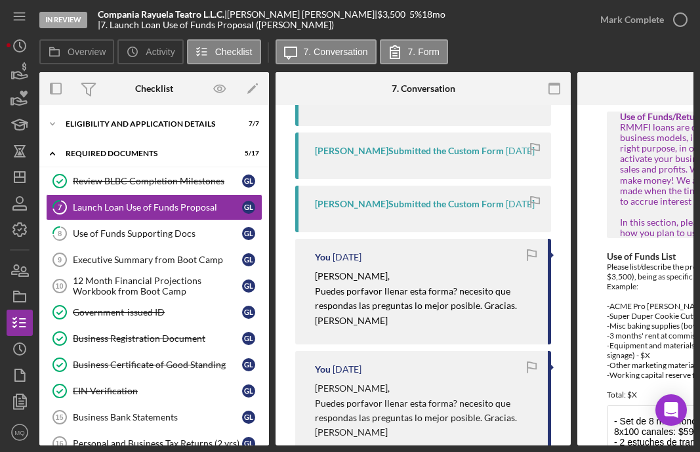
scroll to position [338, 0]
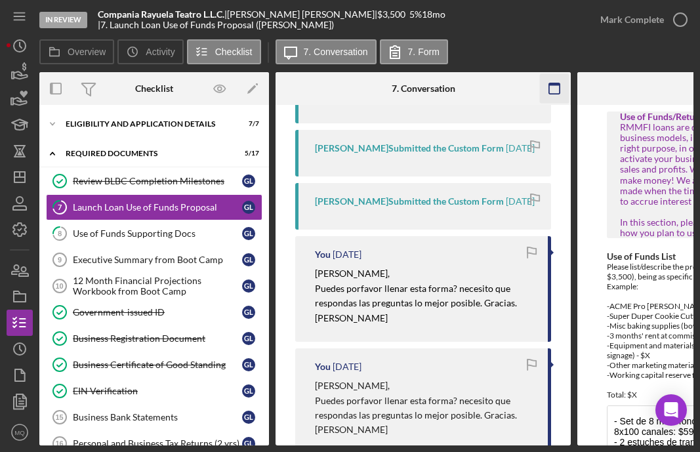
click at [554, 94] on rect "button" at bounding box center [554, 88] width 10 height 10
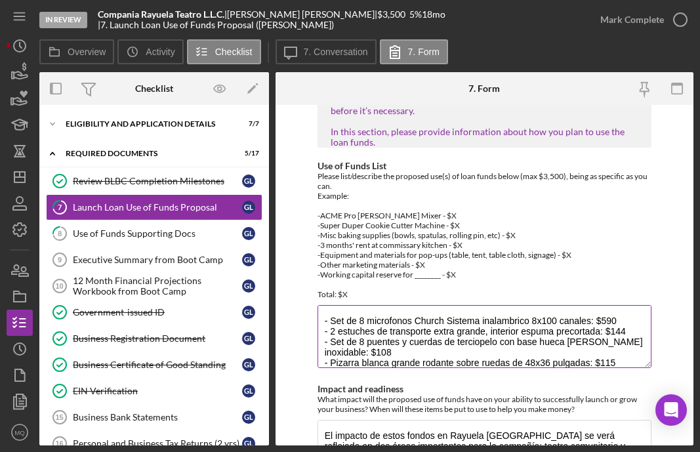
scroll to position [104, 0]
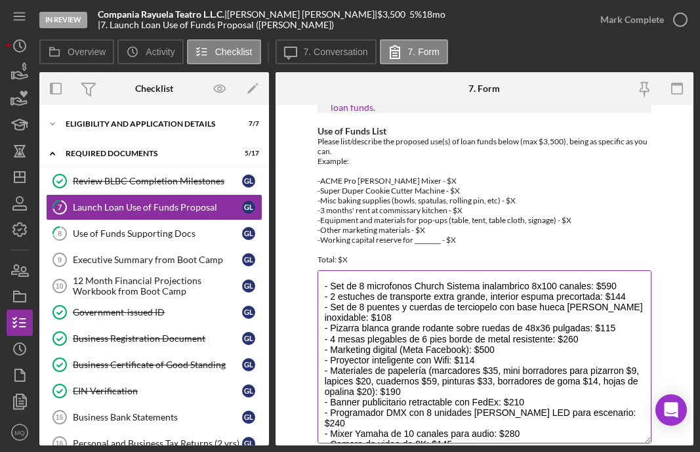
drag, startPoint x: 645, startPoint y: 326, endPoint x: 632, endPoint y: 435, distance: 110.4
click at [557, 435] on textarea "- Set de 8 microfonos Church Sistema inalambrico 8x100 canales: $590 - 2 estuch…" at bounding box center [484, 356] width 334 height 173
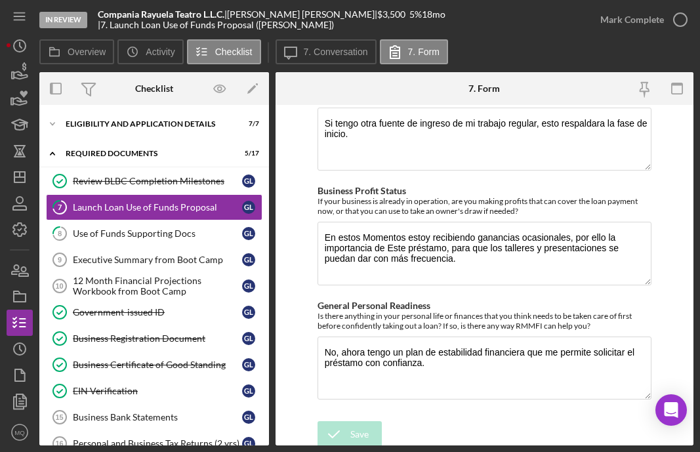
scroll to position [1718, 0]
click at [557, 20] on icon "button" at bounding box center [680, 19] width 33 height 33
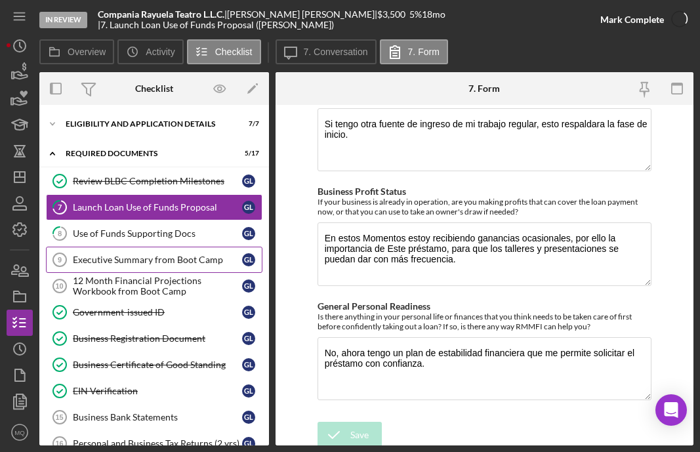
scroll to position [1771, 0]
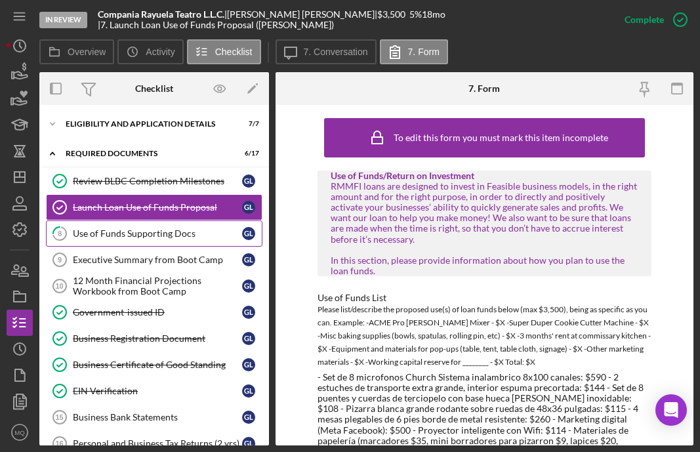
click at [191, 237] on div "Use of Funds Supporting Docs" at bounding box center [157, 233] width 169 height 10
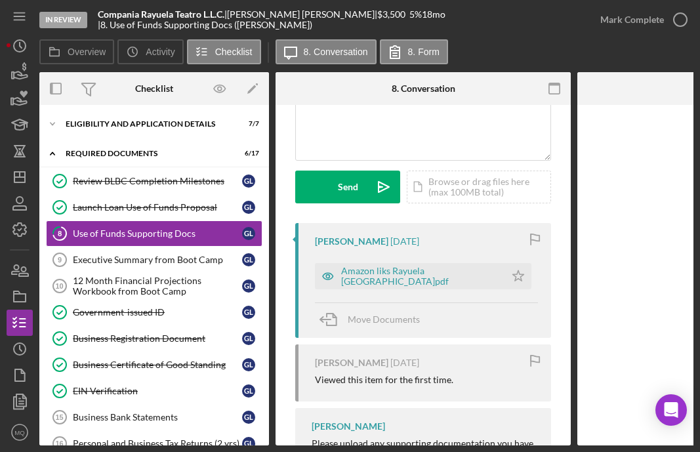
scroll to position [143, 0]
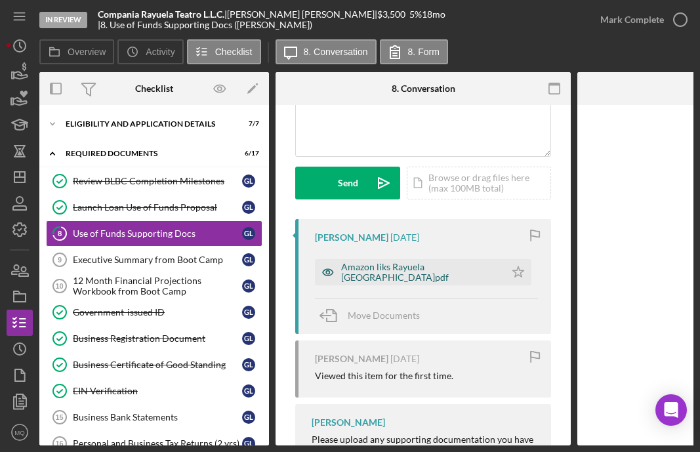
click at [411, 266] on div "Amazon liks Rayuela [GEOGRAPHIC_DATA]pdf" at bounding box center [419, 272] width 157 height 21
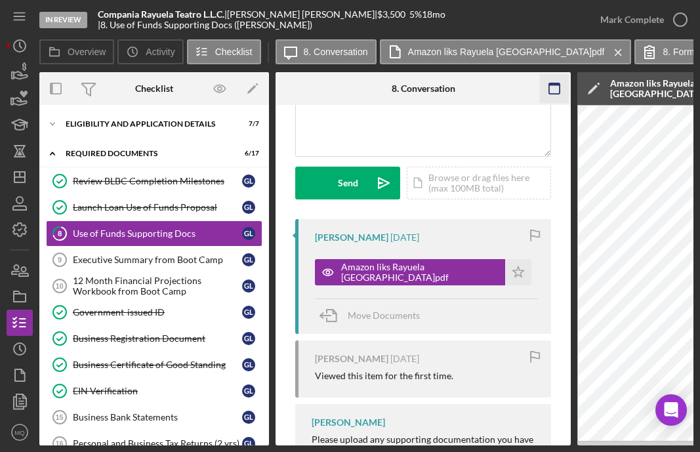
click at [557, 89] on rect "button" at bounding box center [554, 88] width 10 height 10
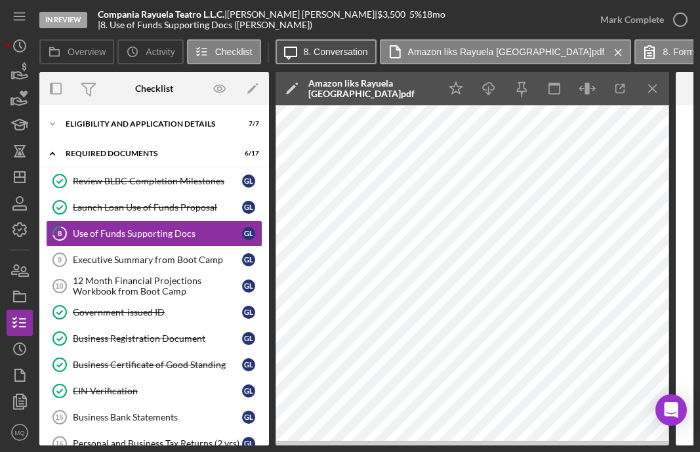
click at [338, 55] on label "8. Conversation" at bounding box center [336, 52] width 64 height 10
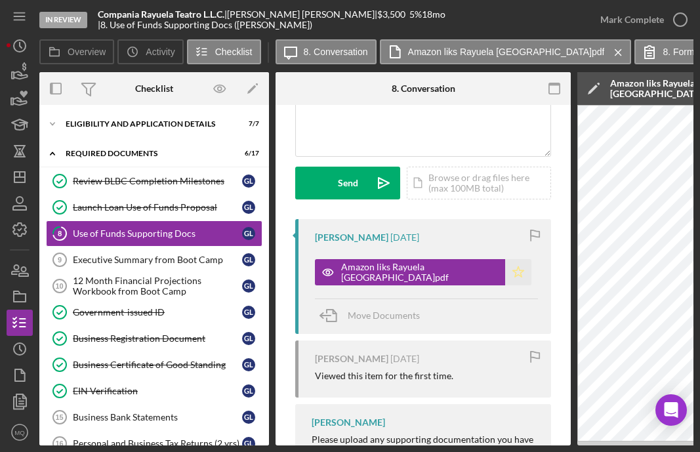
click at [512, 271] on icon "Icon/Star" at bounding box center [518, 272] width 26 height 26
click at [476, 138] on div "v Color teal Color pink Remove color Add row above Add row below Add column bef…" at bounding box center [423, 98] width 254 height 115
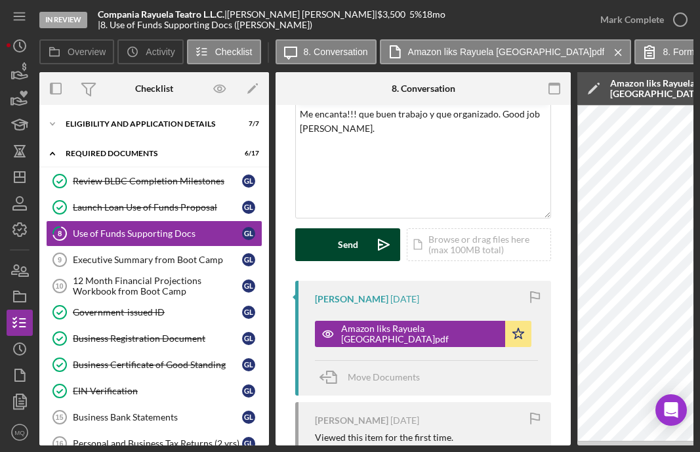
click at [367, 241] on icon "Icon/icon-invite-send" at bounding box center [383, 244] width 33 height 33
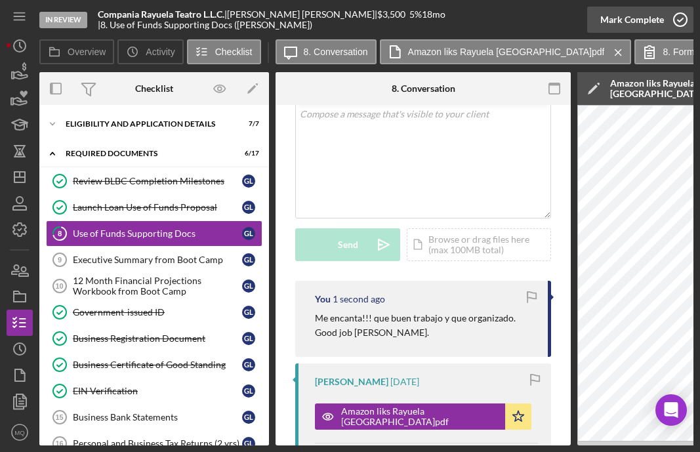
click at [557, 16] on icon "button" at bounding box center [680, 19] width 33 height 33
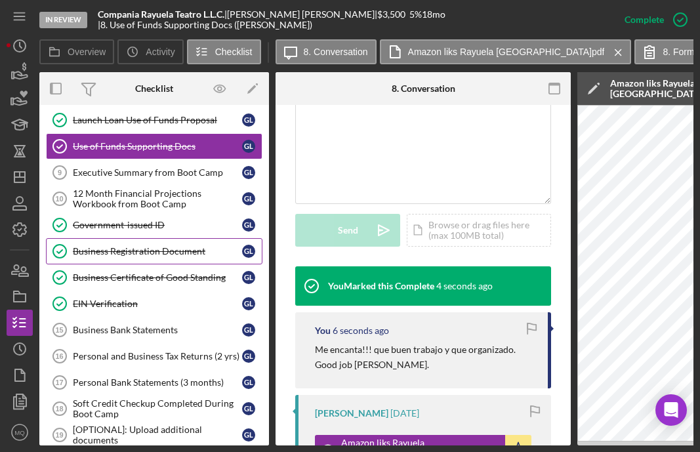
scroll to position [64, 0]
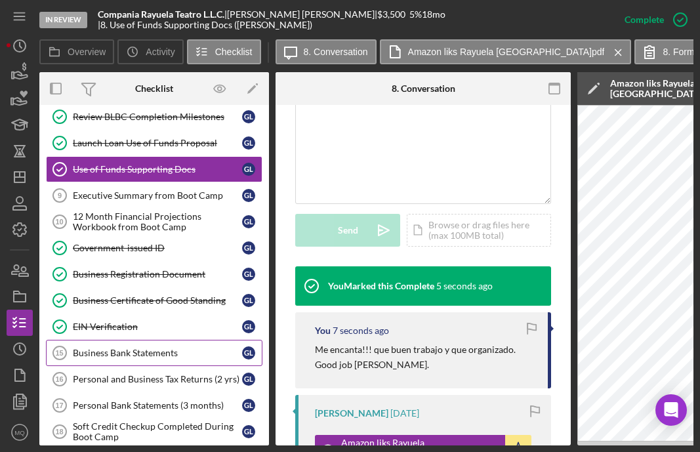
click at [156, 353] on div "Business Bank Statements" at bounding box center [157, 353] width 169 height 10
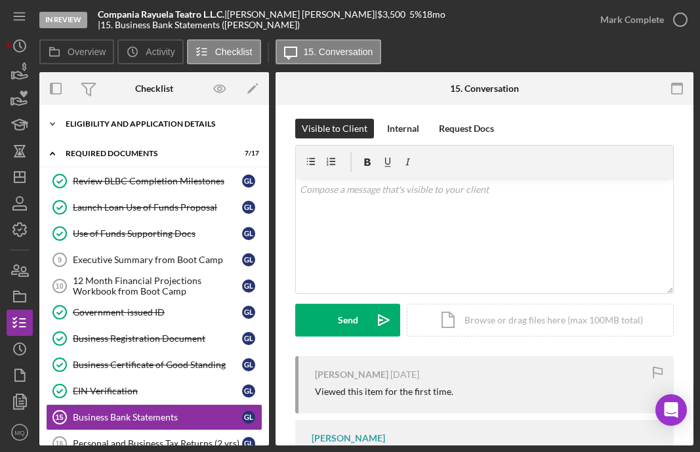
click at [190, 129] on div "Icon/Expander Eligibility and Application Details 7 / 7" at bounding box center [154, 124] width 230 height 26
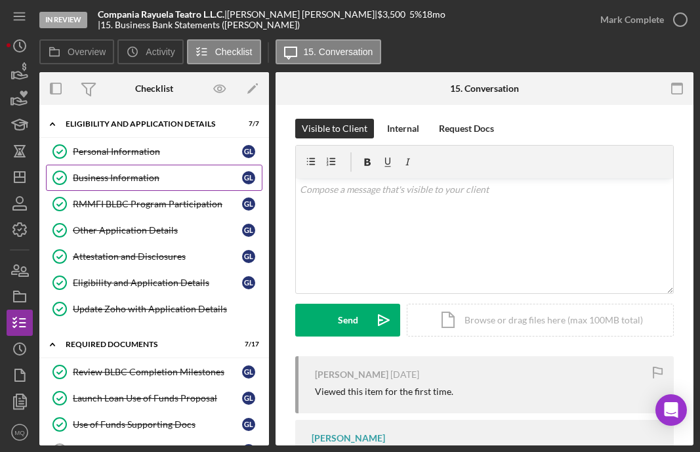
click at [150, 176] on div "Business Information" at bounding box center [157, 177] width 169 height 10
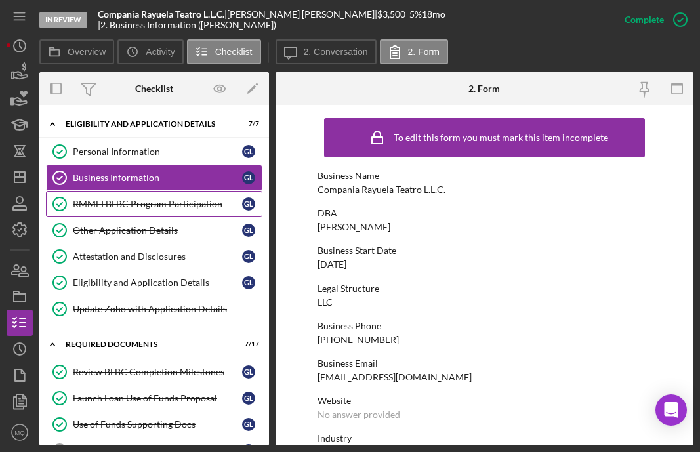
click at [167, 205] on div "RMMFI BLBC Program Participation" at bounding box center [157, 204] width 169 height 10
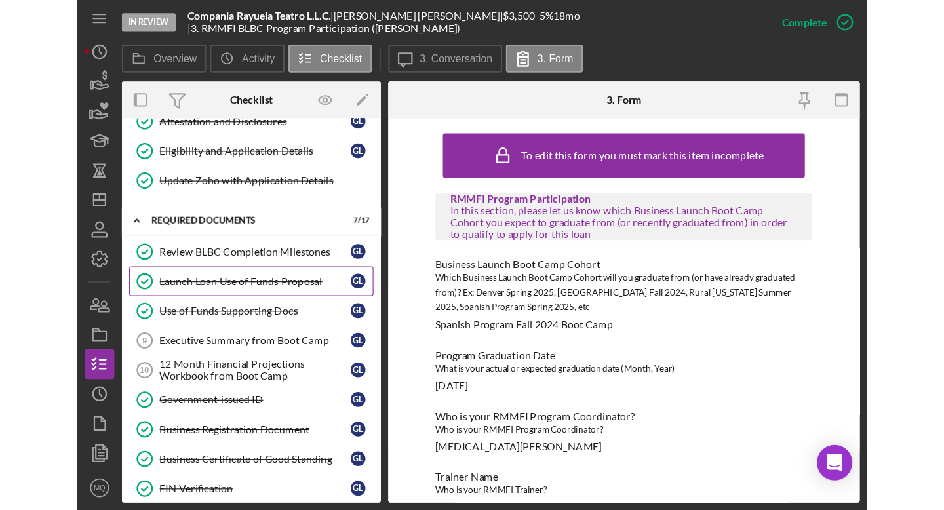
scroll to position [157, 0]
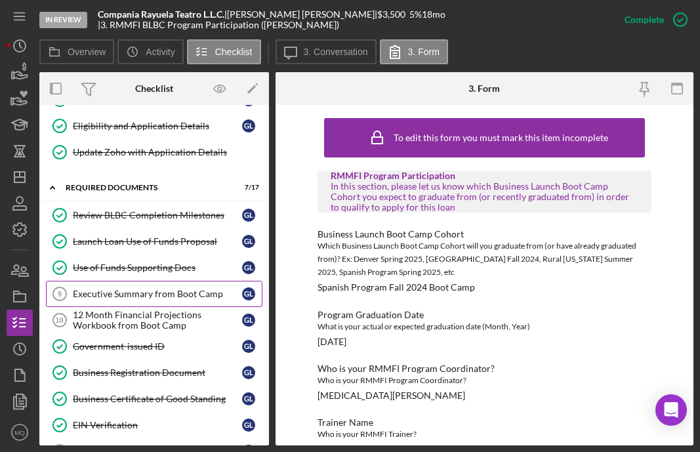
click at [175, 293] on div "Executive Summary from Boot Camp" at bounding box center [157, 294] width 169 height 10
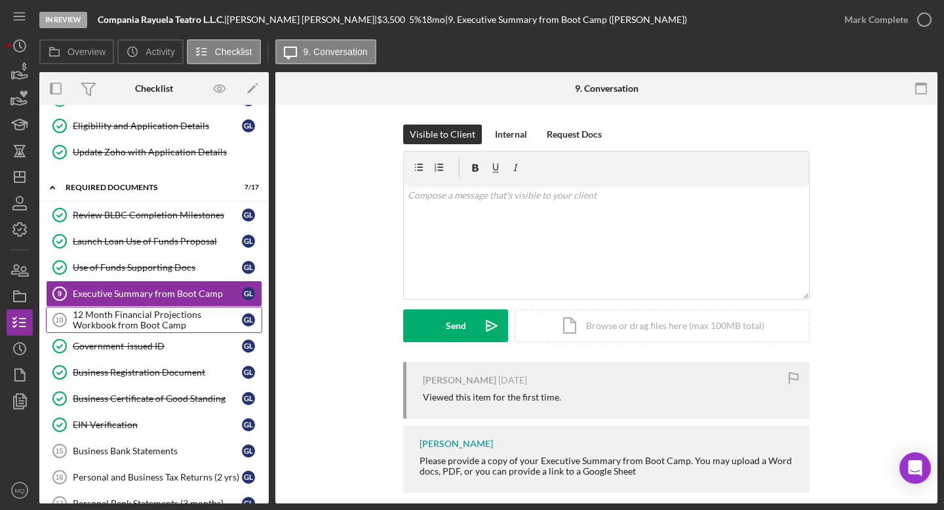
click at [107, 315] on div "12 Month Financial Projections Workbook from Boot Camp" at bounding box center [157, 320] width 169 height 21
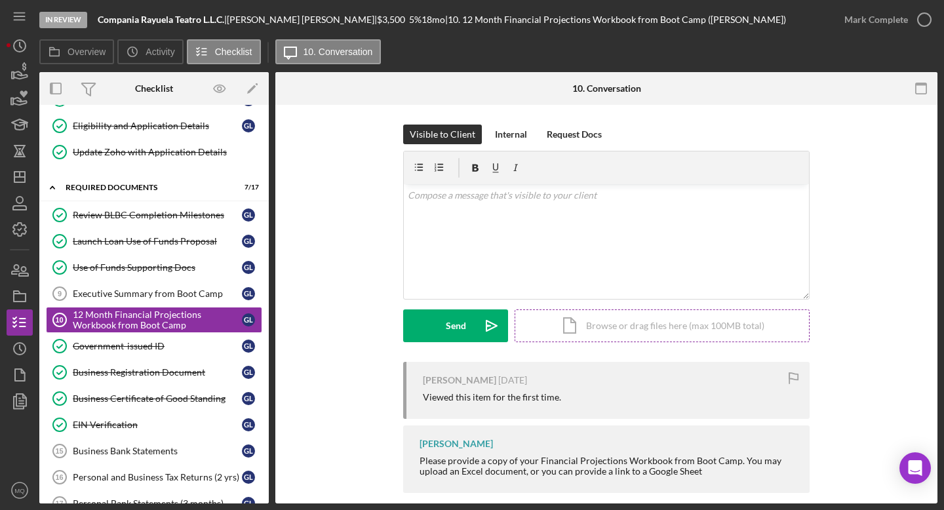
click at [557, 334] on div "Icon/Document Browse or drag files here (max 100MB total) Tap to choose files o…" at bounding box center [662, 326] width 295 height 33
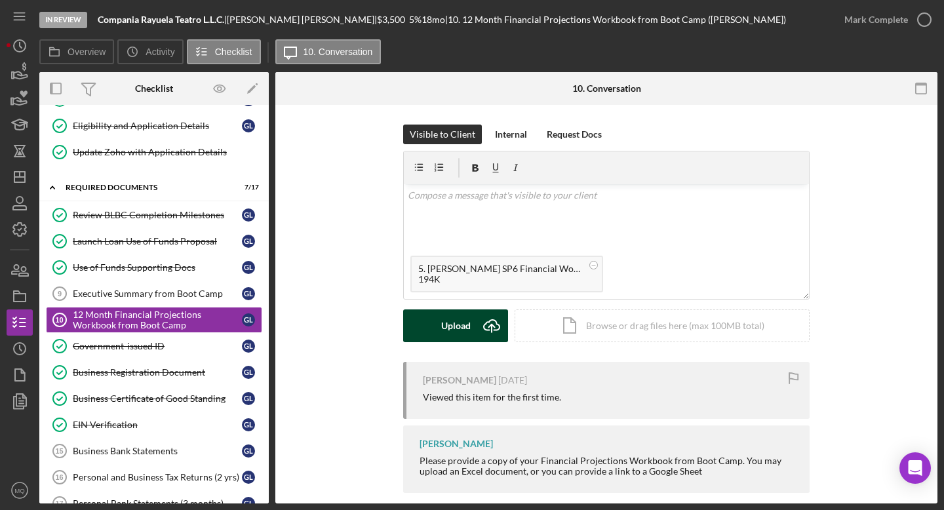
click at [445, 334] on div "Upload" at bounding box center [456, 326] width 30 height 33
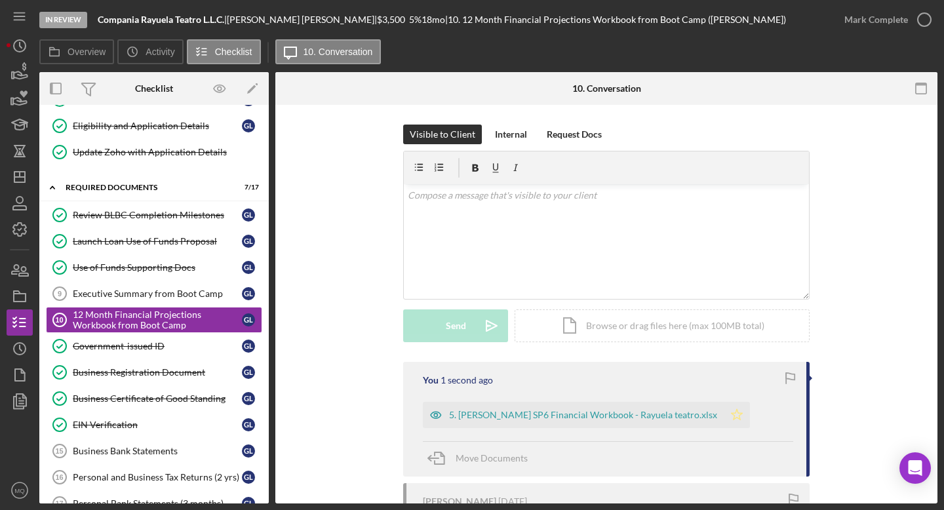
click at [557, 410] on icon "Icon/Star" at bounding box center [737, 415] width 26 height 26
click at [557, 19] on icon "button" at bounding box center [924, 19] width 33 height 33
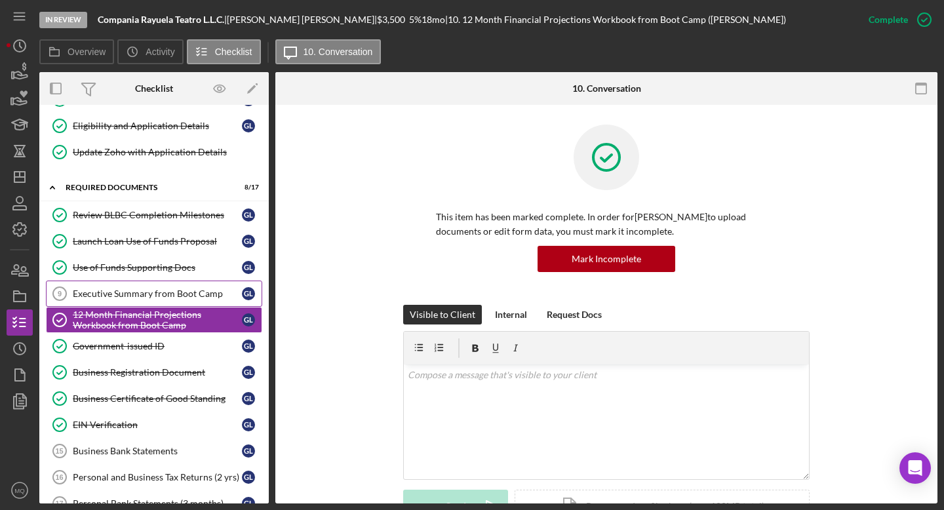
click at [172, 292] on div "Executive Summary from Boot Camp" at bounding box center [157, 294] width 169 height 10
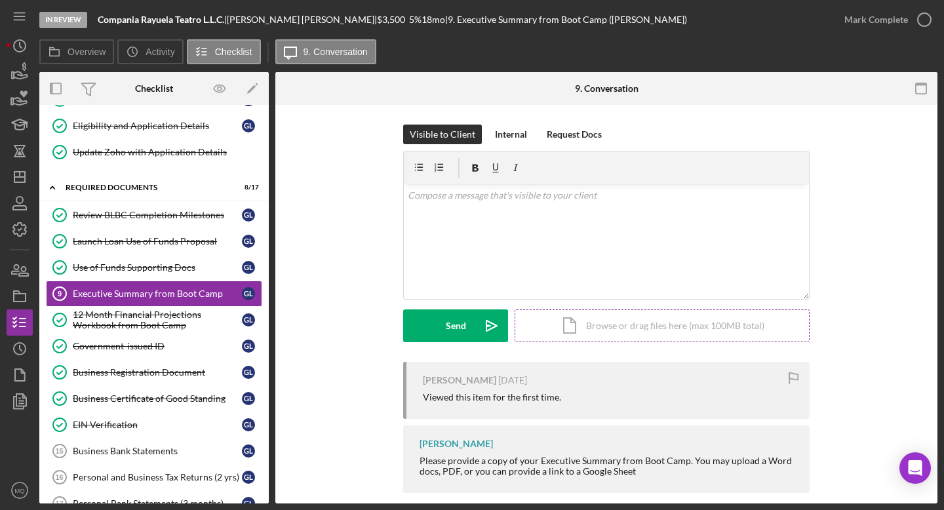
click at [557, 342] on div "Visible to Client Internal Request Docs v Color teal Color pink Remove color Ad…" at bounding box center [606, 243] width 407 height 237
click at [557, 327] on div "Icon/Document Browse or drag files here (max 100MB total) Tap to choose files o…" at bounding box center [662, 326] width 295 height 33
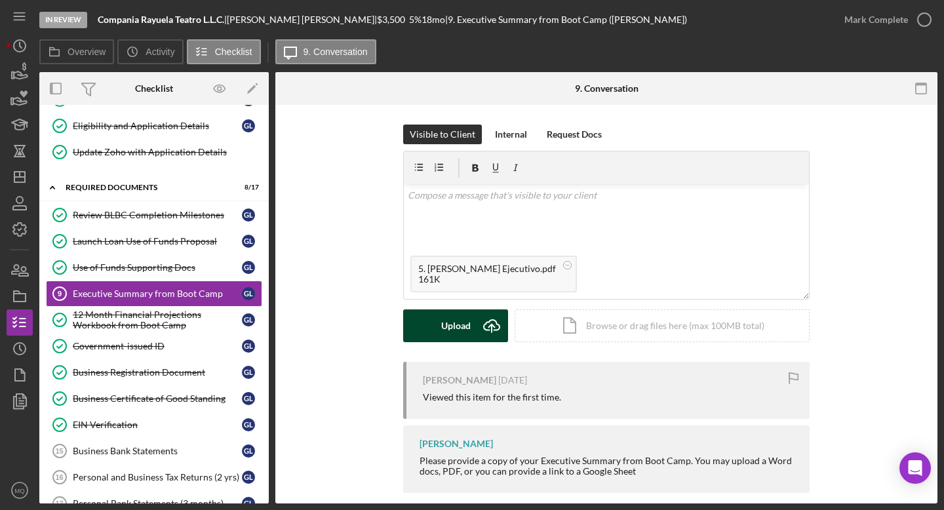
click at [462, 336] on div "Upload" at bounding box center [456, 326] width 30 height 33
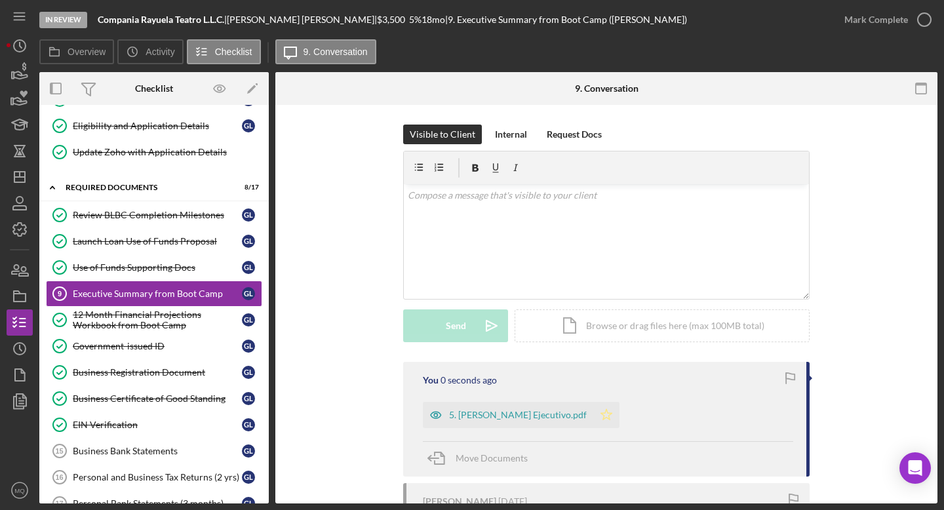
click at [557, 422] on icon "Icon/Star" at bounding box center [607, 415] width 26 height 26
click at [557, 20] on icon "button" at bounding box center [924, 19] width 33 height 33
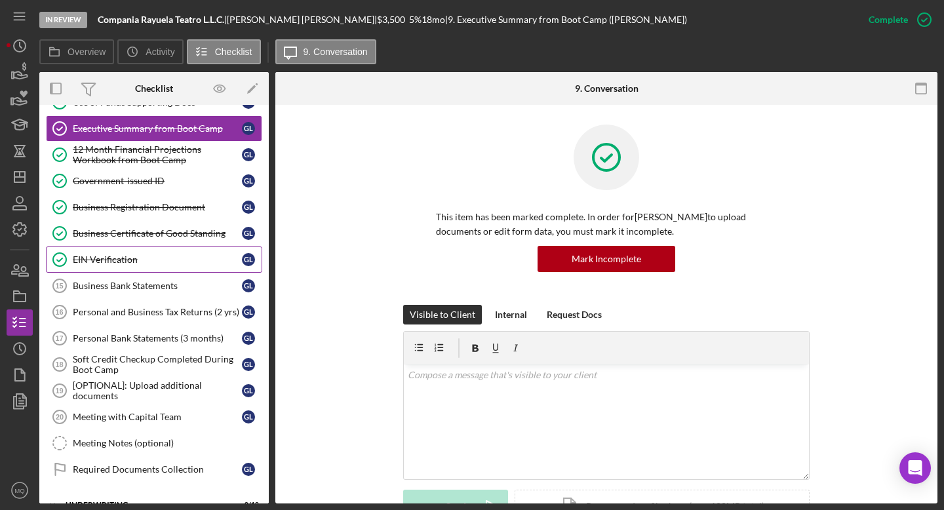
scroll to position [323, 0]
click at [168, 282] on div "Business Bank Statements" at bounding box center [157, 285] width 169 height 10
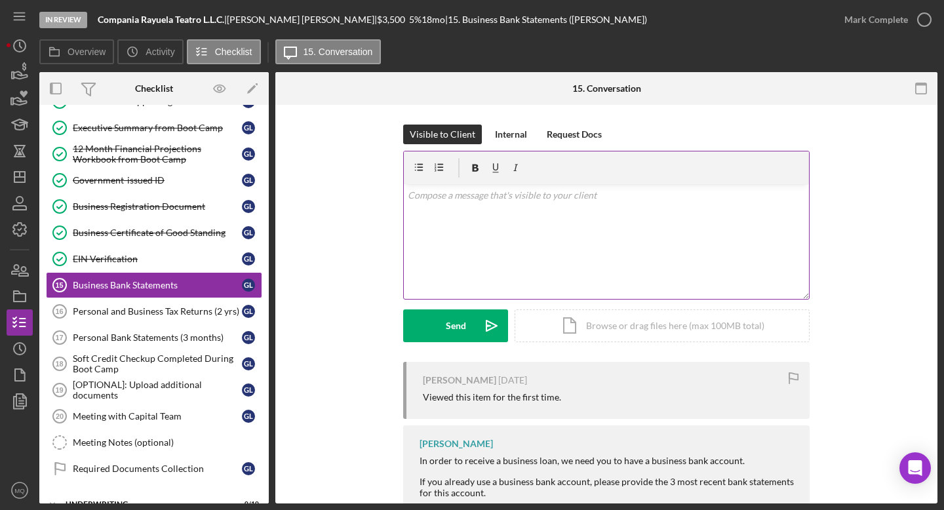
click at [557, 243] on div "v Color teal Color pink Remove color Add row above Add row below Add column bef…" at bounding box center [606, 241] width 405 height 115
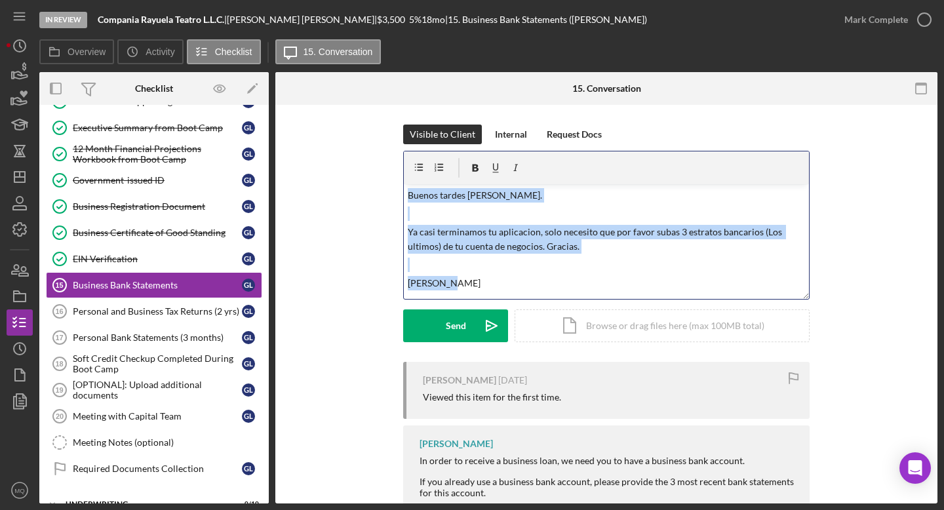
drag, startPoint x: 468, startPoint y: 286, endPoint x: 371, endPoint y: 121, distance: 191.4
click at [371, 121] on div "Visible to Client Internal Request Docs v Color [PERSON_NAME] Color pink Remove…" at bounding box center [606, 344] width 662 height 478
copy div "Buenos tardes [PERSON_NAME]. Ya casi terminamos tu aplicacion, solo necesito qu…"
click at [454, 326] on div "Send" at bounding box center [456, 326] width 20 height 33
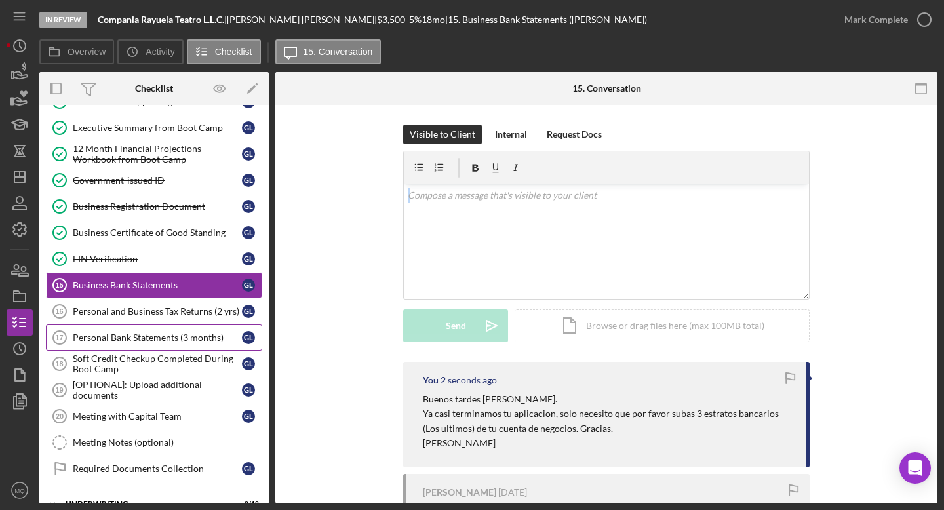
click at [178, 341] on div "Personal Bank Statements (3 months)" at bounding box center [157, 337] width 169 height 10
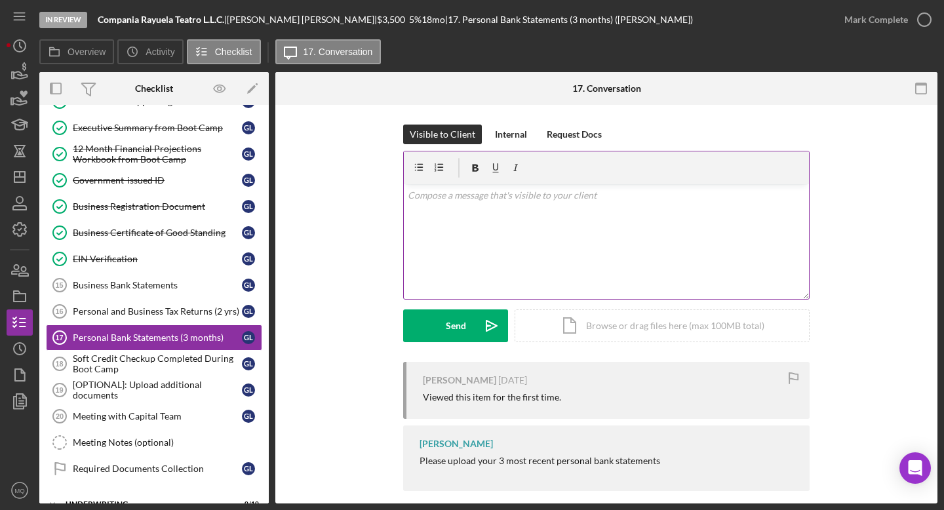
click at [550, 253] on div "v Color teal Color pink Remove color Add row above Add row below Add column bef…" at bounding box center [606, 241] width 405 height 115
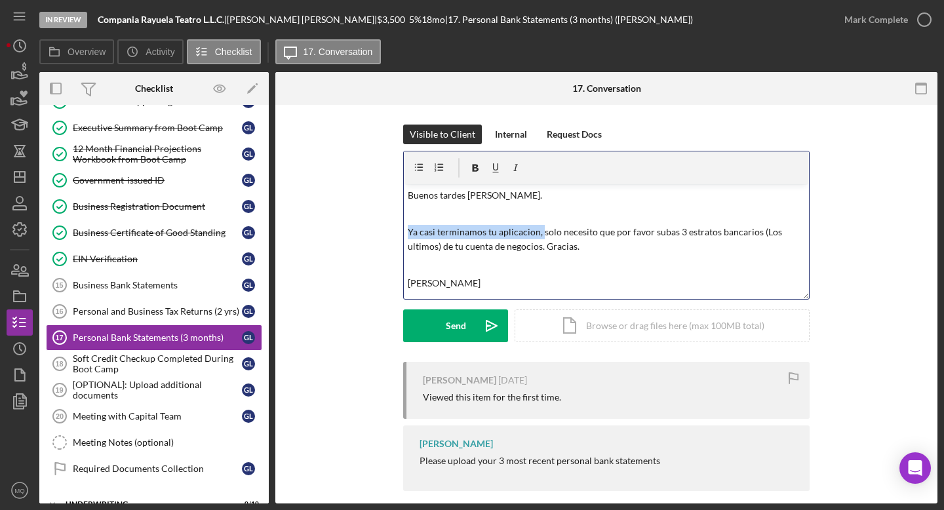
drag, startPoint x: 539, startPoint y: 233, endPoint x: 393, endPoint y: 218, distance: 147.1
click at [393, 220] on div "Visible to Client Internal Request Docs v Color [PERSON_NAME] Color pink Remove…" at bounding box center [606, 243] width 623 height 237
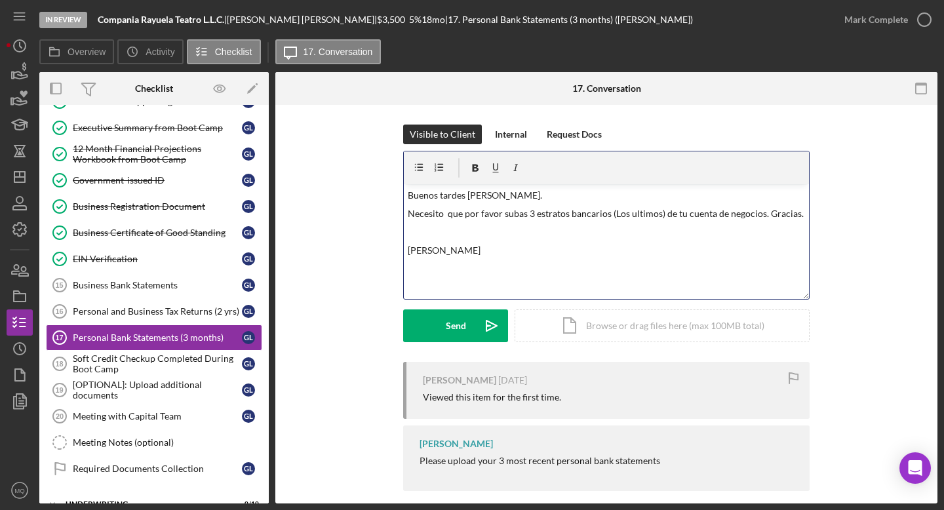
click at [557, 215] on p "Necesito que por favor subas 3 estratos bancarios (Los ultimos) de tu cuenta de…" at bounding box center [607, 214] width 398 height 14
click at [411, 232] on p at bounding box center [607, 232] width 398 height 14
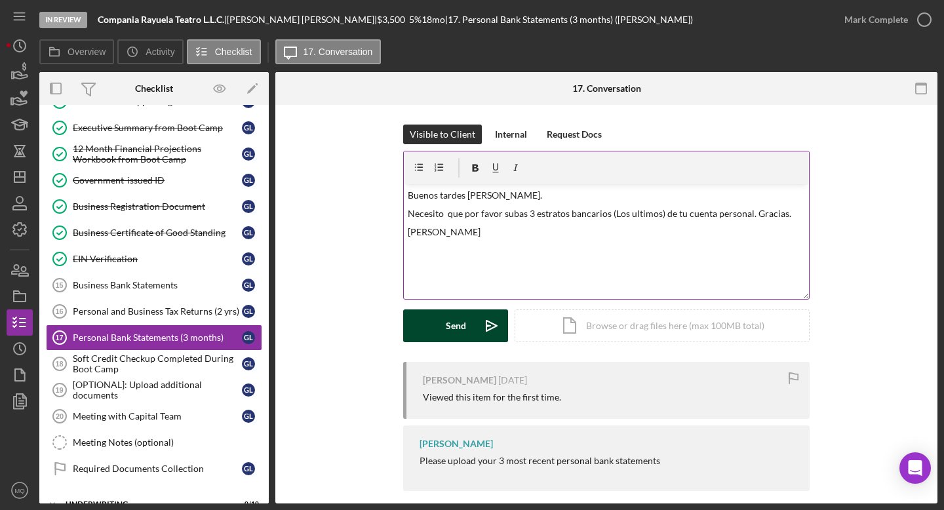
click at [454, 327] on div "Send" at bounding box center [456, 326] width 20 height 33
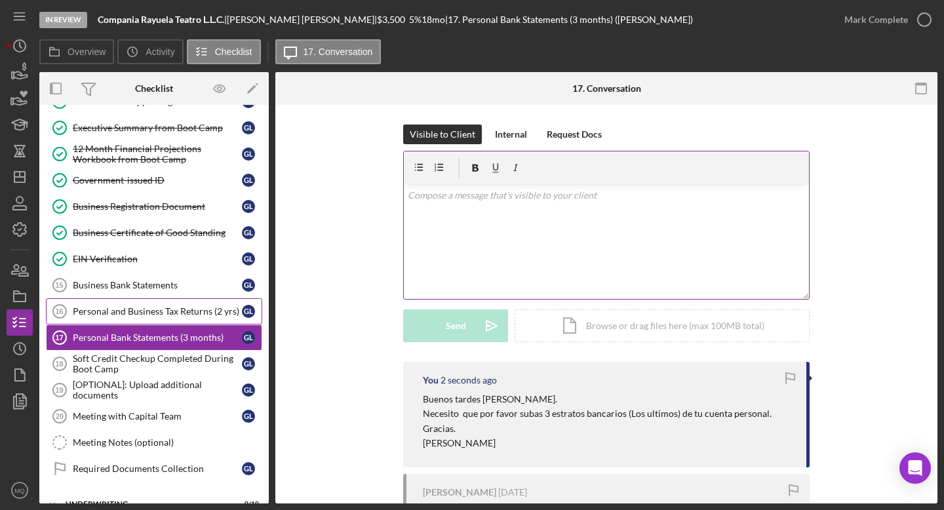
click at [184, 313] on div "Personal and Business Tax Returns (2 yrs)" at bounding box center [157, 311] width 169 height 10
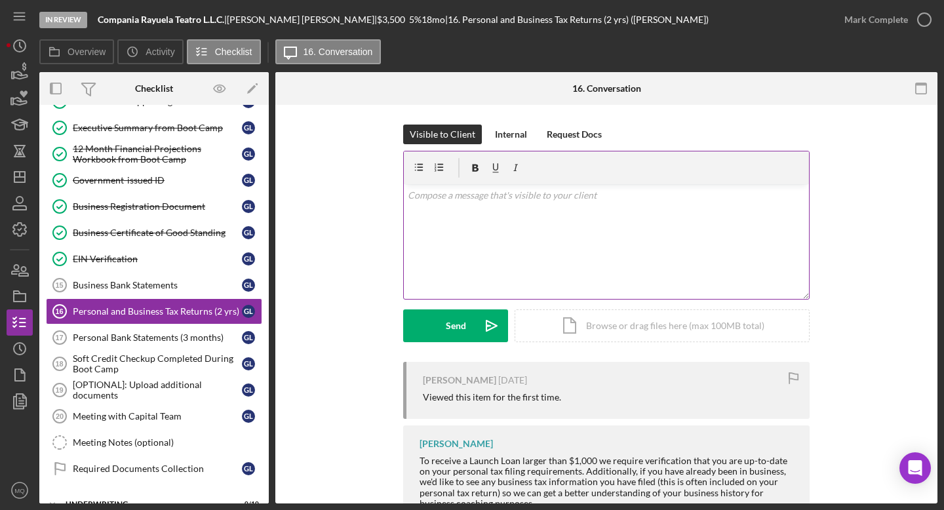
click at [557, 234] on div "v Color teal Color pink Remove color Add row above Add row below Add column bef…" at bounding box center [606, 241] width 405 height 115
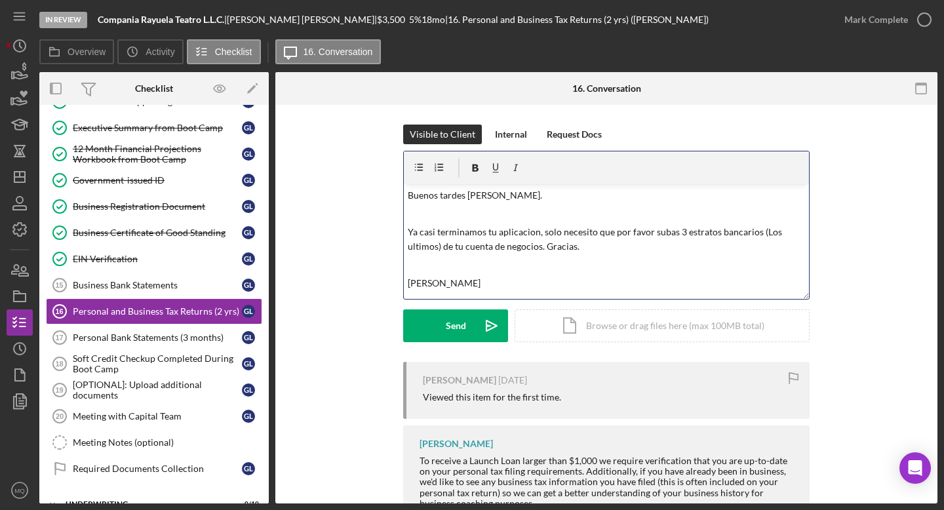
click at [408, 231] on p "Ya casi terminamos tu aplicacion, solo necesito que por favor subas 3 estratos …" at bounding box center [607, 240] width 398 height 30
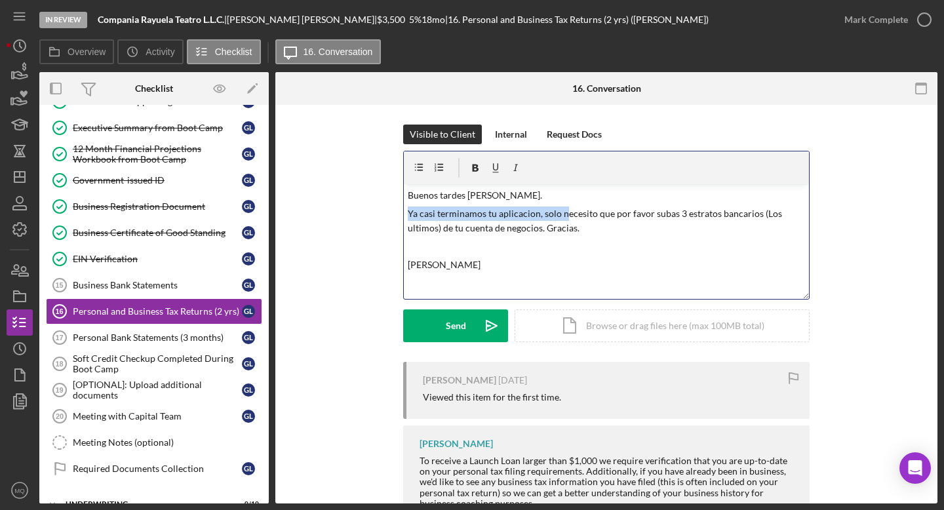
drag, startPoint x: 405, startPoint y: 212, endPoint x: 562, endPoint y: 211, distance: 156.7
click at [557, 211] on p "Ya casi terminamos tu aplicacion, solo necesito que por favor subas 3 estratos …" at bounding box center [607, 222] width 398 height 30
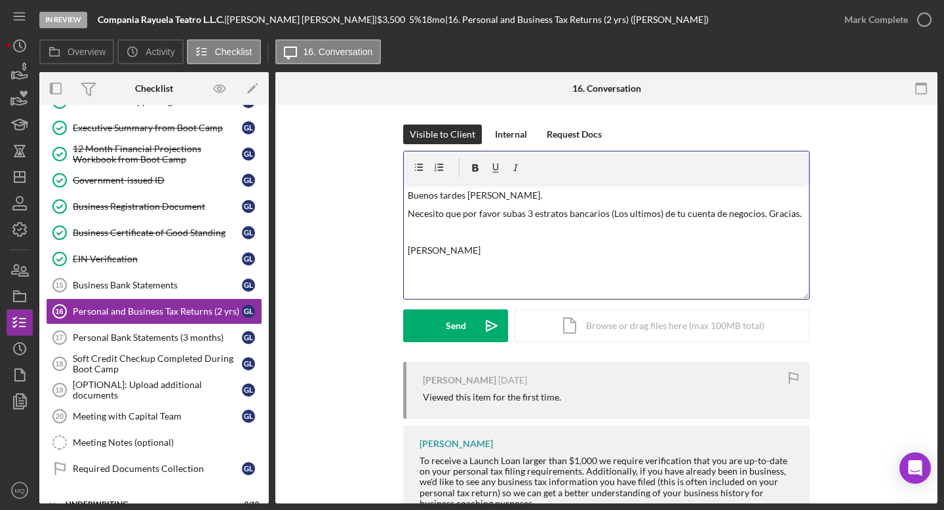
click at [529, 211] on p "Necesito que por favor subas 3 estratos bancarios (Los ultimos) de tu cuenta de…" at bounding box center [607, 214] width 398 height 14
click at [420, 252] on p at bounding box center [607, 246] width 398 height 14
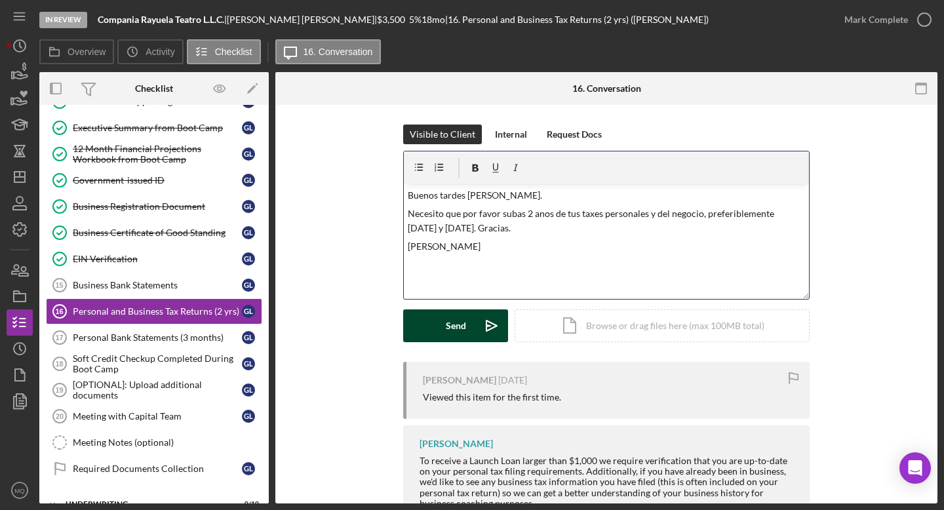
click at [463, 337] on div "Send" at bounding box center [456, 326] width 20 height 33
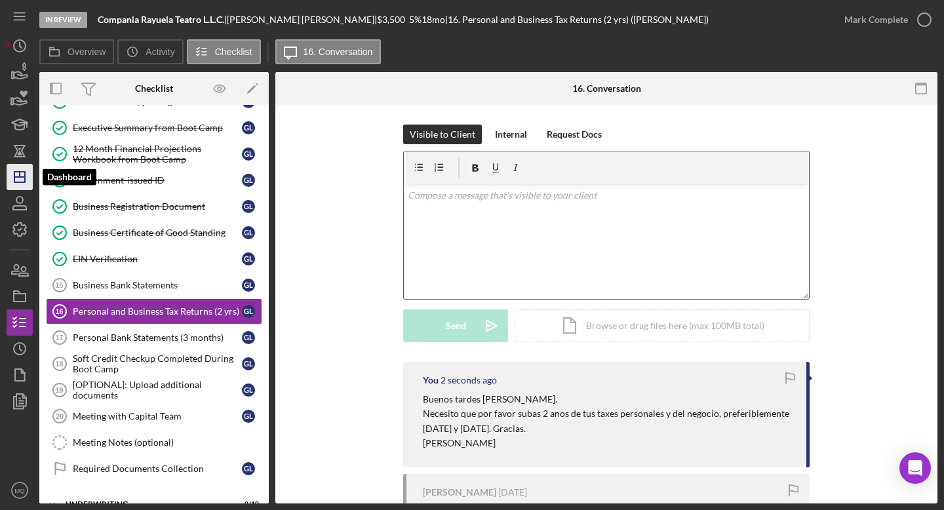
click at [24, 165] on icon "Icon/Dashboard" at bounding box center [19, 177] width 33 height 33
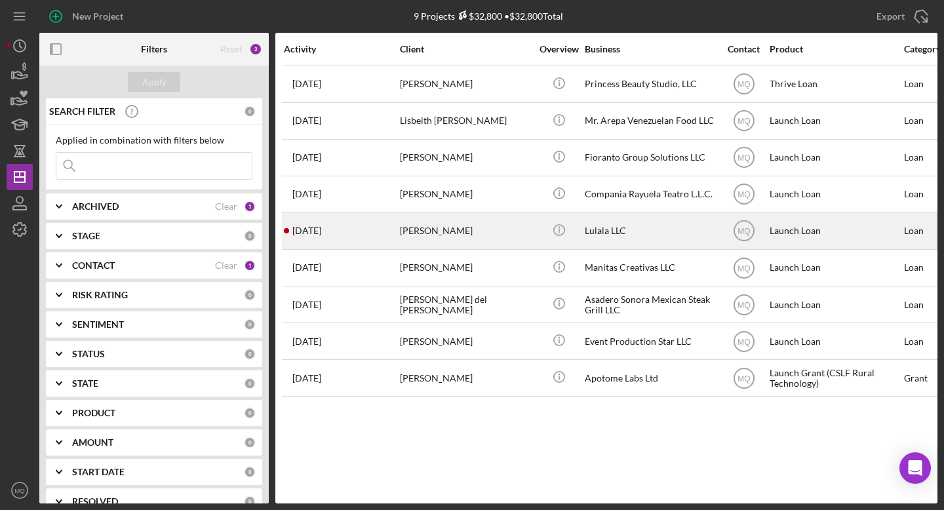
click at [458, 228] on div "[PERSON_NAME]" at bounding box center [465, 231] width 131 height 35
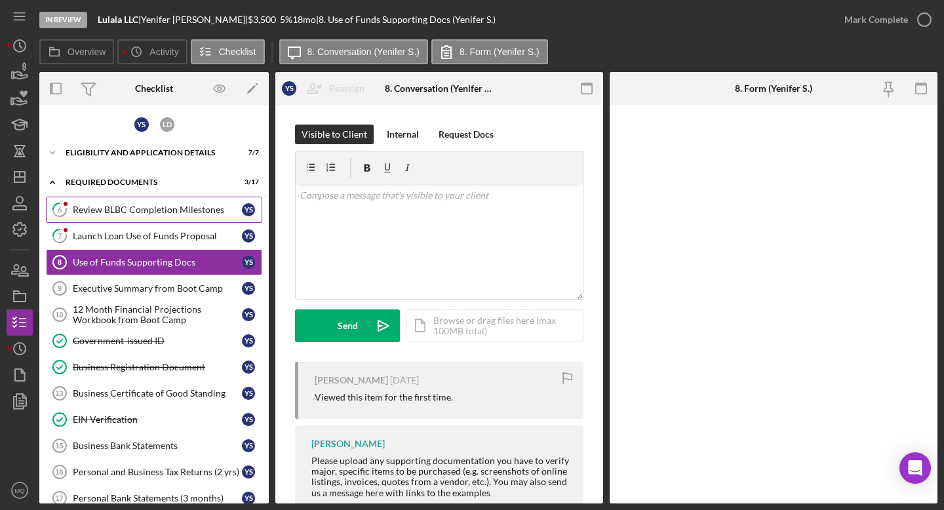
click at [165, 206] on div "Review BLBC Completion Milestones" at bounding box center [157, 210] width 169 height 10
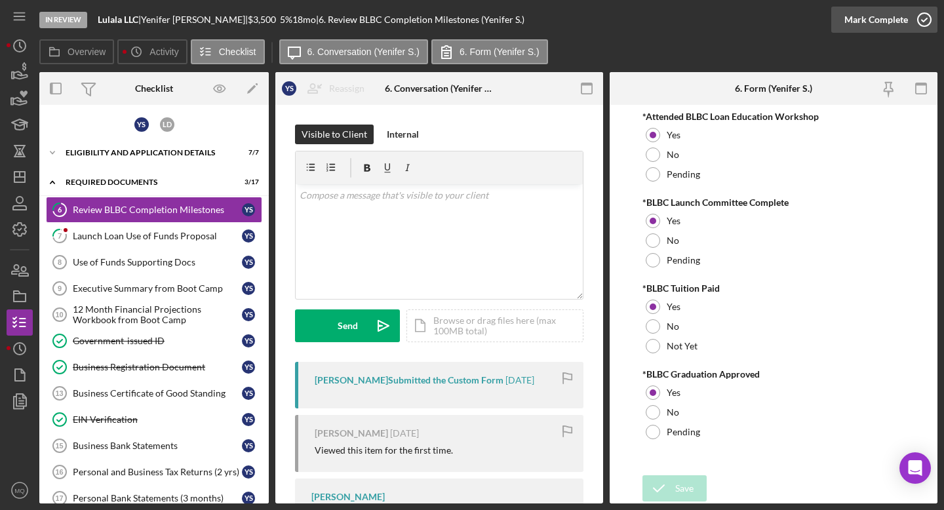
click at [557, 16] on icon "button" at bounding box center [924, 19] width 33 height 33
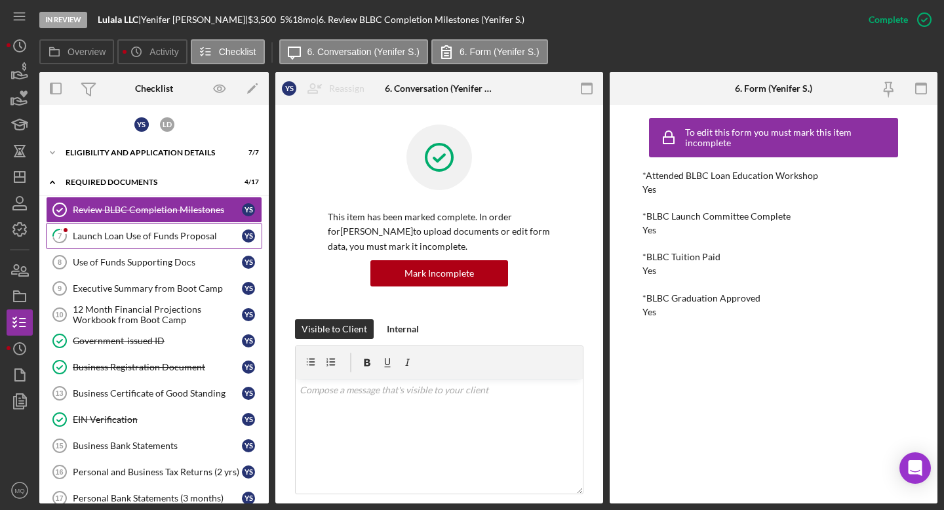
click at [167, 223] on link "7 Launch Loan Use of Funds Proposal Y S" at bounding box center [154, 236] width 216 height 26
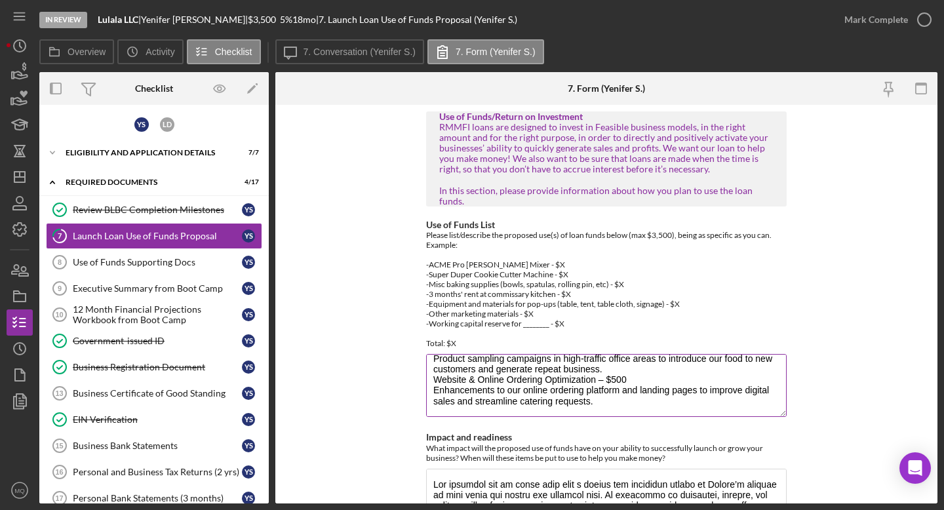
scroll to position [158, 0]
click at [557, 386] on textarea "Brand Signage & Menu Boards – $650 Exterior/interior signage and professional m…" at bounding box center [606, 385] width 361 height 63
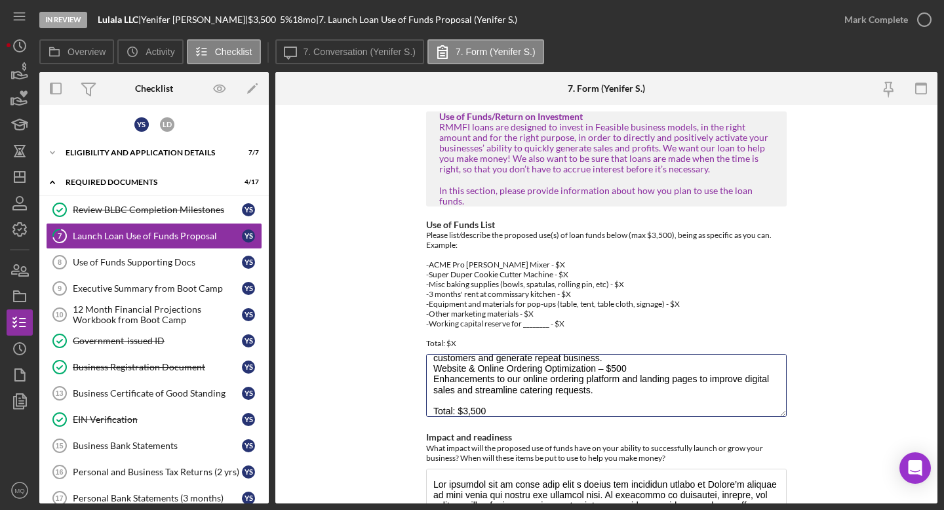
type textarea "Brand Signage & Menu Boards – $650 Exterior/interior signage and professional m…"
click at [557, 389] on form "Use of Funds/Return on Investment RMMFI loans are designed to invest in Feasibl…" at bounding box center [606, 304] width 662 height 399
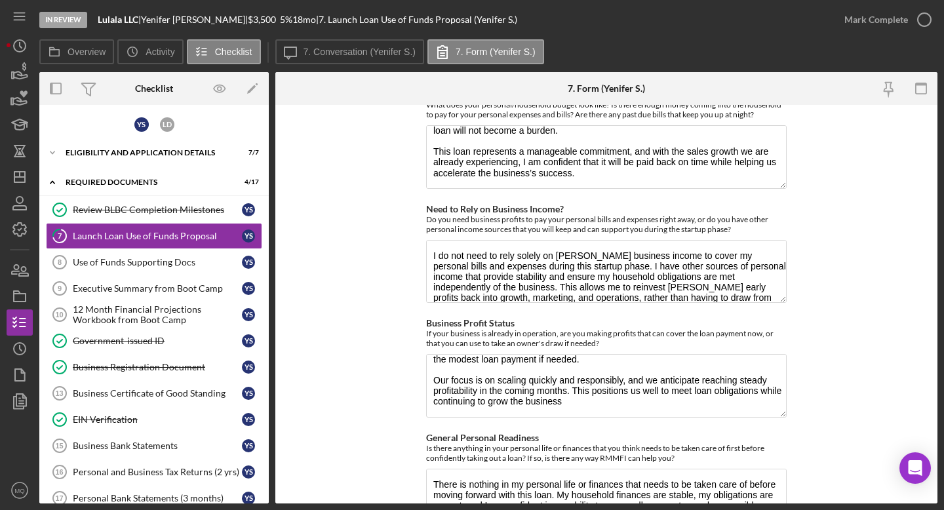
scroll to position [1466, 0]
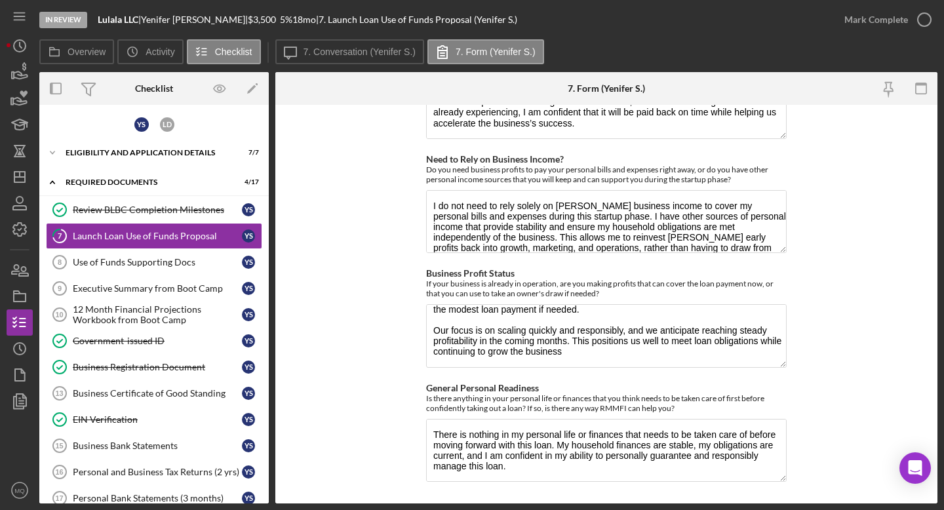
click at [470, 451] on div "Save" at bounding box center [468, 517] width 18 height 26
click at [557, 15] on icon "button" at bounding box center [924, 19] width 33 height 33
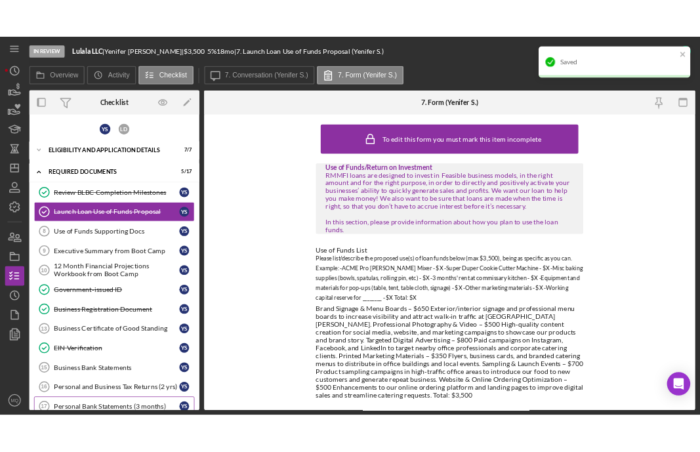
scroll to position [5, 0]
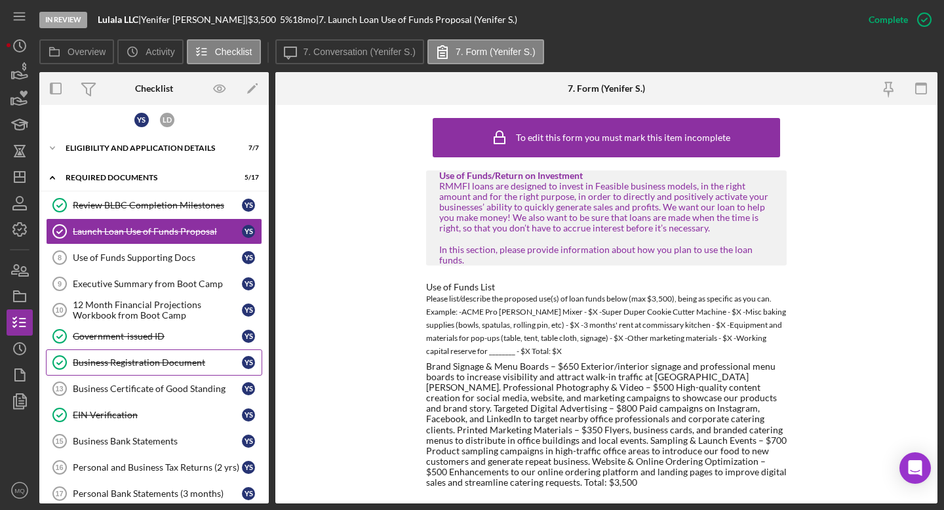
click at [196, 367] on div "Business Registration Document" at bounding box center [157, 362] width 169 height 10
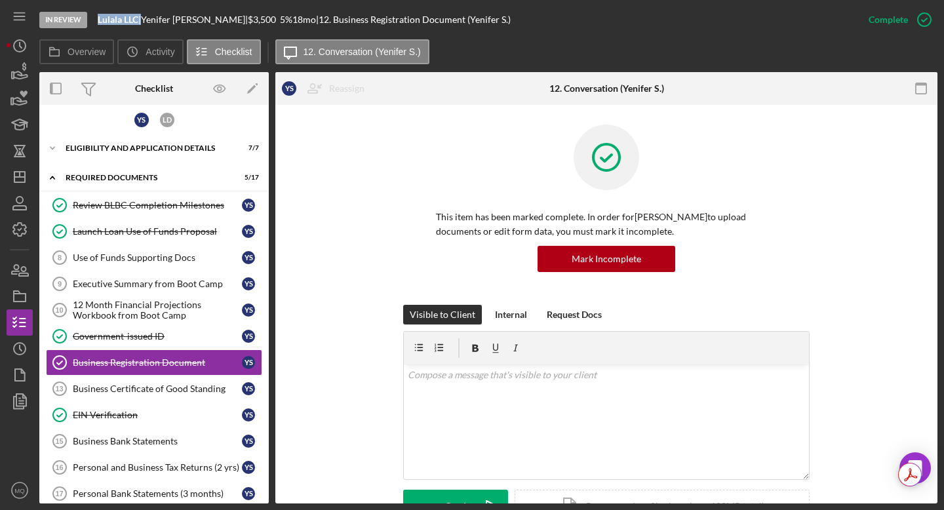
drag, startPoint x: 142, startPoint y: 20, endPoint x: 100, endPoint y: 21, distance: 42.6
click at [100, 21] on div "Lulala LLC |" at bounding box center [119, 19] width 43 height 10
copy div "Lulala LLC"
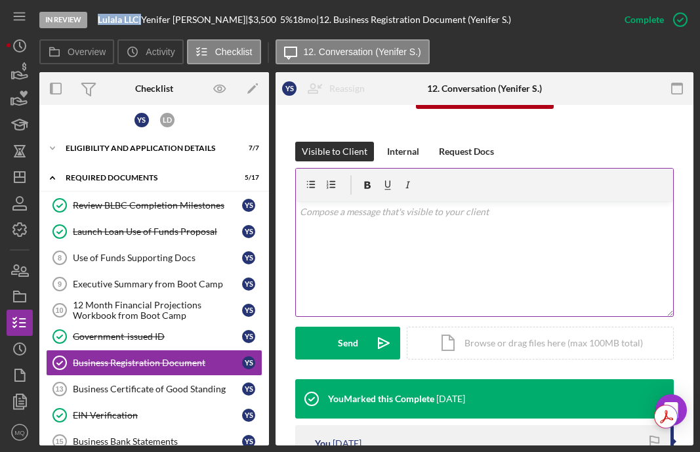
scroll to position [165, 0]
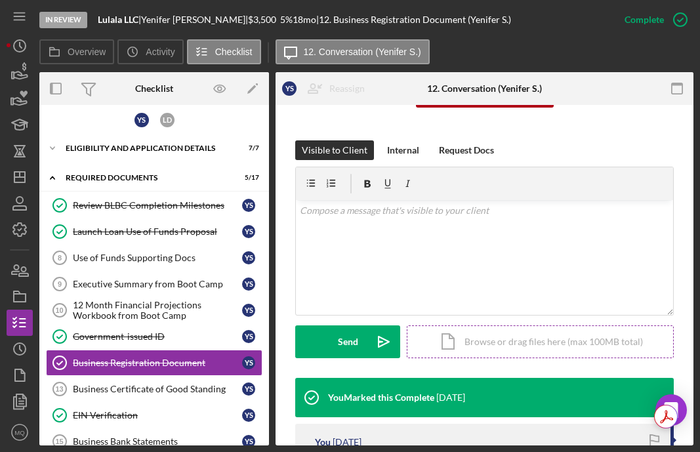
click at [506, 342] on div "Icon/Document Browse or drag files here (max 100MB total) Tap to choose files o…" at bounding box center [540, 341] width 267 height 33
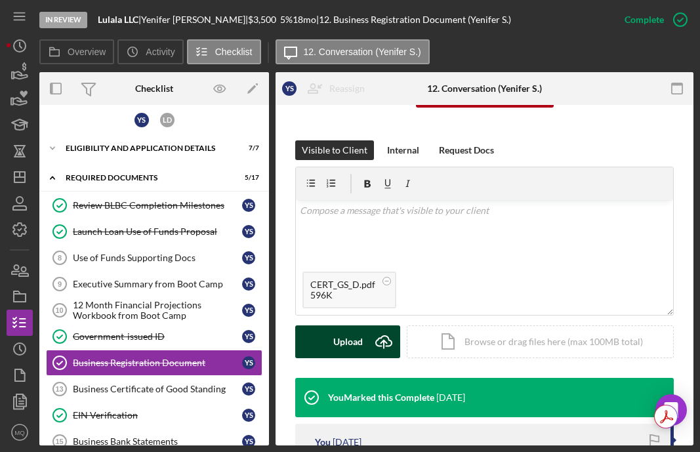
click at [351, 345] on div "Upload" at bounding box center [348, 341] width 30 height 33
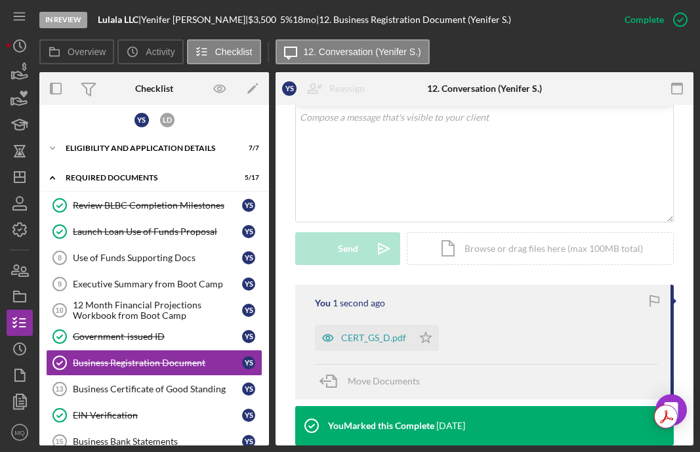
scroll to position [260, 0]
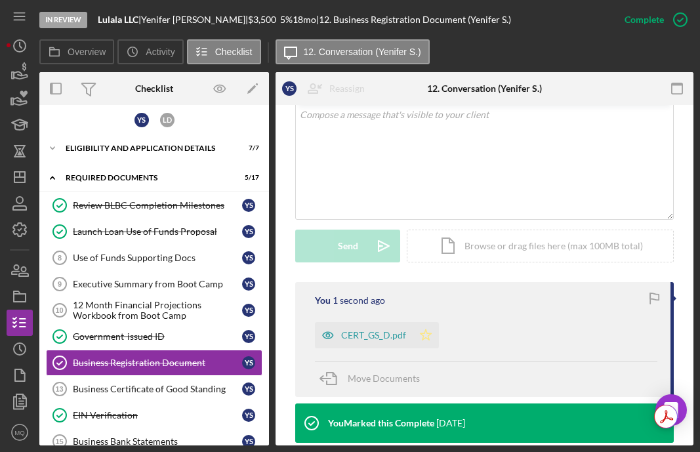
click at [423, 332] on icon "Icon/Star" at bounding box center [426, 335] width 26 height 26
click at [557, 16] on icon "button" at bounding box center [680, 19] width 33 height 33
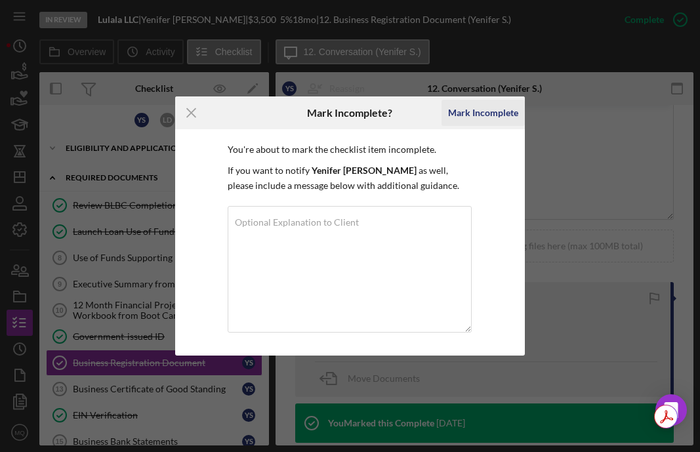
click at [496, 115] on div "Mark Incomplete" at bounding box center [483, 113] width 70 height 26
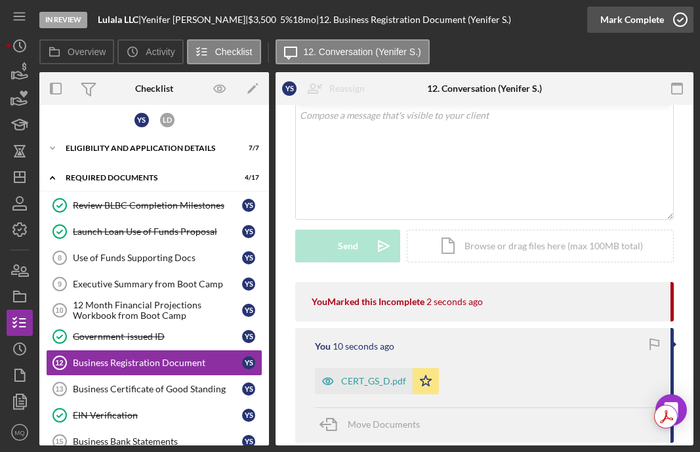
click at [557, 20] on icon "button" at bounding box center [680, 19] width 33 height 33
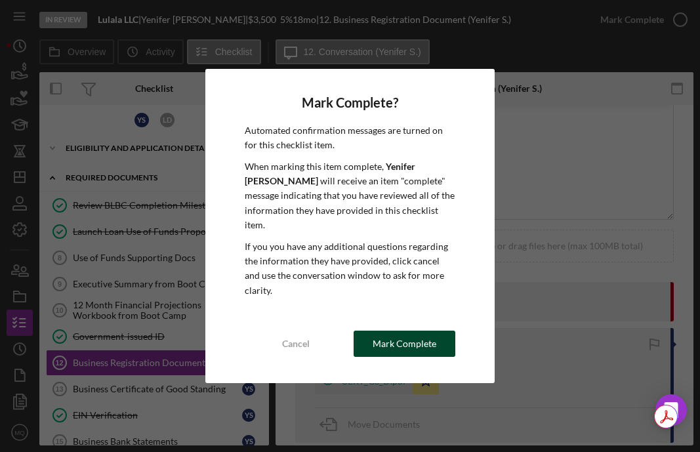
click at [407, 340] on div "Mark Complete" at bounding box center [405, 344] width 64 height 26
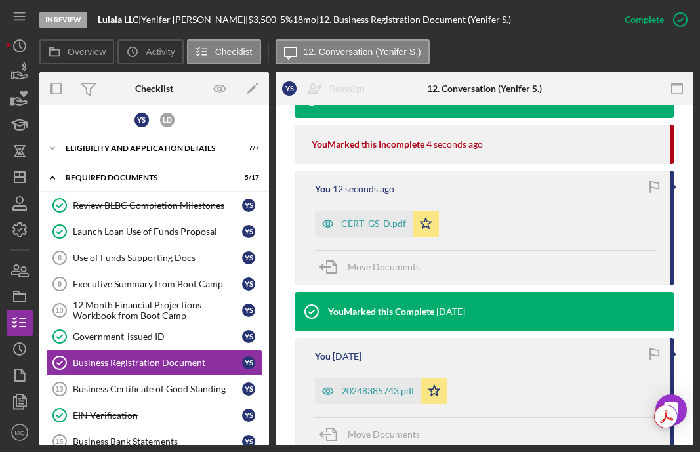
scroll to position [464, 0]
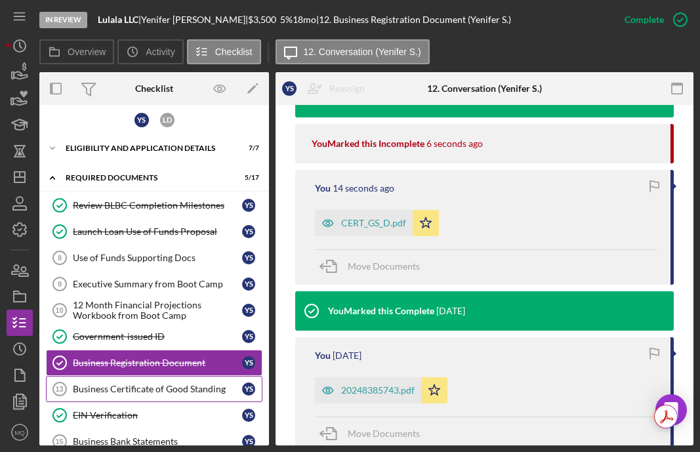
click at [171, 392] on div "Business Certificate of Good Standing" at bounding box center [157, 389] width 169 height 10
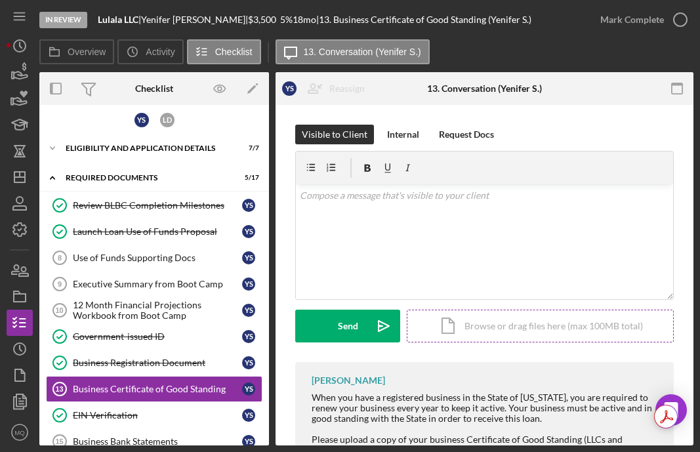
click at [517, 327] on div "Icon/Document Browse or drag files here (max 100MB total) Tap to choose files o…" at bounding box center [540, 326] width 267 height 33
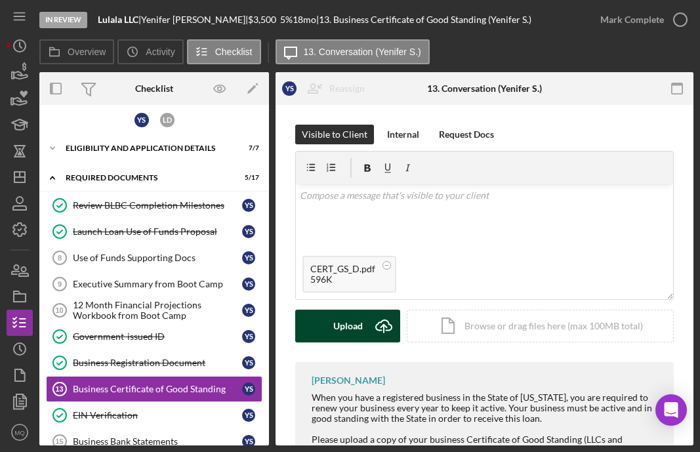
click at [349, 327] on div "Upload" at bounding box center [348, 326] width 30 height 33
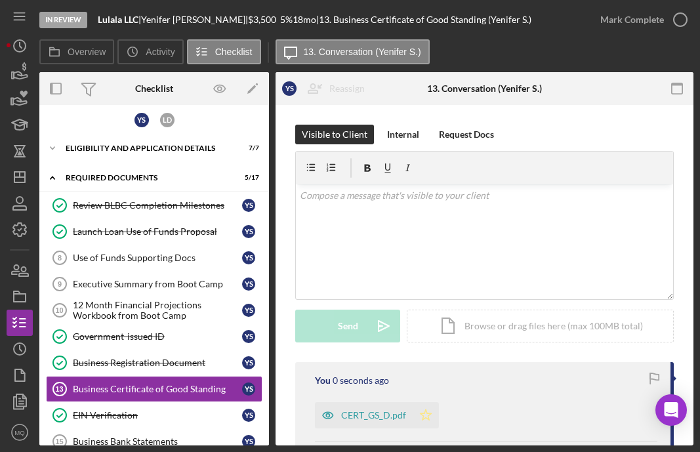
click at [433, 409] on icon "Icon/Star" at bounding box center [426, 415] width 26 height 26
click at [557, 25] on icon "button" at bounding box center [680, 19] width 33 height 33
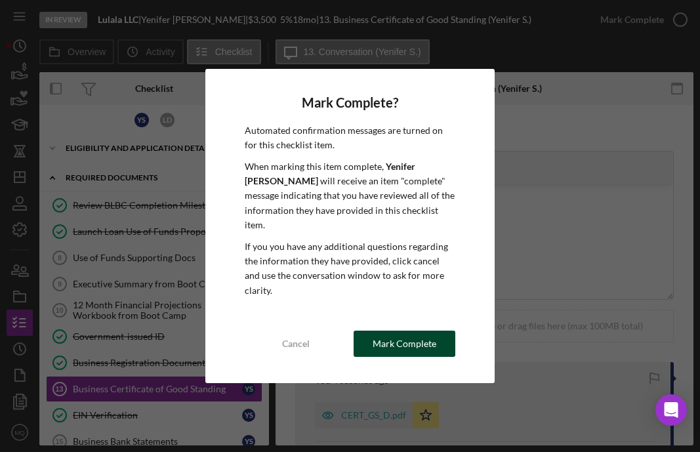
click at [432, 338] on div "Mark Complete" at bounding box center [405, 344] width 64 height 26
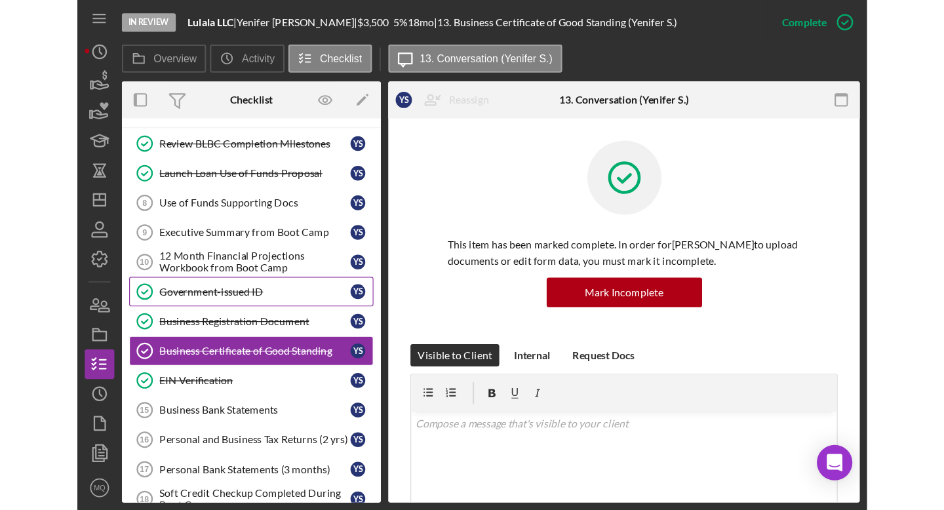
scroll to position [91, 0]
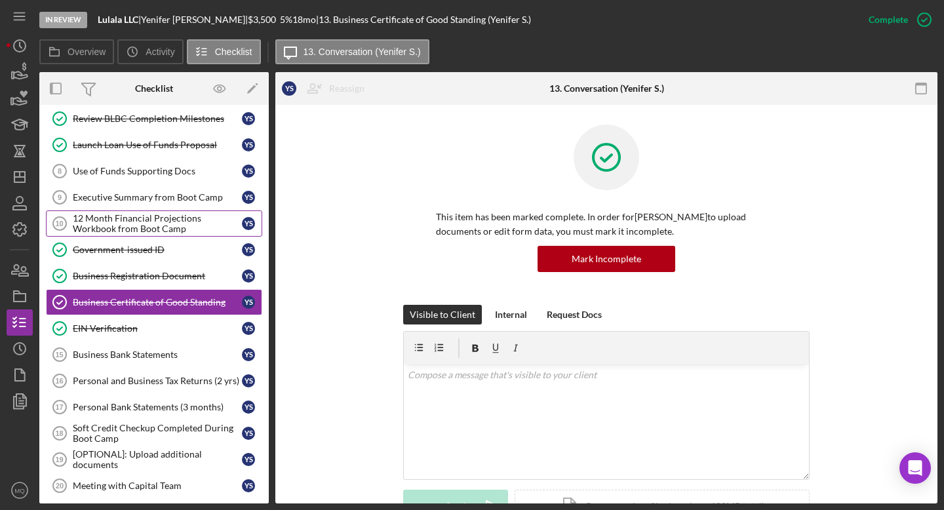
click at [186, 221] on div "12 Month Financial Projections Workbook from Boot Camp" at bounding box center [157, 223] width 169 height 21
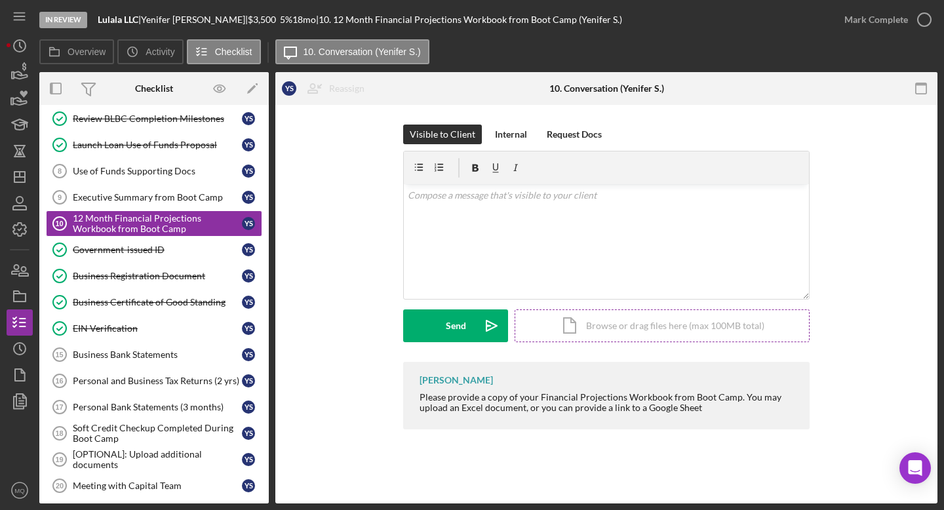
click at [557, 330] on div "Icon/Document Browse or drag files here (max 100MB total) Tap to choose files o…" at bounding box center [662, 326] width 295 height 33
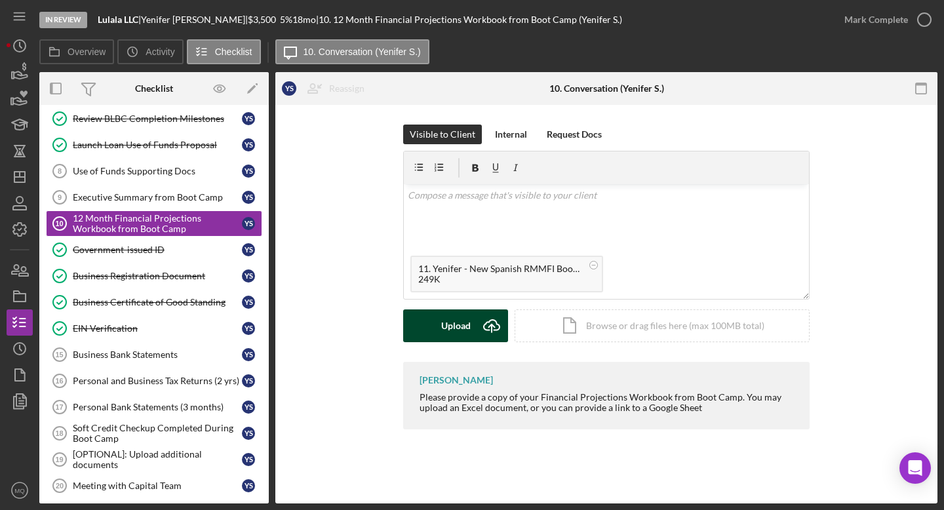
click at [449, 327] on div "Upload" at bounding box center [456, 326] width 30 height 33
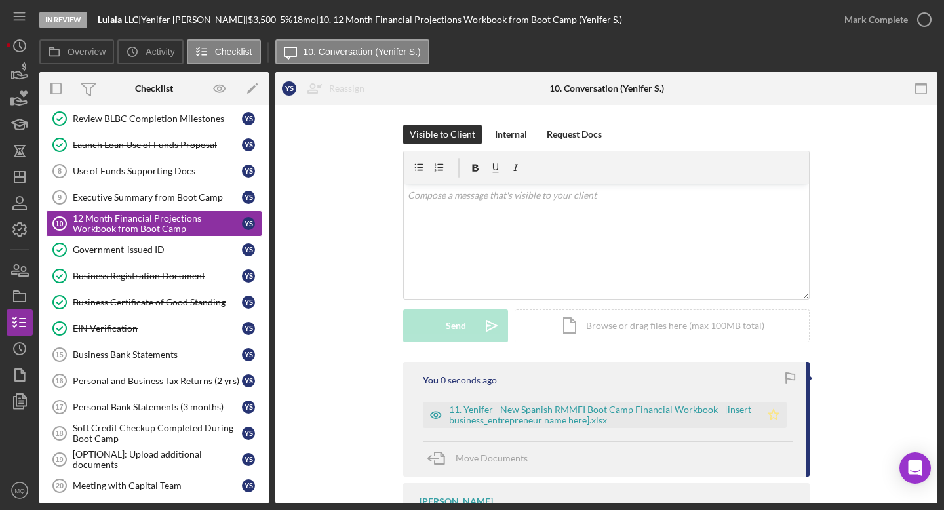
click at [557, 416] on icon "Icon/Star" at bounding box center [774, 415] width 26 height 26
click at [557, 23] on icon "button" at bounding box center [924, 19] width 33 height 33
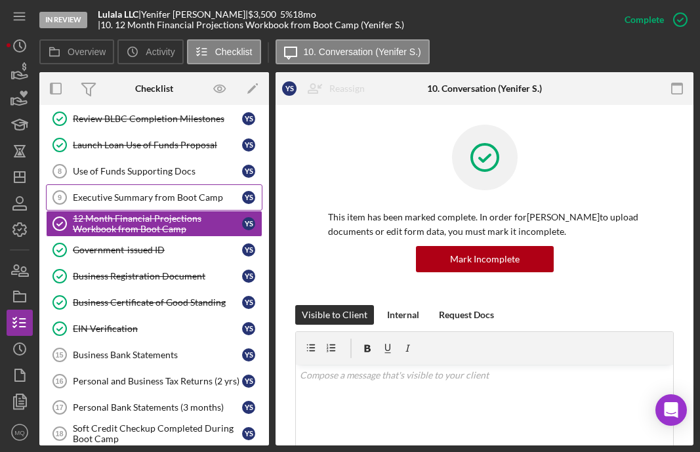
click at [208, 199] on div "Executive Summary from Boot Camp" at bounding box center [157, 197] width 169 height 10
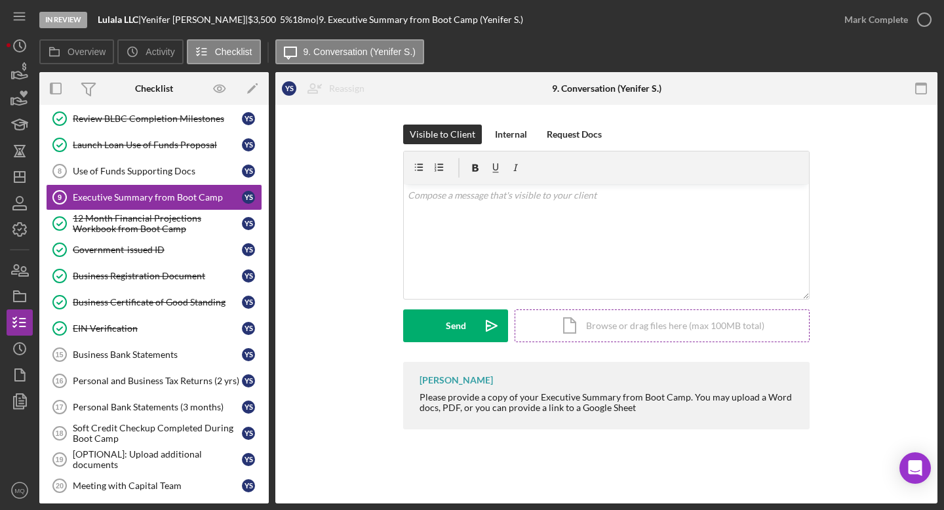
click at [557, 336] on div "Icon/Document Browse or drag files here (max 100MB total) Tap to choose files o…" at bounding box center [662, 326] width 295 height 33
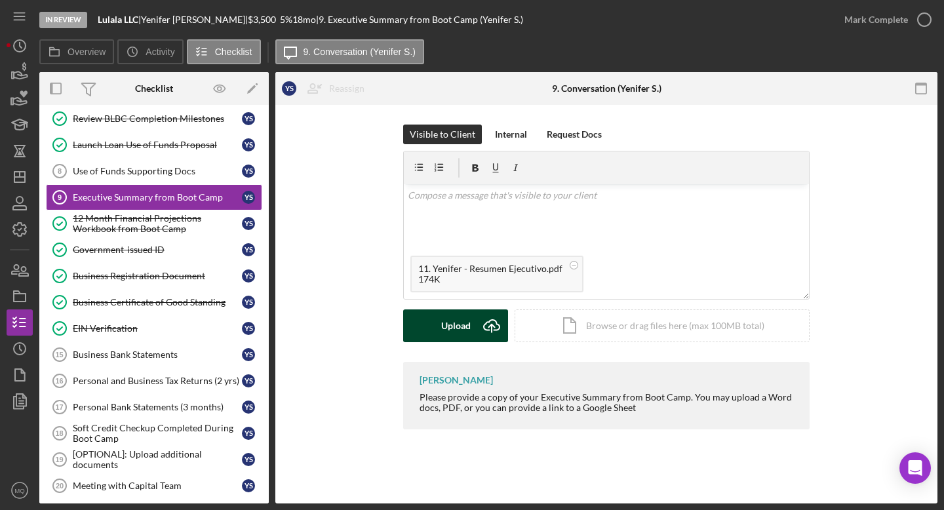
click at [472, 328] on button "Upload Icon/Upload" at bounding box center [455, 326] width 105 height 33
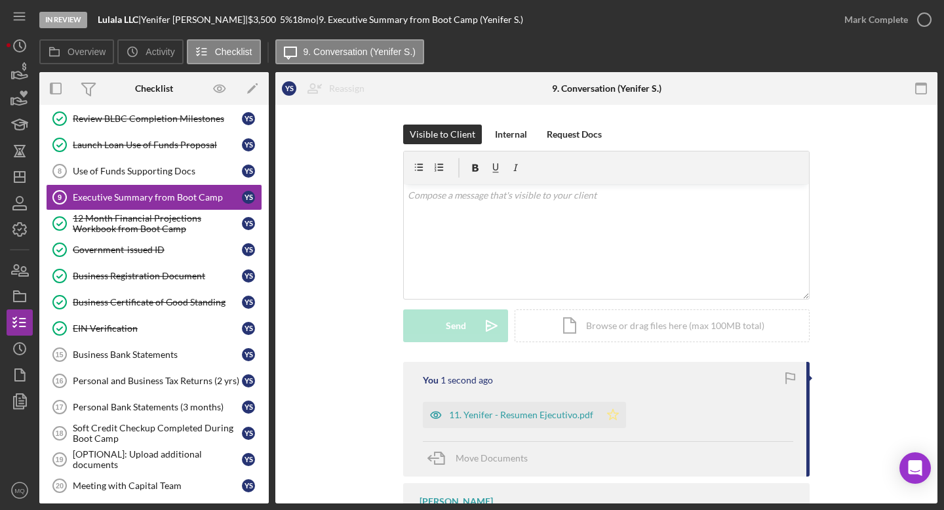
click at [557, 408] on icon "Icon/Star" at bounding box center [613, 415] width 26 height 26
click at [557, 25] on circle "button" at bounding box center [924, 19] width 13 height 13
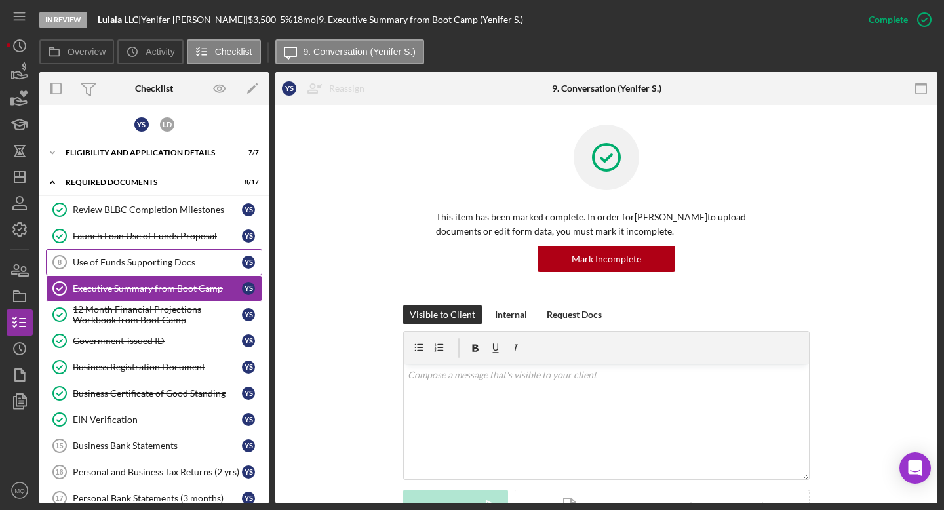
click at [152, 266] on div "Use of Funds Supporting Docs" at bounding box center [157, 262] width 169 height 10
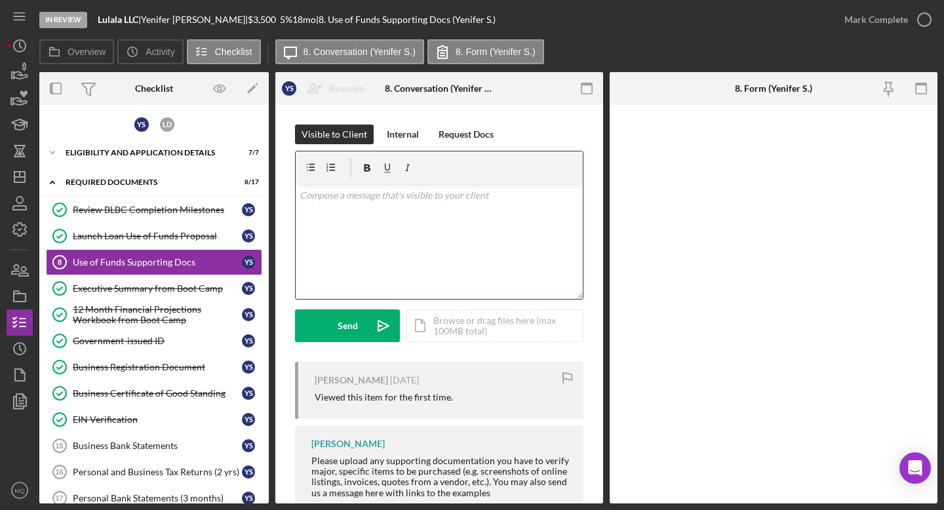
click at [479, 216] on div "v Color teal Color pink Remove color Add row above Add row below Add column bef…" at bounding box center [439, 241] width 287 height 115
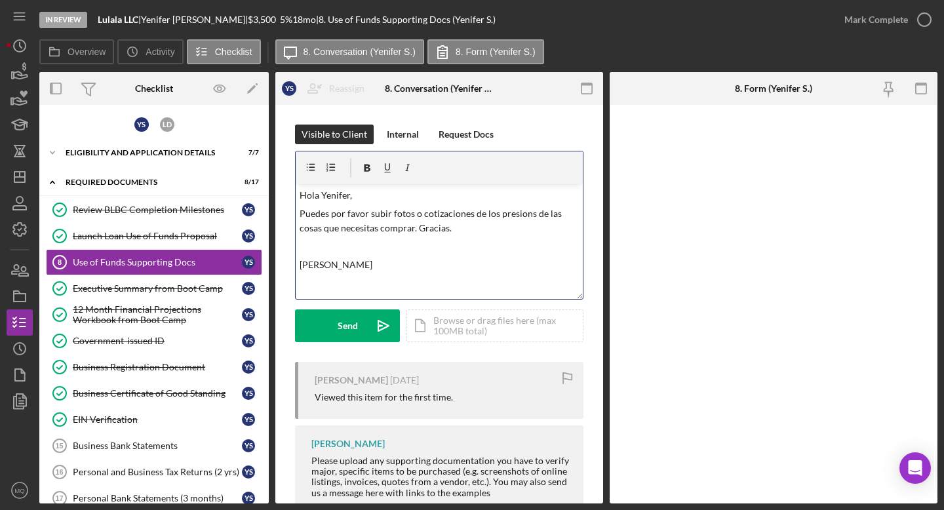
click at [524, 216] on p "Puedes por favor subir fotos o cotizaciones de los presions de las cosas que ne…" at bounding box center [440, 222] width 280 height 30
click at [557, 254] on div "v Color [PERSON_NAME] Color pink Remove color Add row above Add row below Add c…" at bounding box center [439, 241] width 287 height 115
click at [308, 238] on div "v Color [PERSON_NAME] Color pink Remove color Add row above Add row below Add c…" at bounding box center [439, 241] width 287 height 115
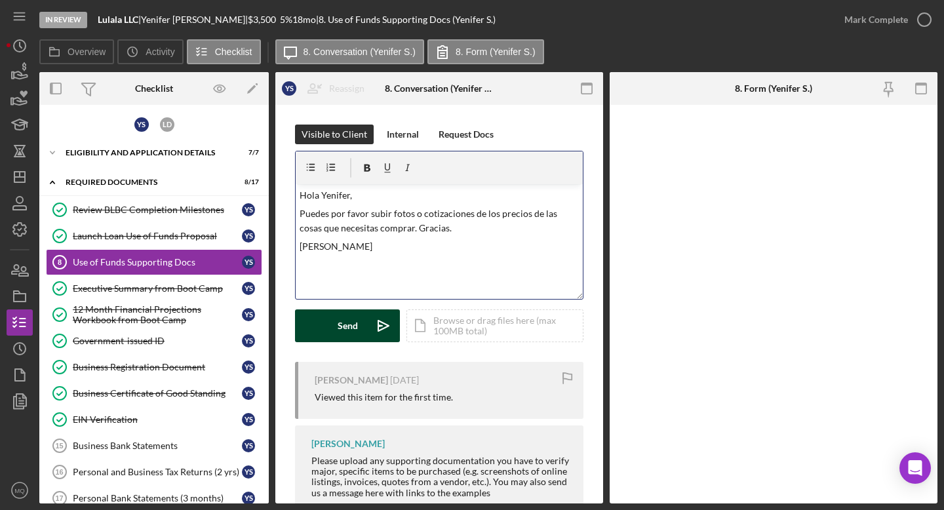
click at [345, 332] on div "Send" at bounding box center [348, 326] width 20 height 33
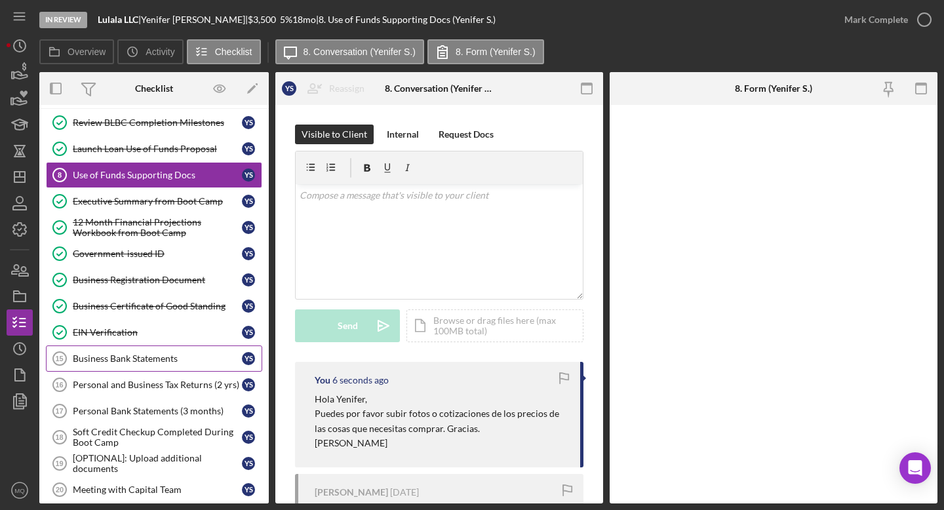
scroll to position [91, 0]
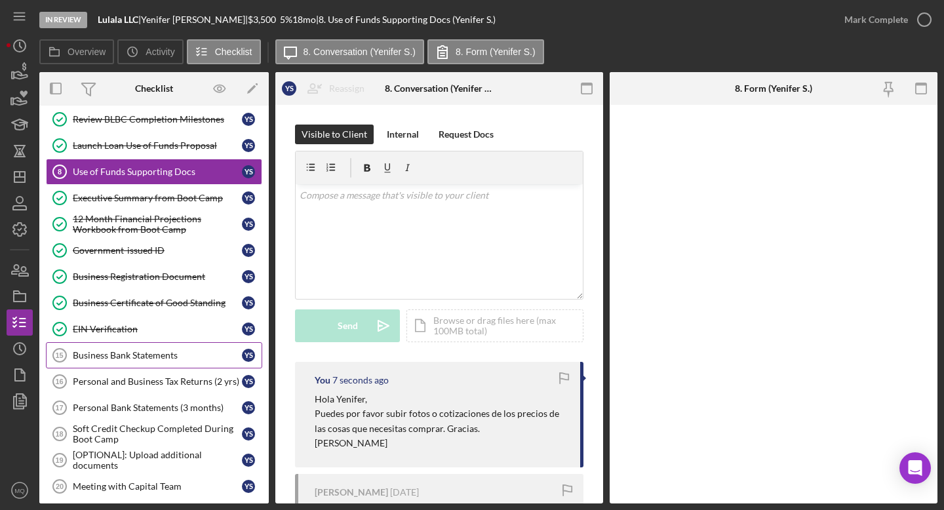
click at [187, 365] on link "Business Bank Statements 15 Business Bank Statements Y S" at bounding box center [154, 355] width 216 height 26
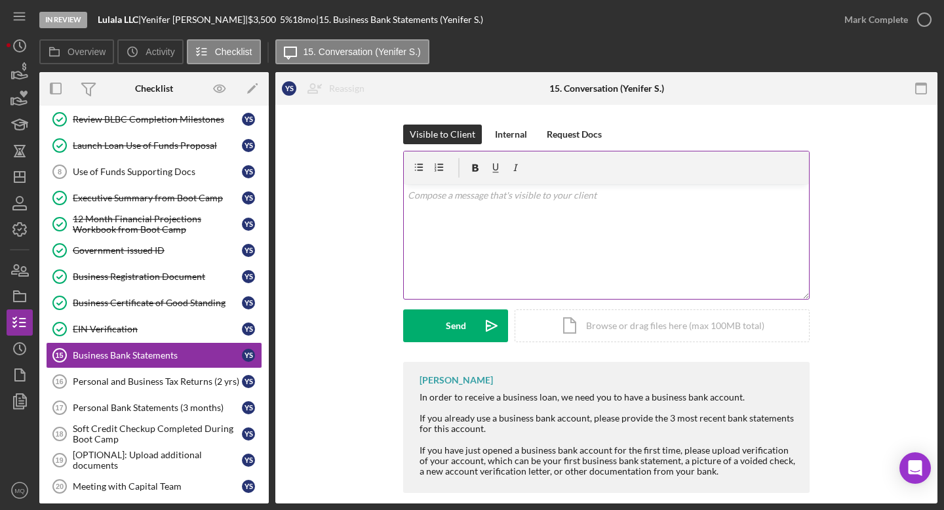
click at [528, 197] on p at bounding box center [607, 195] width 398 height 14
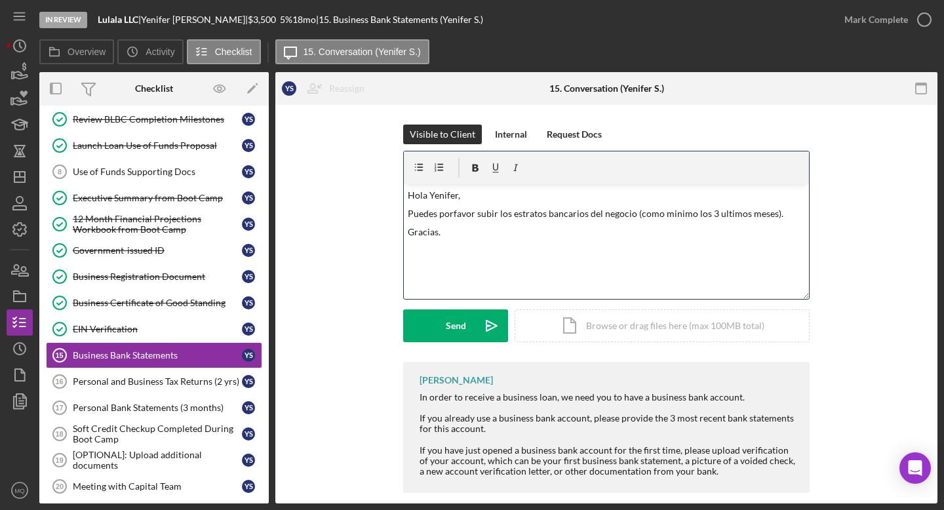
click at [450, 219] on p "Puedes porfavor subir los estratos bancarios del negocio (como minimo los 3 ult…" at bounding box center [607, 214] width 398 height 14
click at [439, 232] on p "Gracias." at bounding box center [607, 232] width 398 height 14
click at [461, 335] on div "Send" at bounding box center [456, 326] width 20 height 33
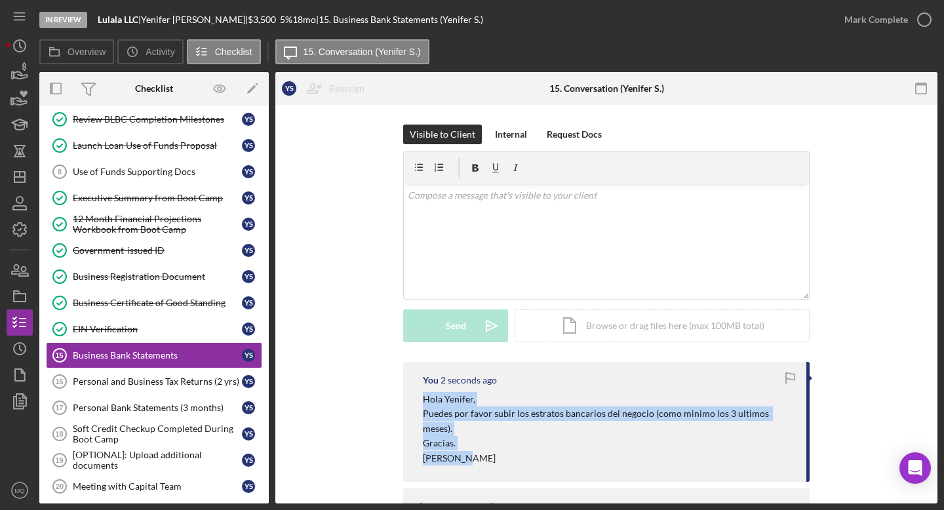
drag, startPoint x: 420, startPoint y: 399, endPoint x: 467, endPoint y: 449, distance: 68.2
click at [467, 449] on div "[PERSON_NAME], Puedes por favor subir los estratos bancarios del negocio (como …" at bounding box center [608, 428] width 371 height 73
copy div "[PERSON_NAME], Puedes por favor subir los estratos bancarios del negocio (como …"
click at [168, 409] on div "Personal Bank Statements (3 months)" at bounding box center [157, 408] width 169 height 10
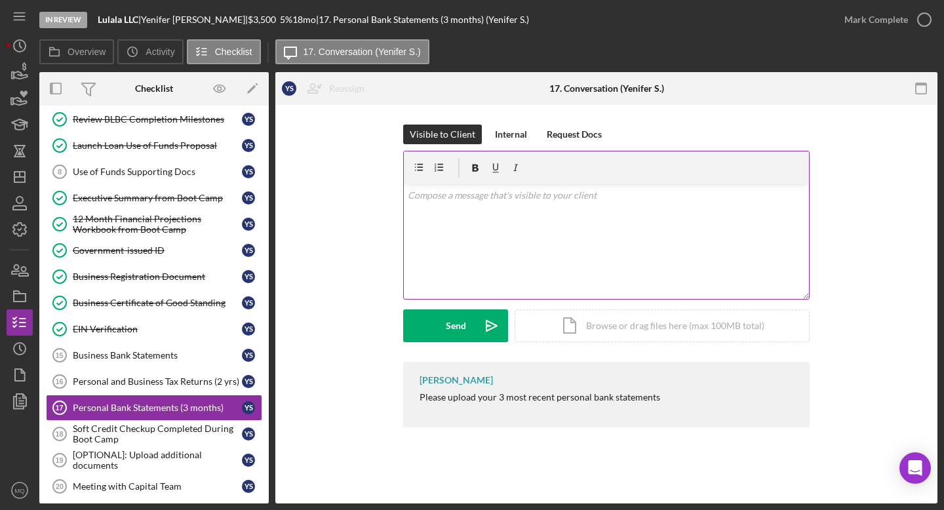
click at [557, 238] on div "v Color teal Color pink Remove color Add row above Add row below Add column bef…" at bounding box center [606, 241] width 405 height 115
paste div
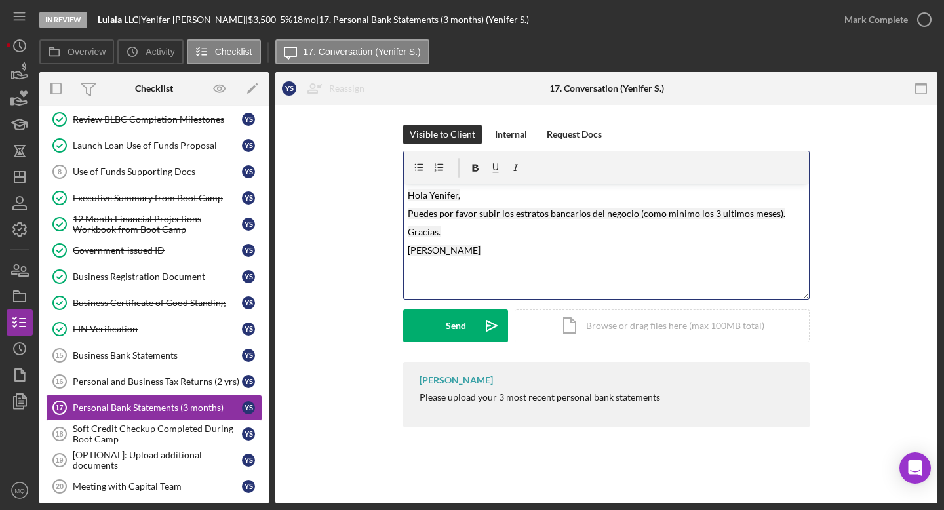
click at [557, 213] on mark "Puedes por favor subir los estratos bancarios del negocio (como minimo los 3 ul…" at bounding box center [597, 213] width 378 height 11
click at [453, 336] on div "Send" at bounding box center [456, 326] width 20 height 33
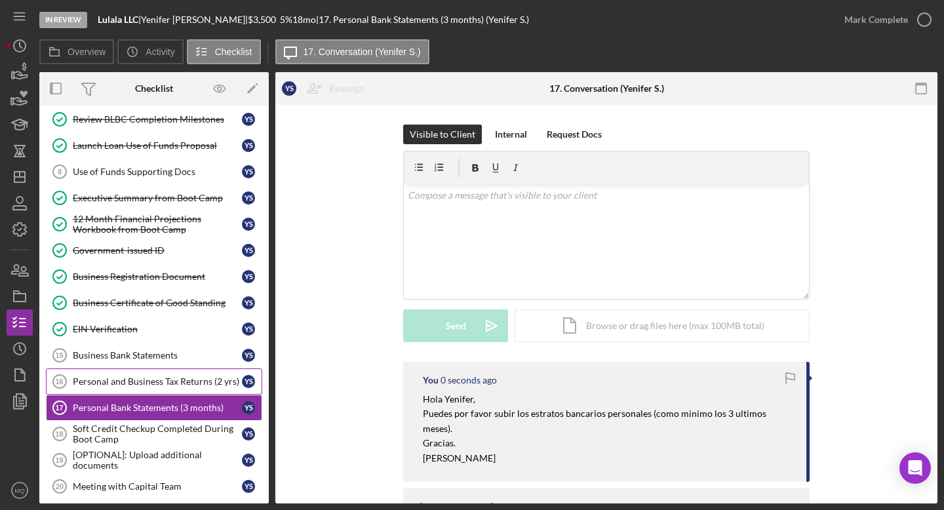
click at [163, 378] on div "Personal and Business Tax Returns (2 yrs)" at bounding box center [157, 381] width 169 height 10
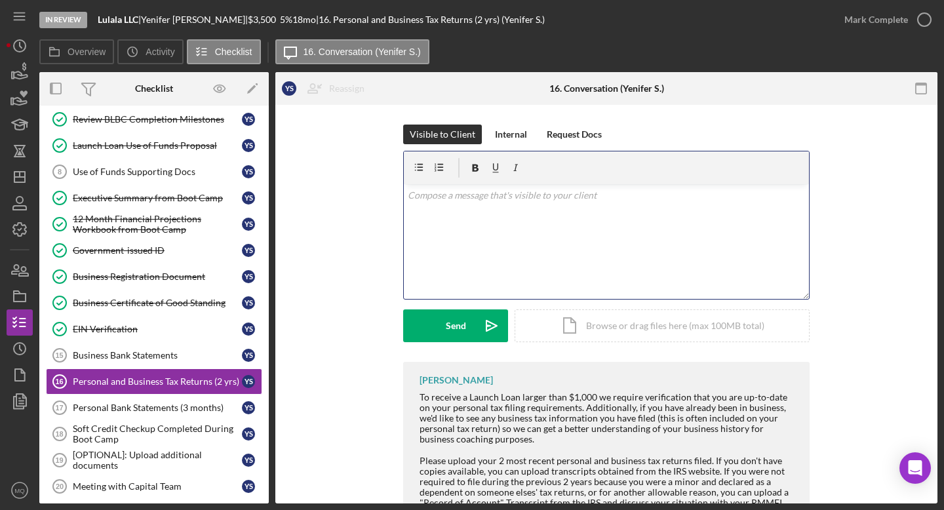
click at [531, 251] on div "v Color teal Color pink Remove color Add row above Add row below Add column bef…" at bounding box center [606, 241] width 405 height 115
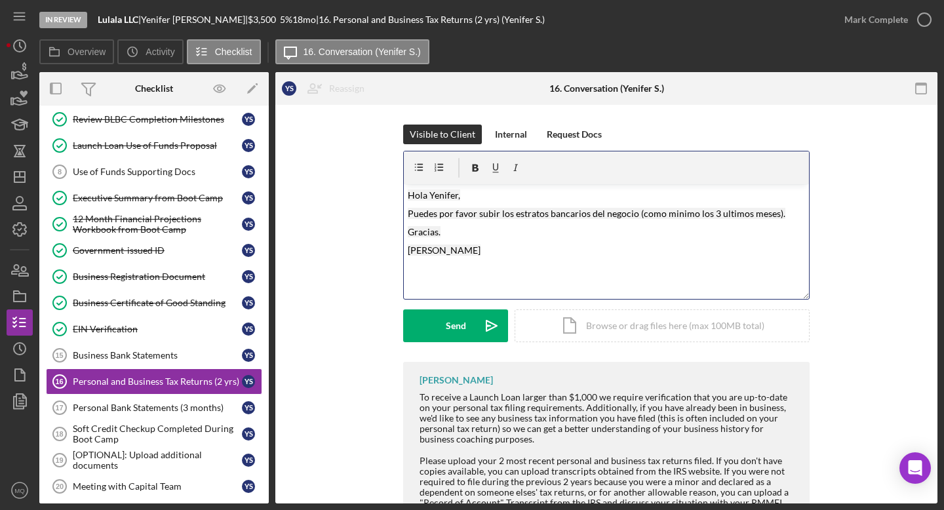
click at [500, 212] on mark "Puedes por favor subir los estratos bancarios del negocio (como minimo los 3 ul…" at bounding box center [597, 213] width 378 height 11
drag, startPoint x: 513, startPoint y: 216, endPoint x: 788, endPoint y: 212, distance: 275.5
click at [557, 214] on p "Puedes por favor subir los estratos bancarios del negocio (como minimo los 3 ul…" at bounding box center [607, 214] width 398 height 14
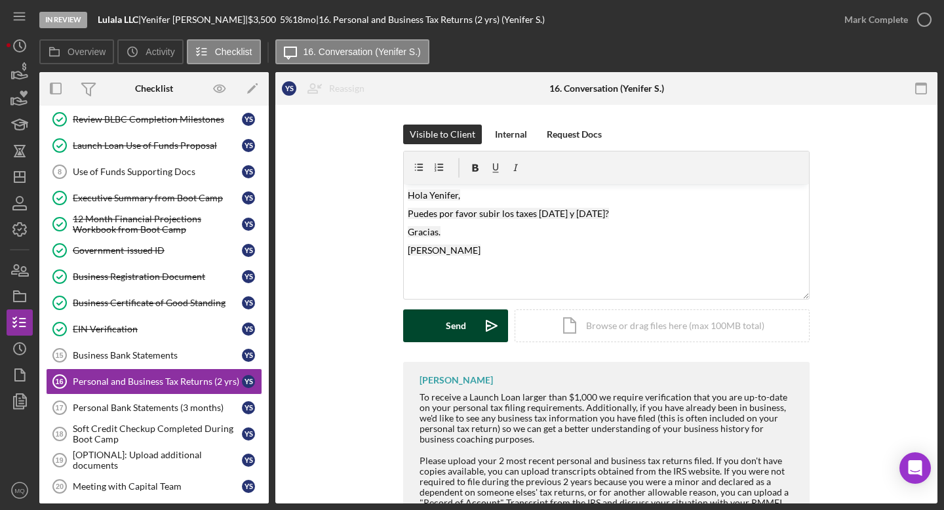
click at [468, 332] on button "Send Icon/icon-invite-send" at bounding box center [455, 326] width 105 height 33
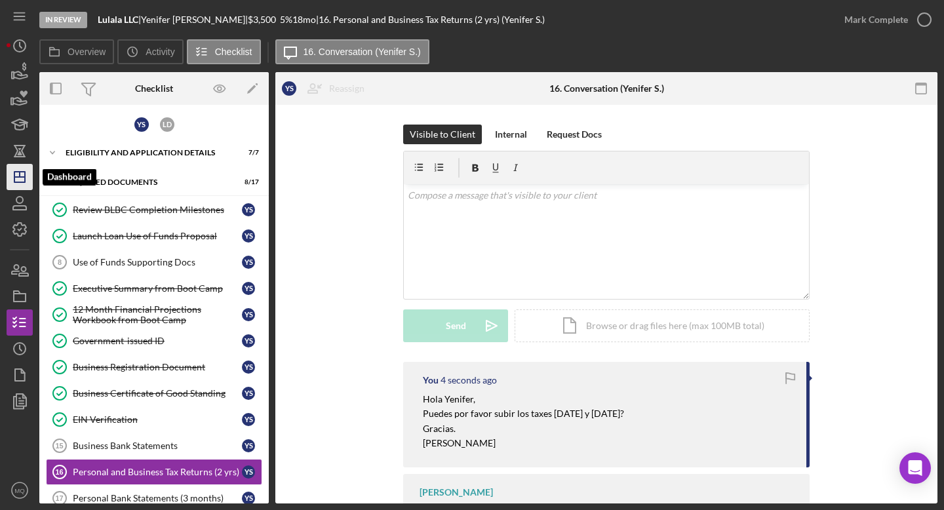
click at [15, 182] on polygon "button" at bounding box center [19, 177] width 10 height 10
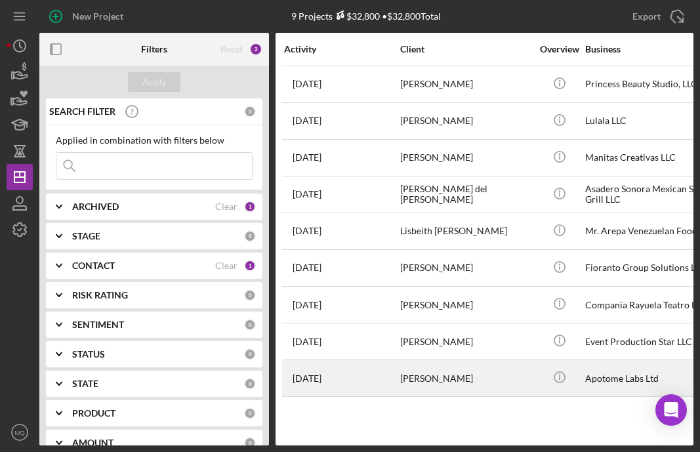
click at [461, 376] on div "[PERSON_NAME]" at bounding box center [465, 378] width 131 height 35
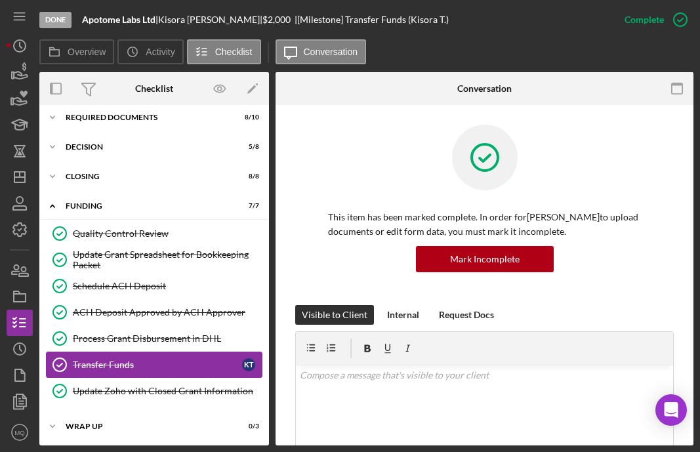
scroll to position [37, 0]
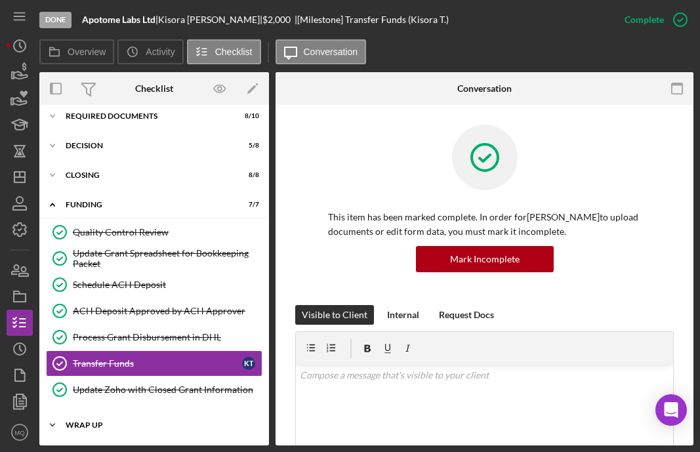
click at [87, 426] on div "Wrap Up" at bounding box center [159, 425] width 187 height 8
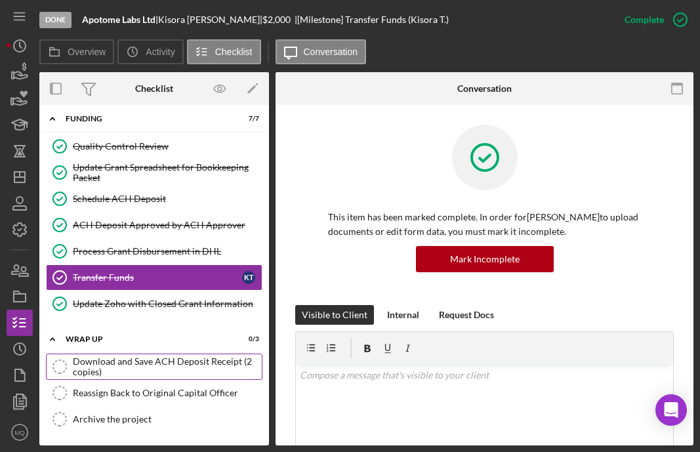
click at [149, 364] on div "Download and Save ACH Deposit Receipt (2 copies)" at bounding box center [167, 366] width 189 height 21
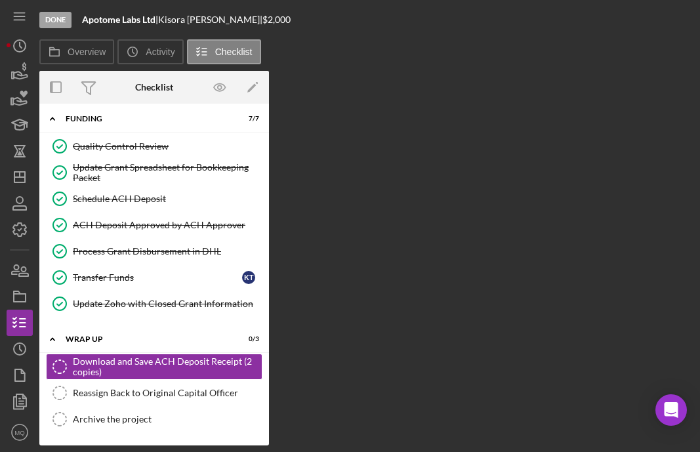
scroll to position [123, 0]
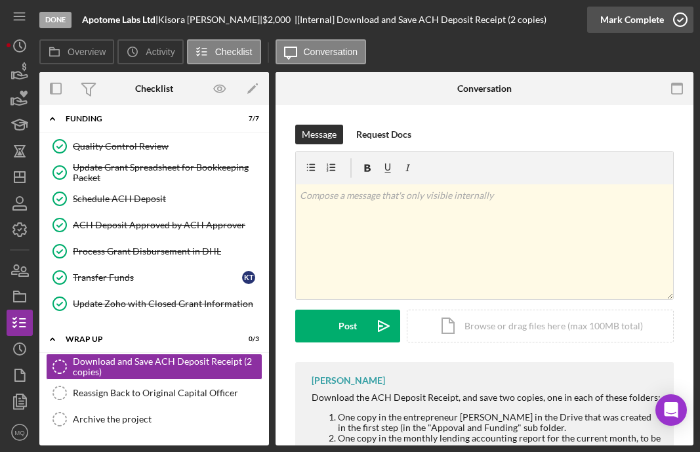
click at [557, 26] on icon "button" at bounding box center [680, 19] width 33 height 33
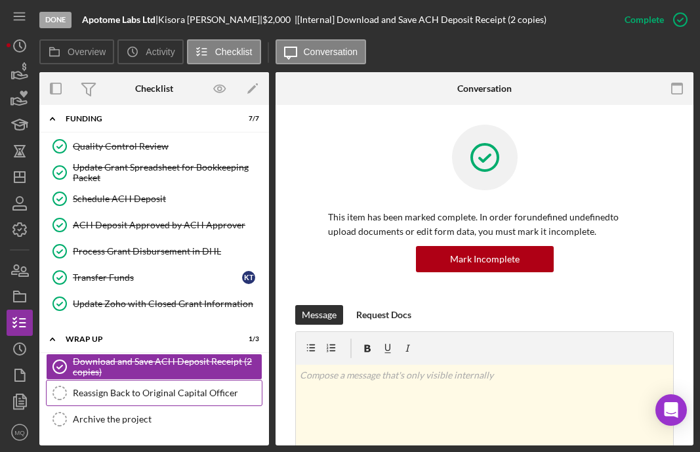
click at [186, 393] on div "Reassign Back to Original Capital Officer" at bounding box center [167, 393] width 189 height 10
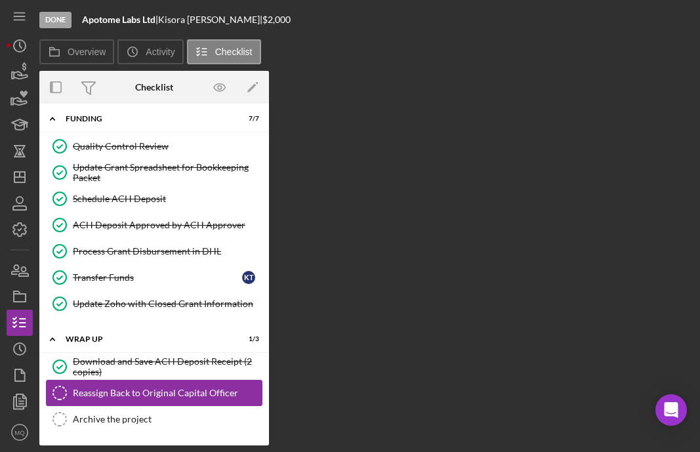
scroll to position [123, 0]
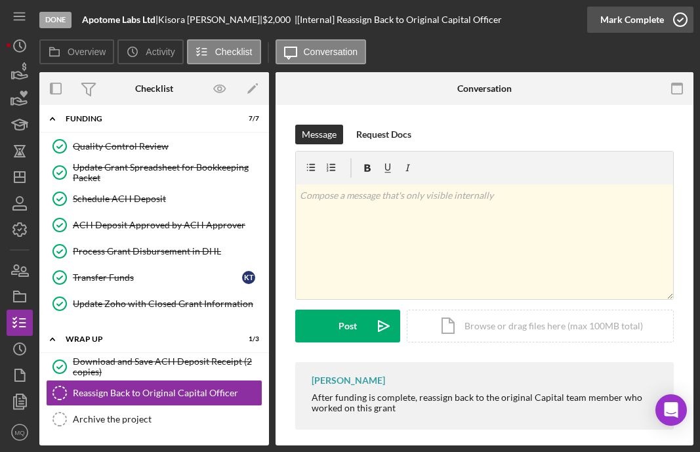
click at [557, 17] on icon "button" at bounding box center [680, 19] width 33 height 33
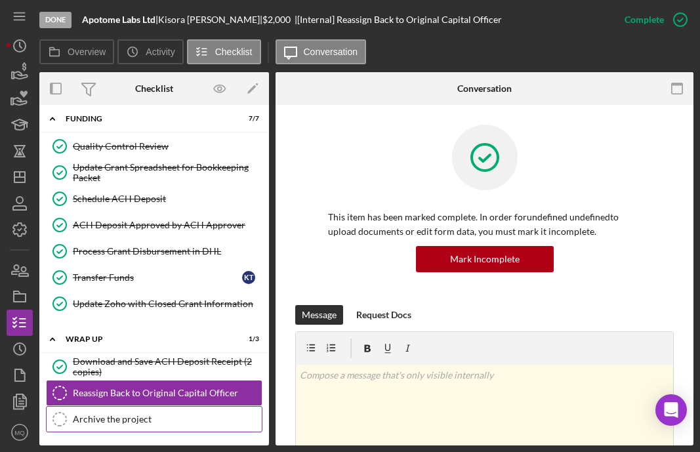
click at [170, 416] on div "Archive the project" at bounding box center [167, 419] width 189 height 10
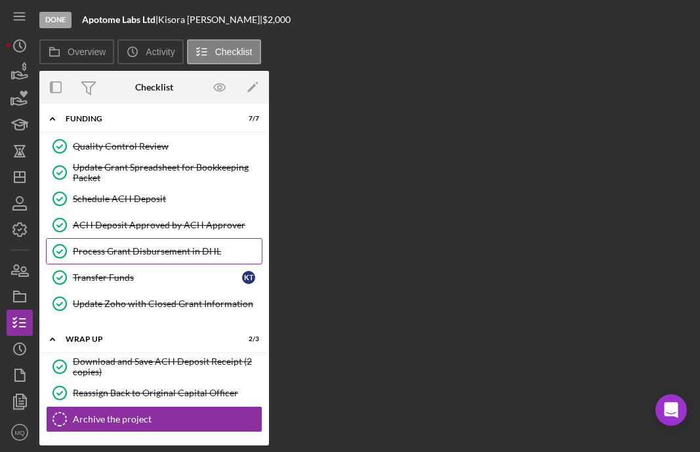
scroll to position [123, 0]
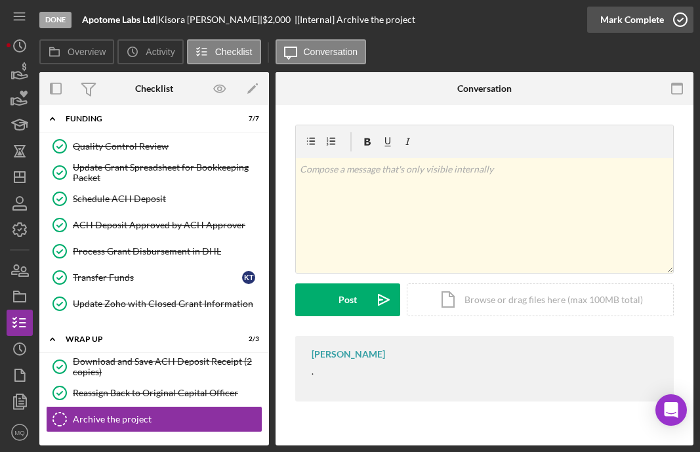
click at [557, 25] on icon "button" at bounding box center [680, 19] width 33 height 33
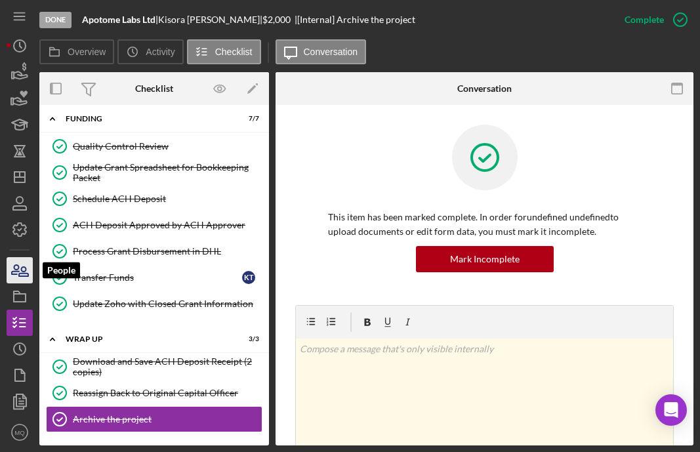
click at [21, 272] on icon "button" at bounding box center [19, 270] width 33 height 33
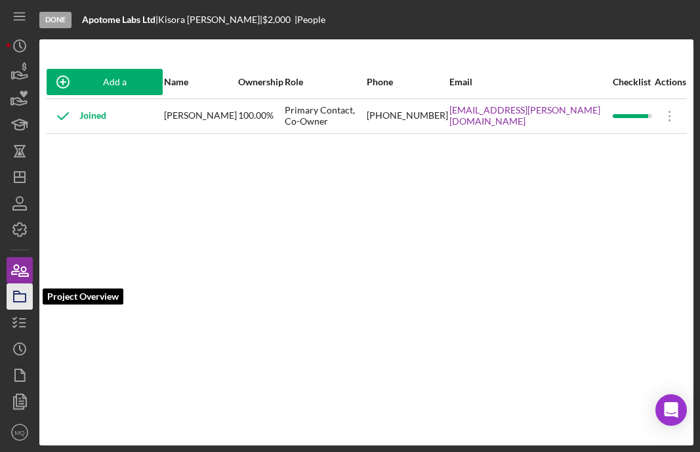
click at [16, 301] on rect "button" at bounding box center [20, 298] width 12 height 8
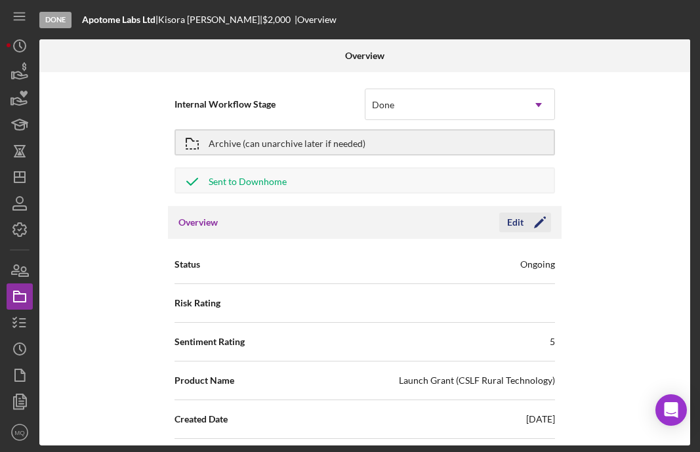
click at [536, 225] on icon "Icon/Edit" at bounding box center [539, 222] width 33 height 33
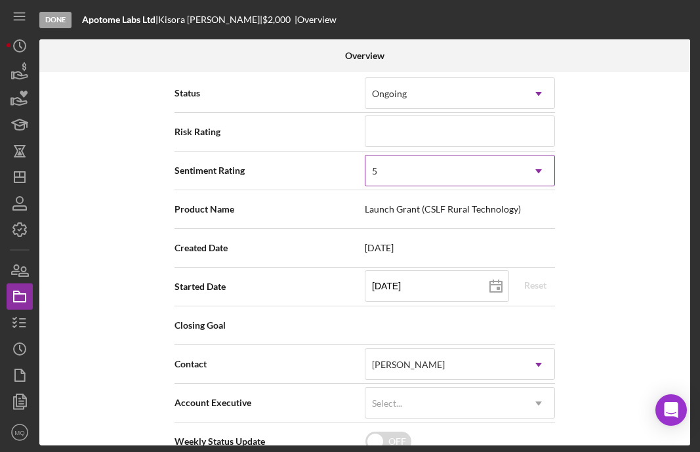
scroll to position [174, 0]
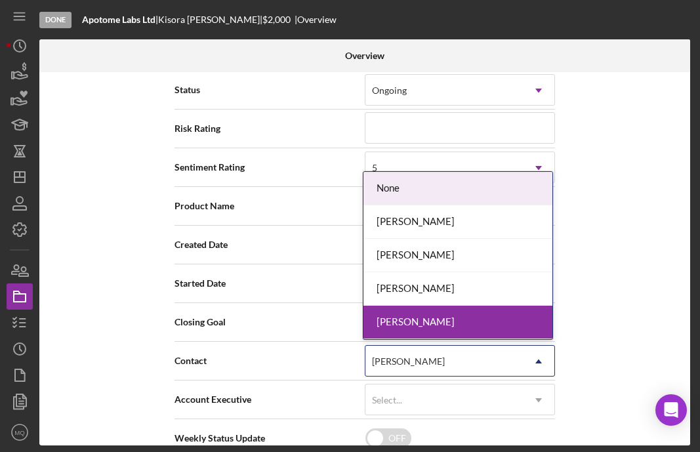
click at [540, 358] on icon "Icon/Dropdown Arrow" at bounding box center [538, 361] width 31 height 31
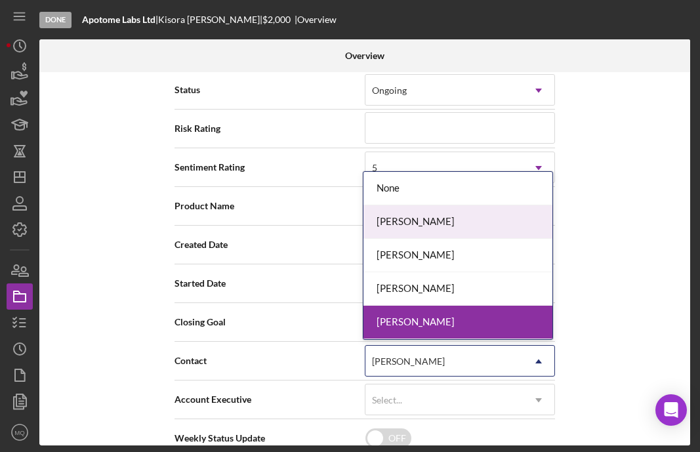
click at [461, 228] on div "[PERSON_NAME]" at bounding box center [457, 221] width 189 height 33
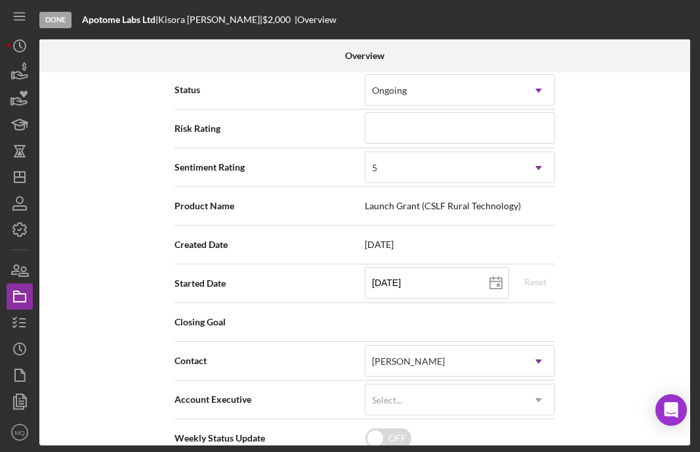
click at [557, 324] on div "Internal Workflow Stage Done Icon/Dropdown Arrow Archive (can unarchive later i…" at bounding box center [364, 258] width 651 height 373
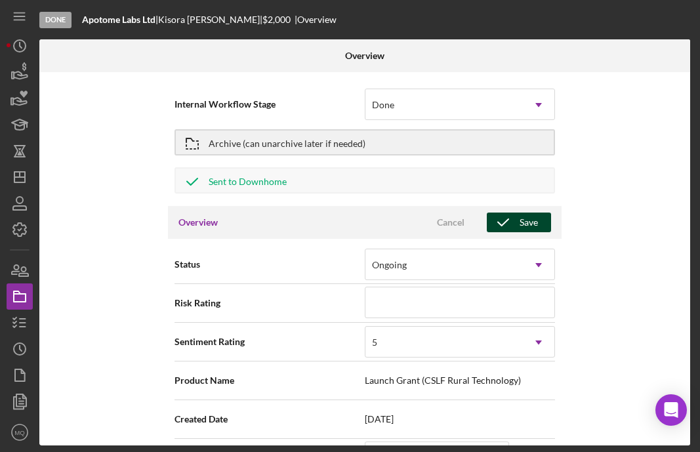
click at [526, 220] on div "Save" at bounding box center [528, 222] width 18 height 20
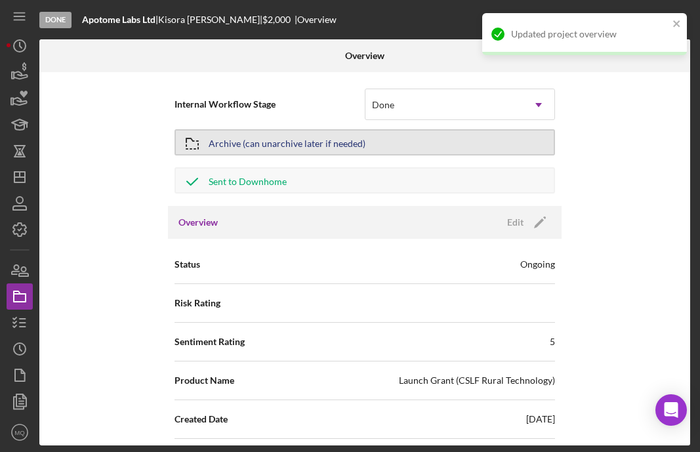
click at [264, 140] on div "Archive (can unarchive later if needed)" at bounding box center [287, 143] width 157 height 24
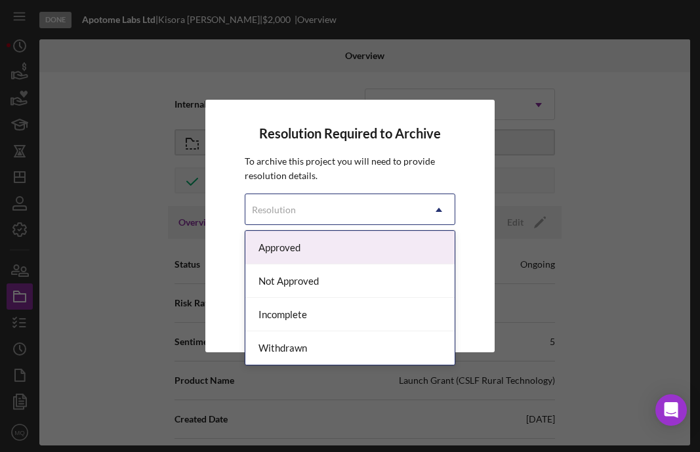
click at [421, 203] on div "Resolution" at bounding box center [333, 210] width 177 height 30
click at [296, 246] on div "Approved" at bounding box center [349, 247] width 209 height 33
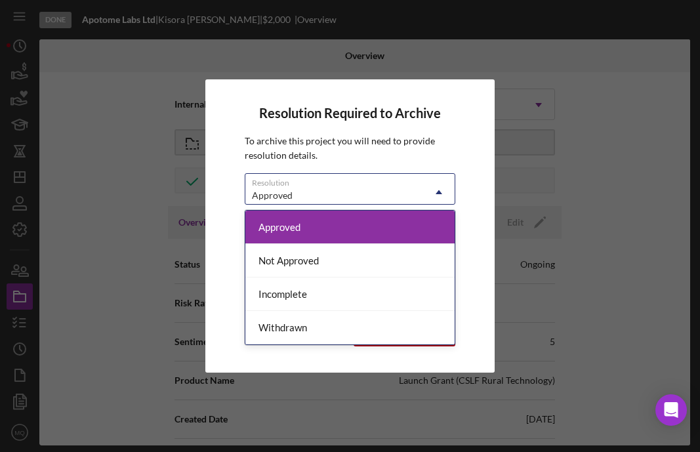
click at [437, 185] on icon "Icon/Dropdown Arrow" at bounding box center [438, 191] width 31 height 31
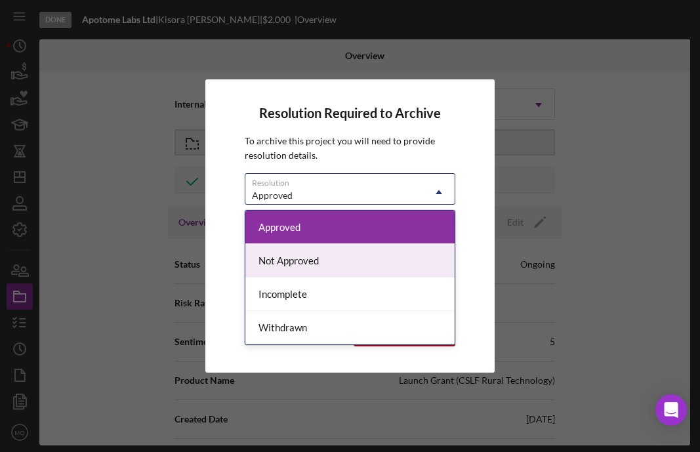
click at [481, 232] on div "Resolution Required to Archive To archive this project you will need to provide…" at bounding box center [349, 226] width 289 height 294
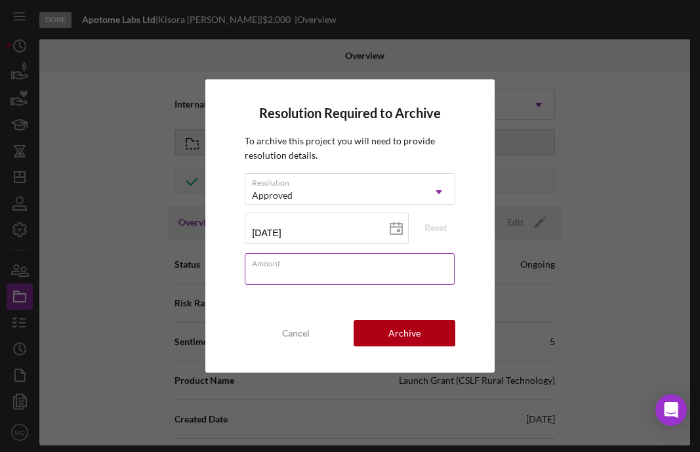
click at [370, 262] on div "Amount" at bounding box center [350, 269] width 210 height 33
type input "$2,000"
click at [478, 285] on div "Resolution Required to Archive To archive this project you will need to provide…" at bounding box center [349, 226] width 289 height 294
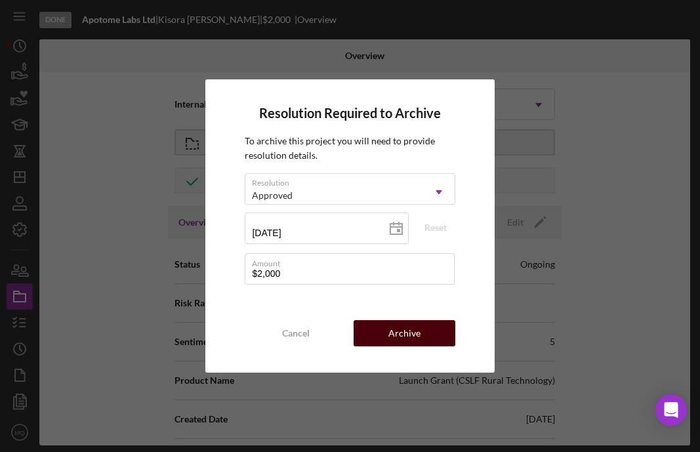
click at [402, 342] on div "Archive" at bounding box center [404, 333] width 32 height 26
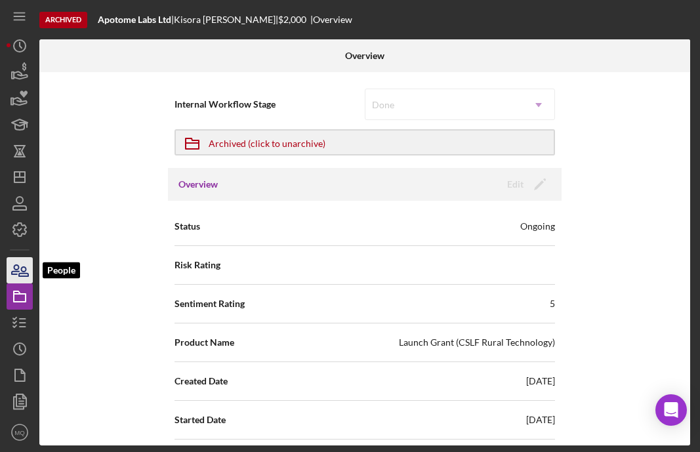
click at [18, 269] on icon "button" at bounding box center [19, 270] width 33 height 33
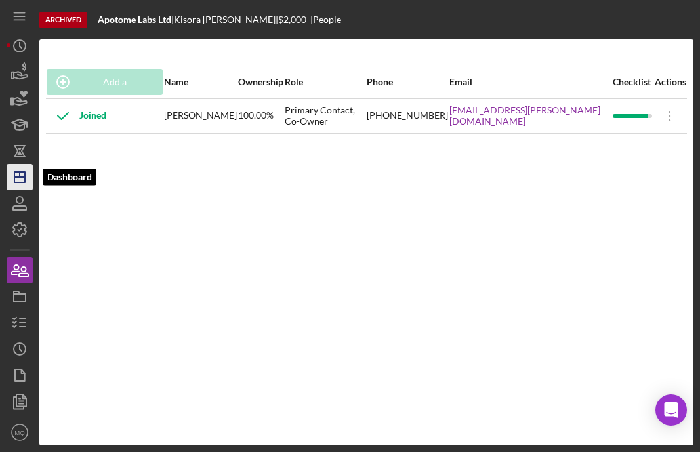
click at [28, 174] on icon "Icon/Dashboard" at bounding box center [19, 177] width 33 height 33
